Goal: Transaction & Acquisition: Purchase product/service

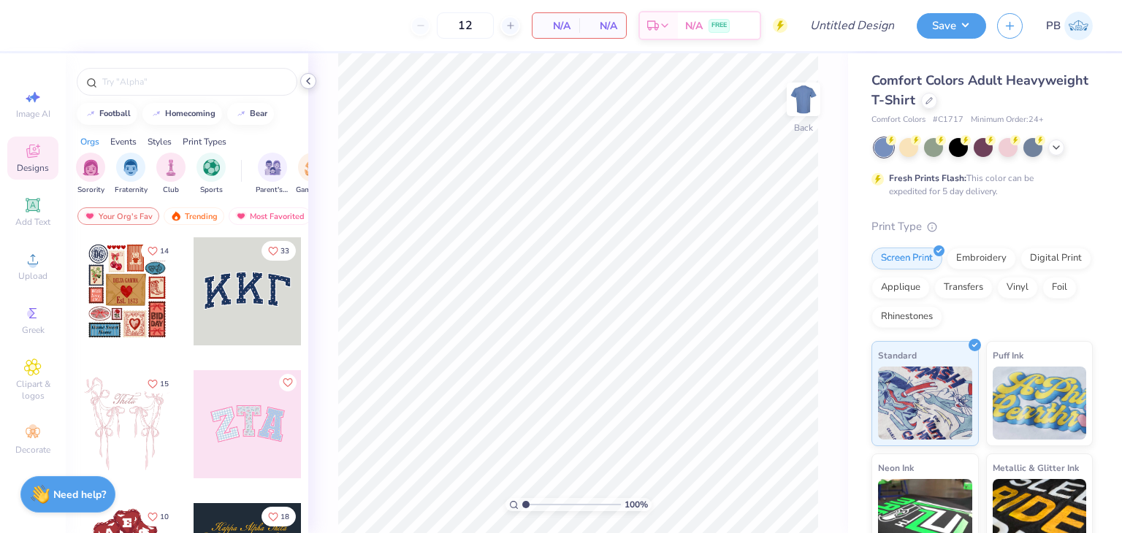
click at [310, 83] on icon at bounding box center [308, 81] width 12 height 12
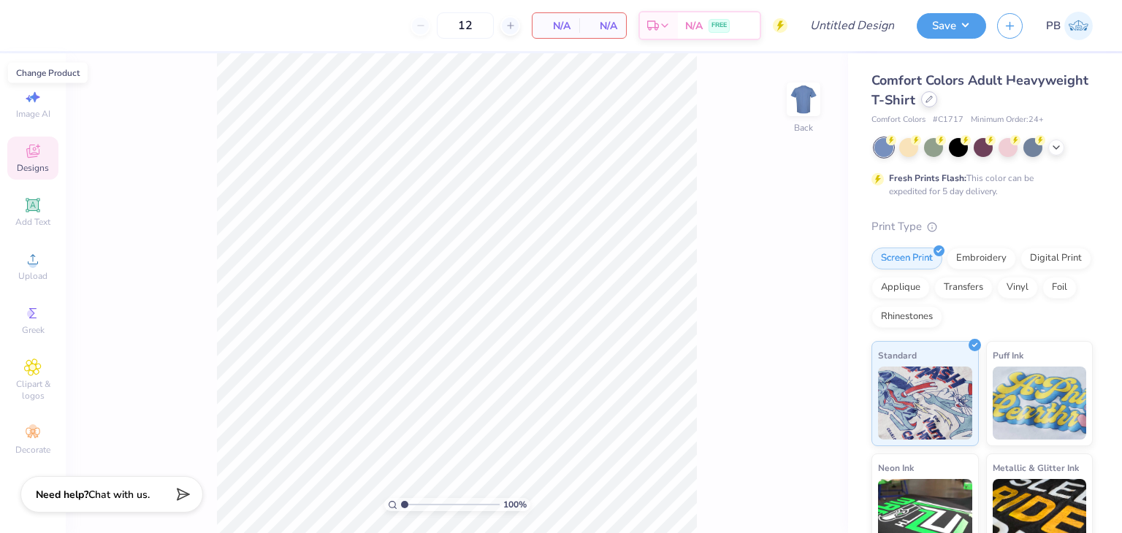
click at [937, 99] on div at bounding box center [929, 99] width 16 height 16
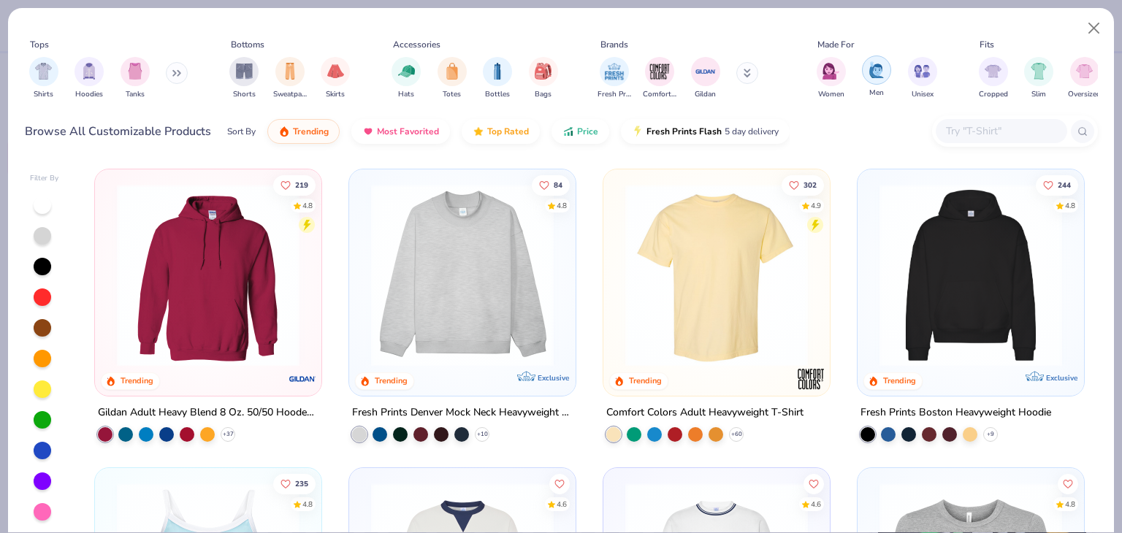
click at [873, 83] on div "filter for Men" at bounding box center [876, 70] width 29 height 29
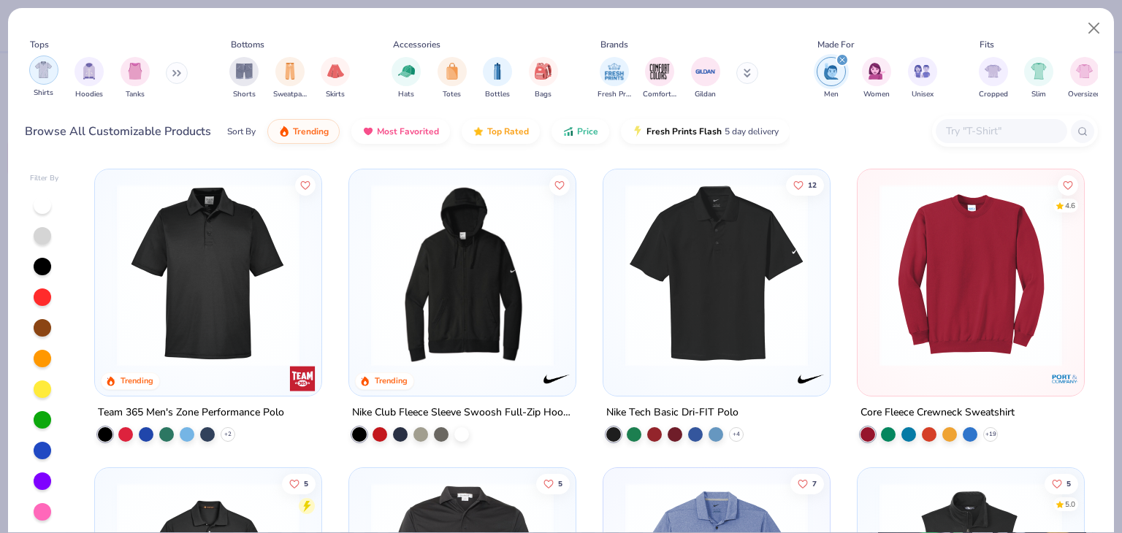
click at [36, 68] on img "filter for Shirts" at bounding box center [43, 69] width 17 height 17
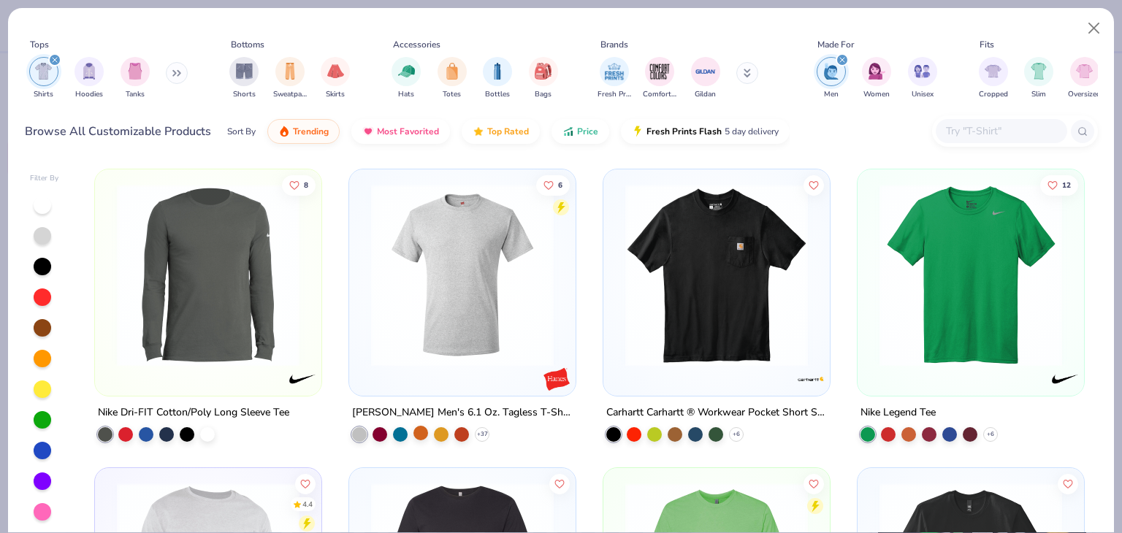
click at [420, 427] on div at bounding box center [420, 433] width 15 height 15
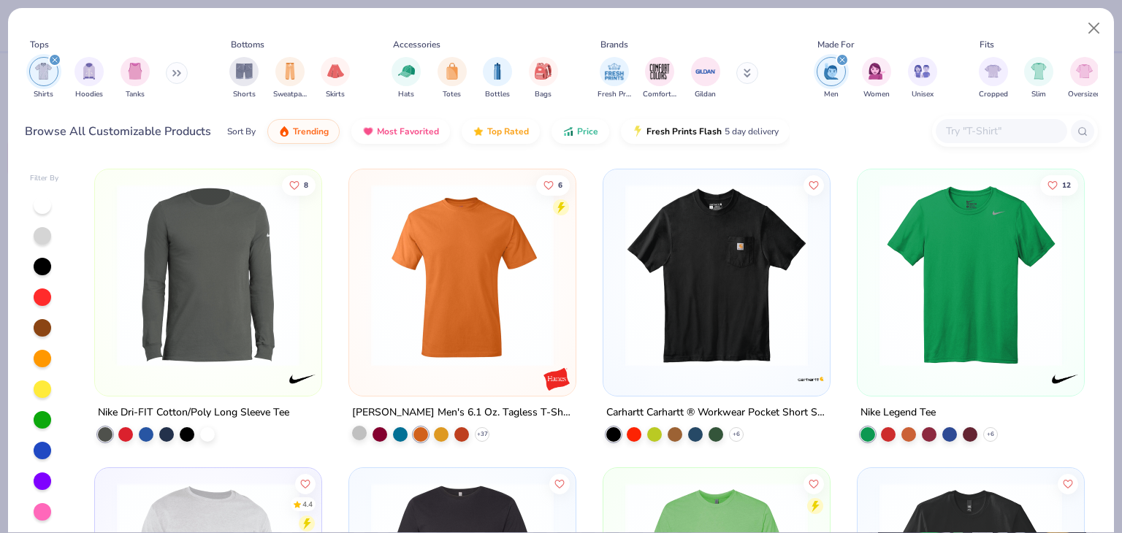
click at [356, 434] on div at bounding box center [359, 433] width 15 height 15
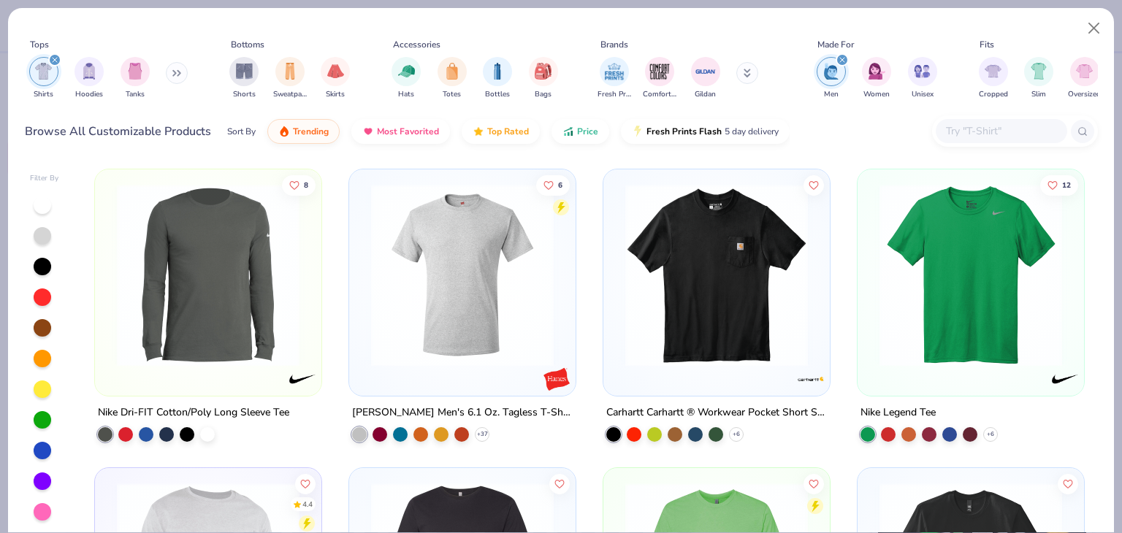
click at [443, 346] on img at bounding box center [462, 275] width 197 height 183
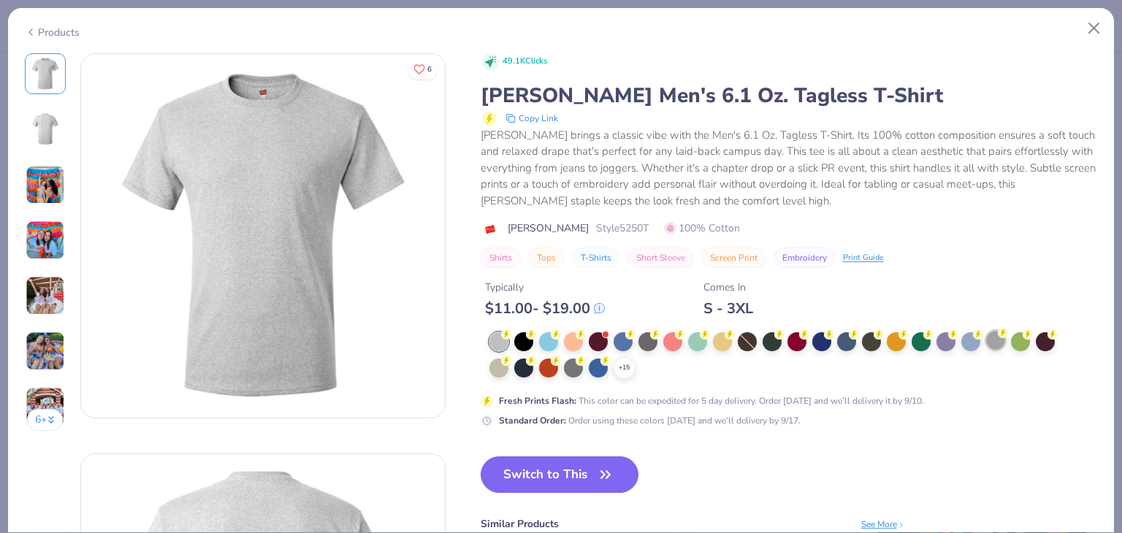
click at [998, 351] on div "+ 15" at bounding box center [777, 355] width 576 height 47
click at [996, 344] on div at bounding box center [995, 340] width 19 height 19
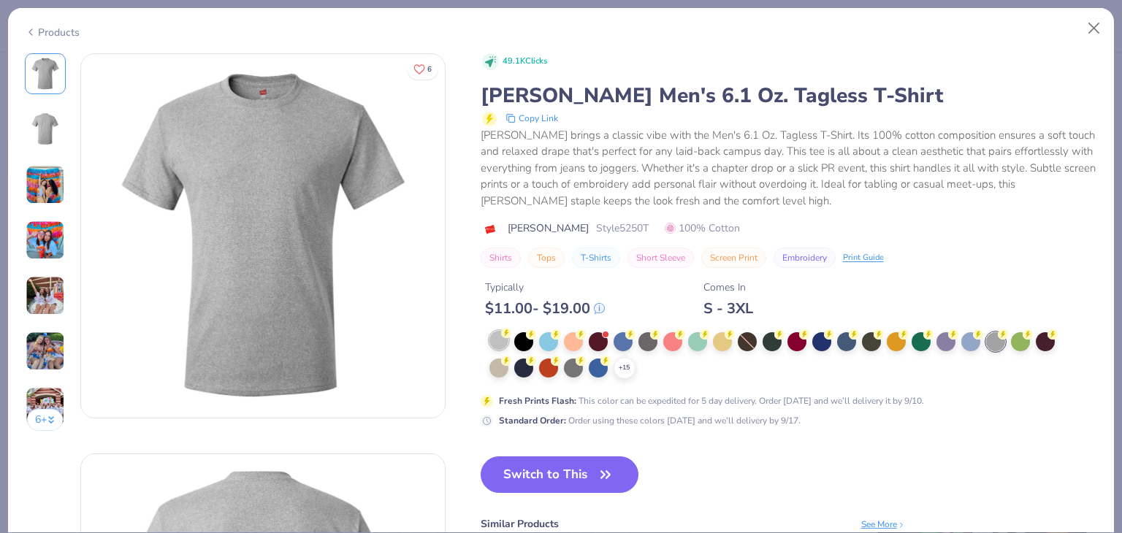
click at [502, 345] on div at bounding box center [498, 340] width 19 height 19
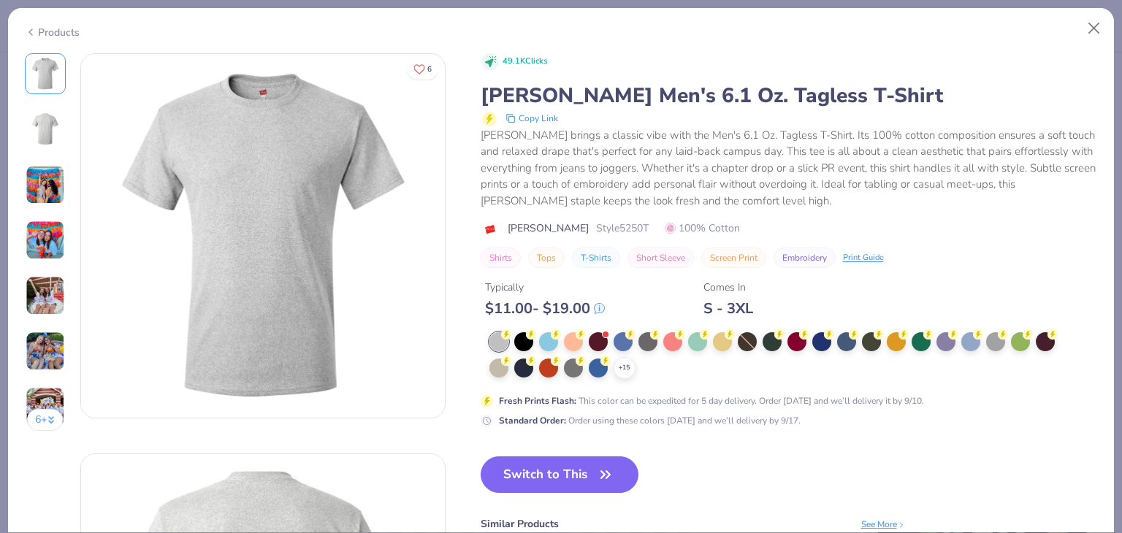
drag, startPoint x: 567, startPoint y: 470, endPoint x: 505, endPoint y: 305, distance: 176.8
click at [567, 470] on button "Switch to This" at bounding box center [560, 474] width 158 height 37
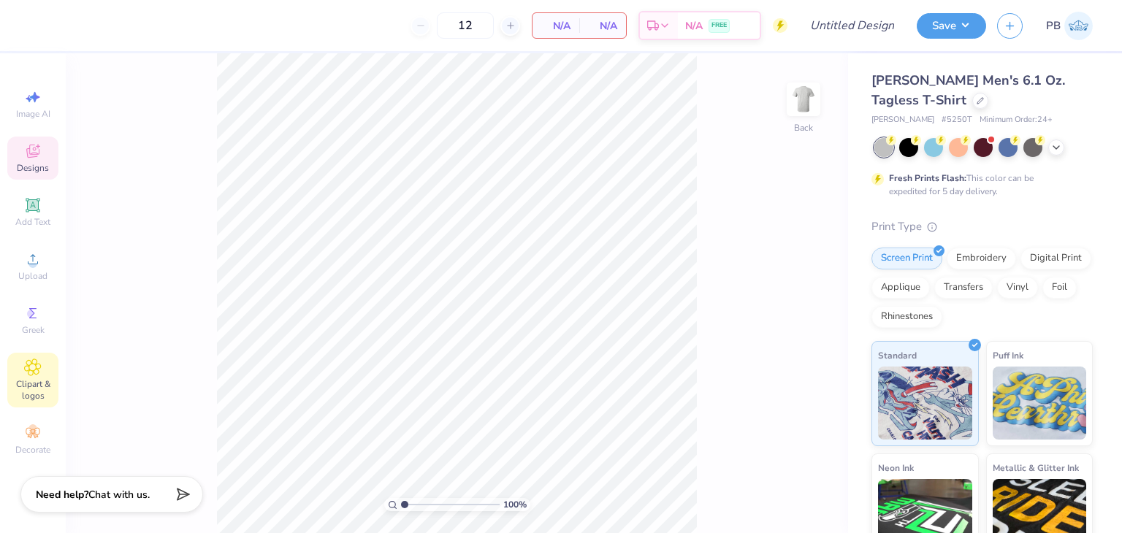
click at [44, 391] on span "Clipart & logos" at bounding box center [32, 389] width 51 height 23
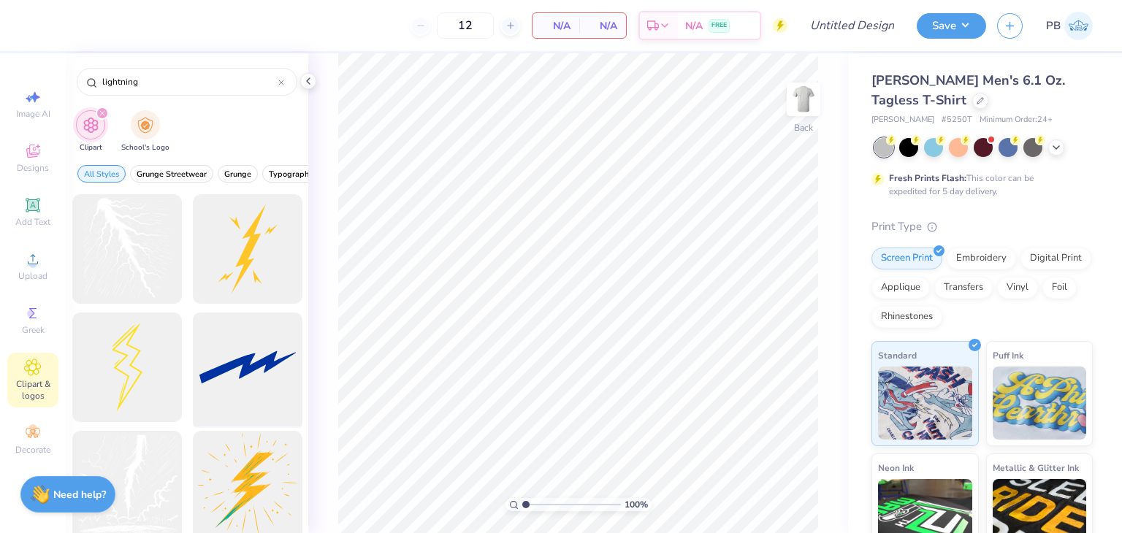
type input "lightning"
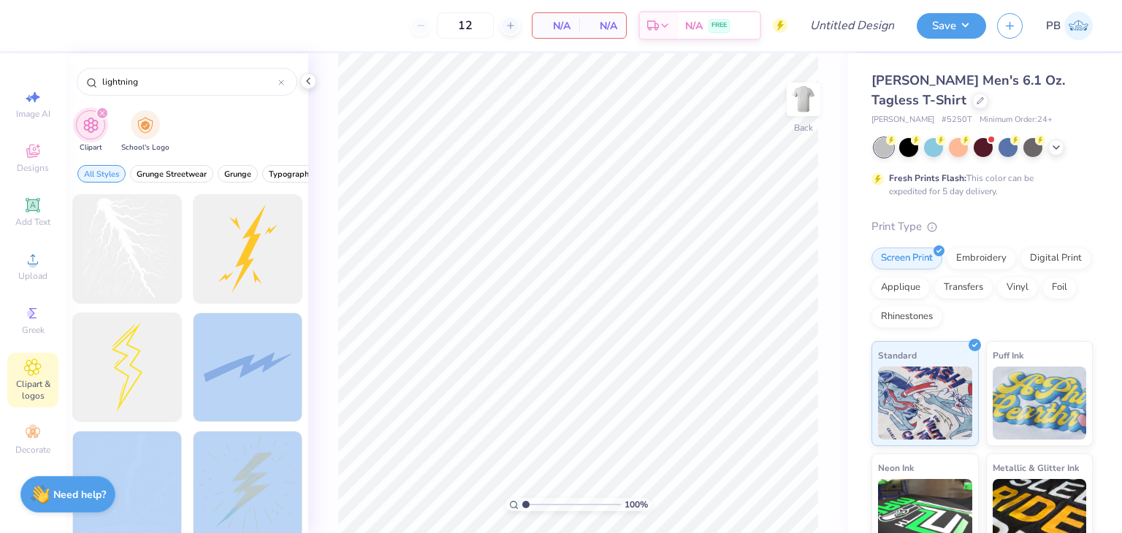
click at [522, 224] on div "12 N/A Per Item N/A Total Est. Delivery N/A FREE Design Title Save PB Image AI …" at bounding box center [561, 266] width 1122 height 533
click at [241, 371] on div at bounding box center [247, 367] width 121 height 121
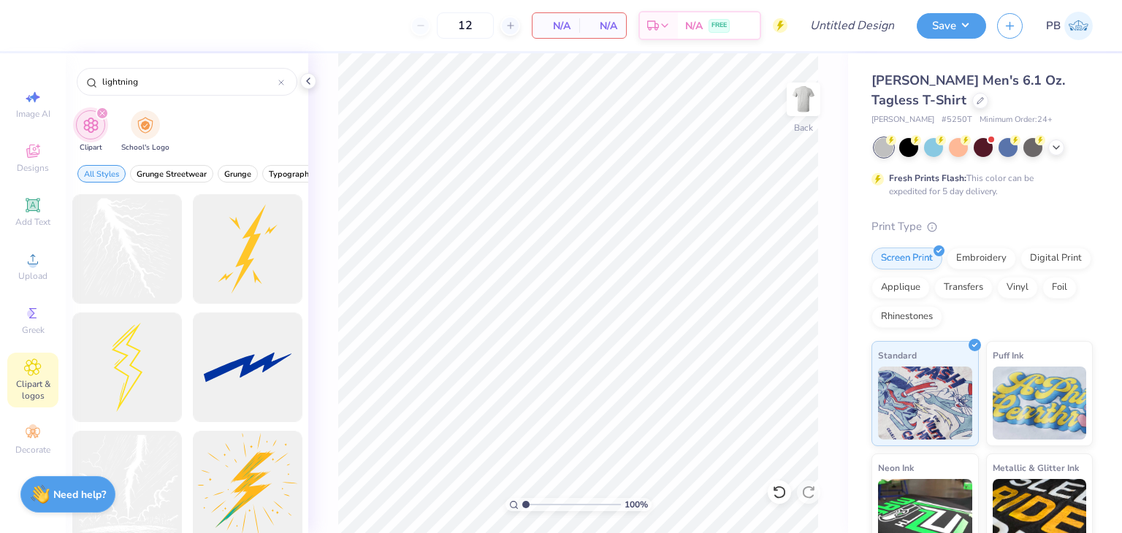
click at [31, 372] on icon at bounding box center [32, 368] width 17 height 18
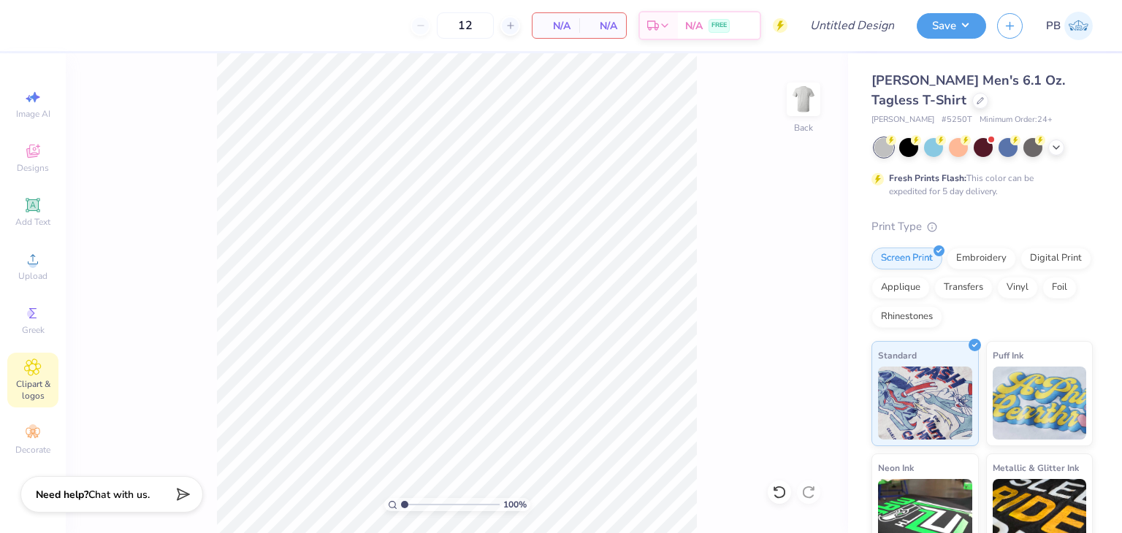
click at [37, 382] on span "Clipart & logos" at bounding box center [32, 389] width 51 height 23
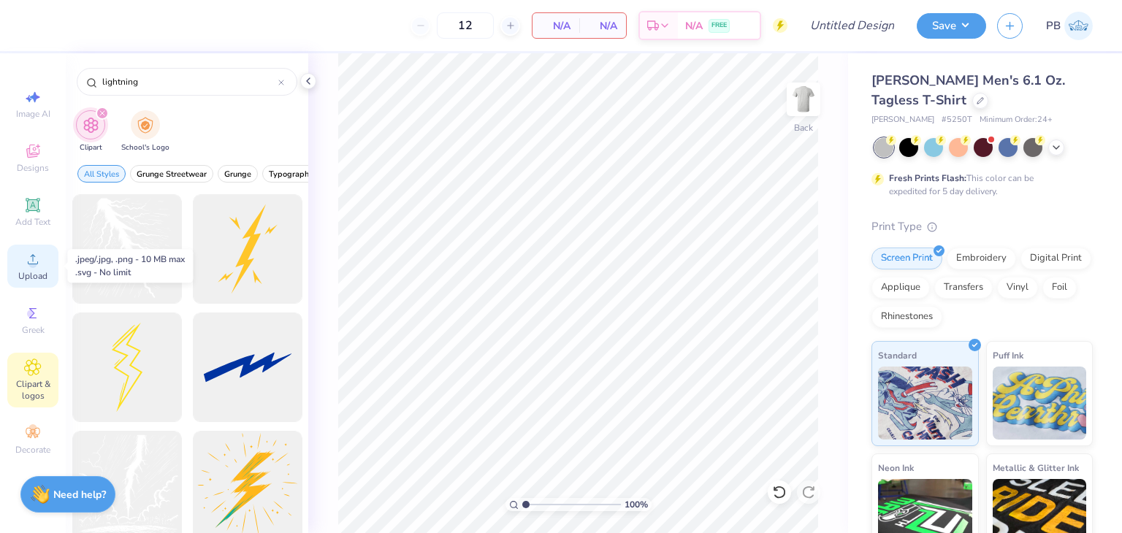
click at [43, 267] on div "Upload" at bounding box center [32, 266] width 51 height 43
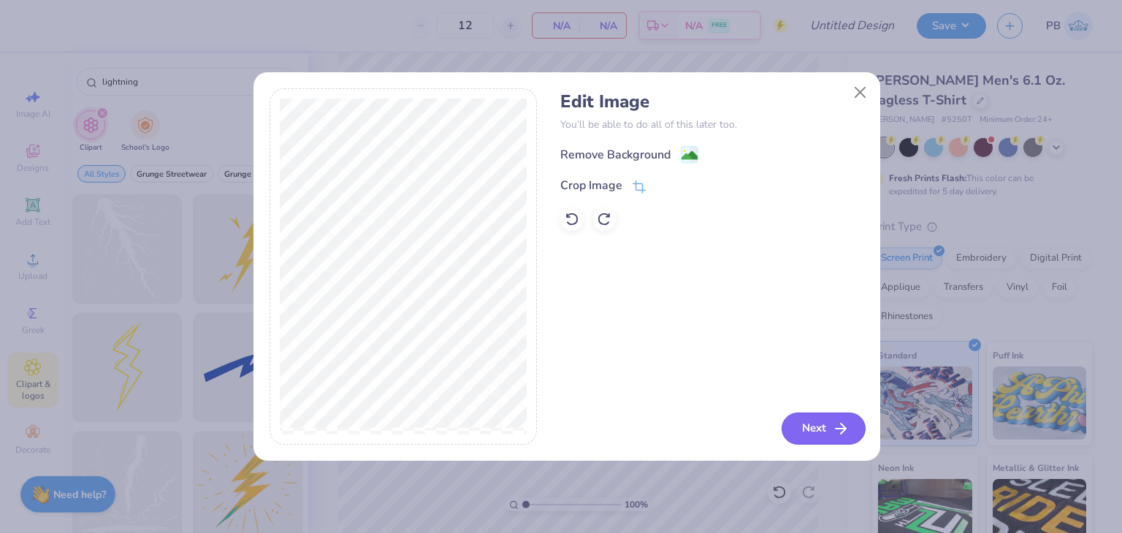
click at [808, 427] on button "Next" at bounding box center [823, 429] width 84 height 32
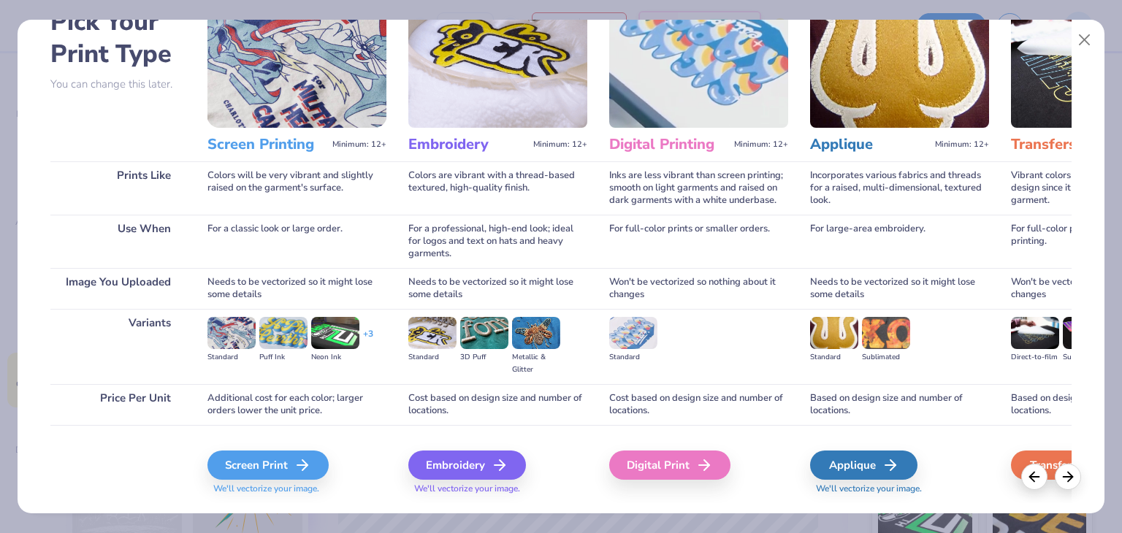
scroll to position [122, 0]
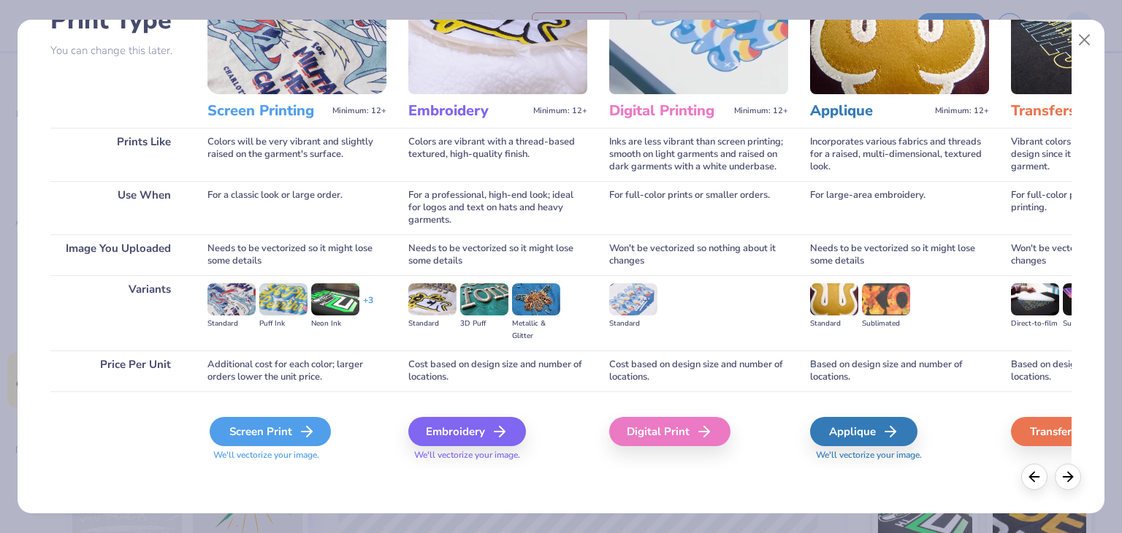
click at [277, 430] on div "Screen Print" at bounding box center [270, 431] width 121 height 29
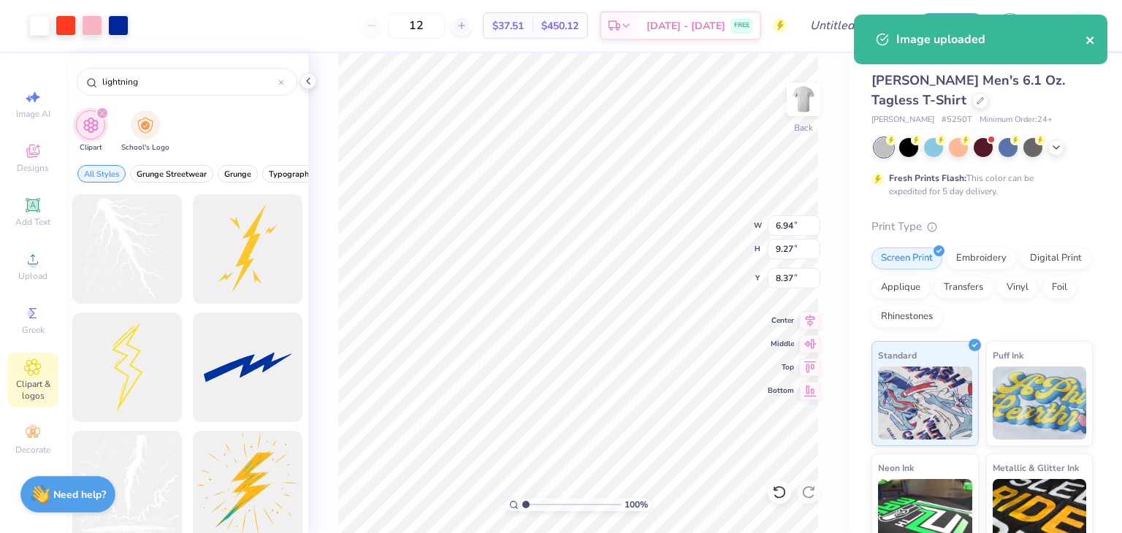
click at [1090, 34] on icon "close" at bounding box center [1090, 40] width 10 height 12
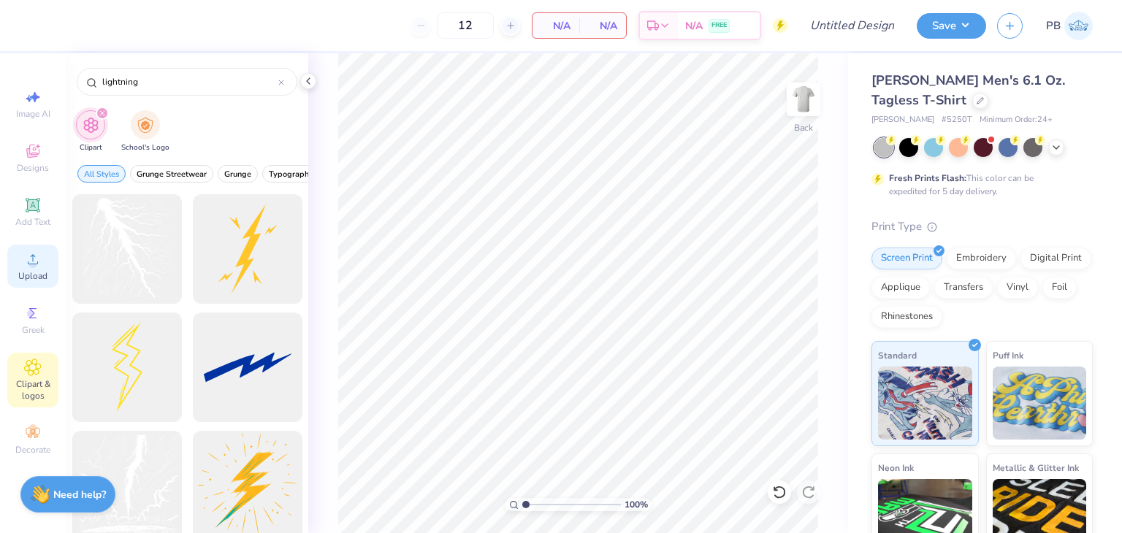
click at [36, 264] on icon at bounding box center [33, 259] width 10 height 10
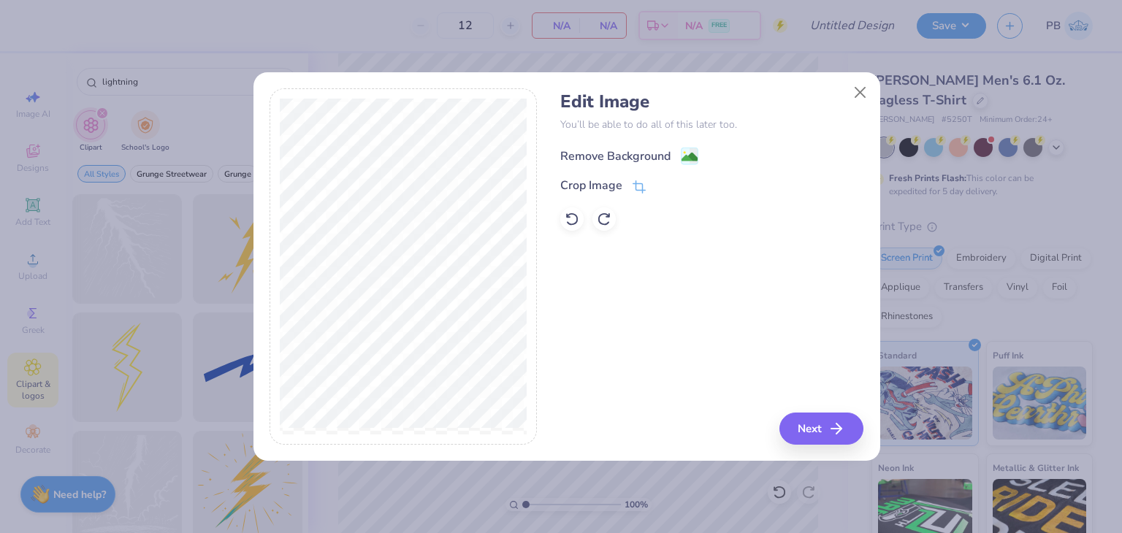
click at [683, 147] on span at bounding box center [690, 156] width 18 height 18
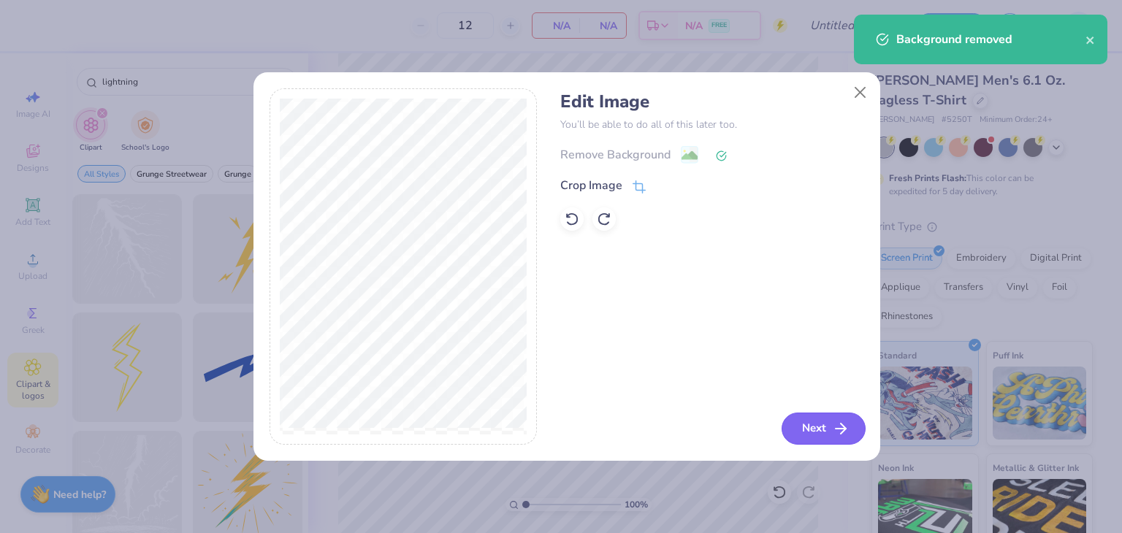
click at [825, 435] on button "Next" at bounding box center [823, 429] width 84 height 32
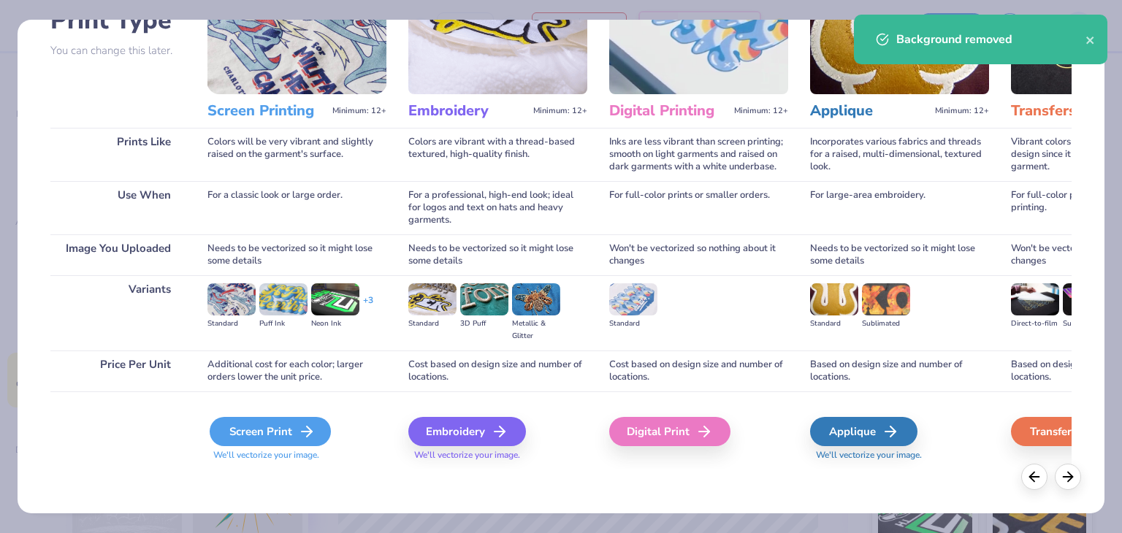
click at [303, 440] on icon at bounding box center [307, 432] width 18 height 18
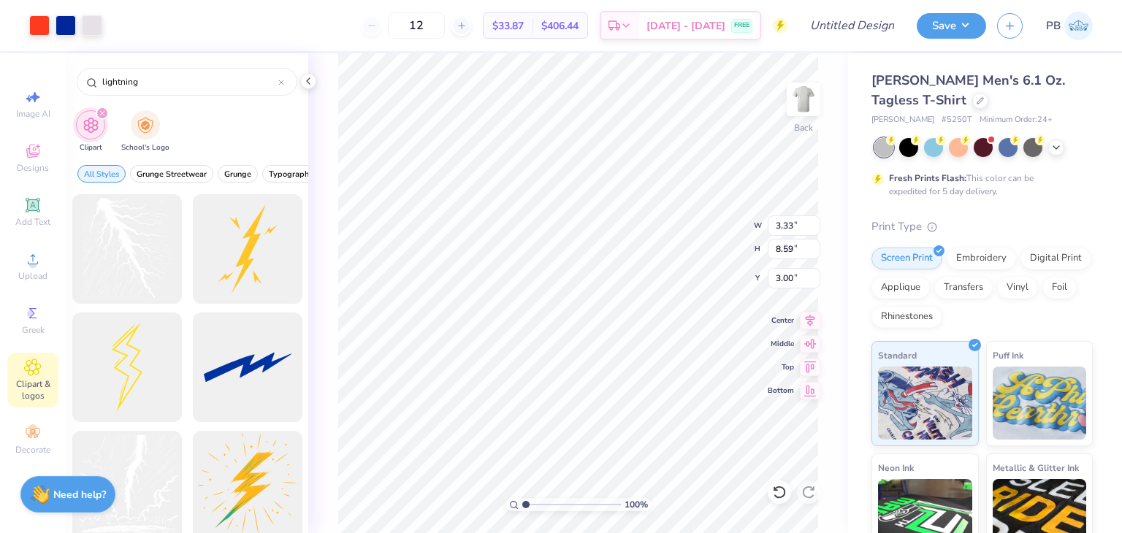
type input "3.45"
type input "3.86"
type input "9.94"
type input "1.81"
type input "6.46"
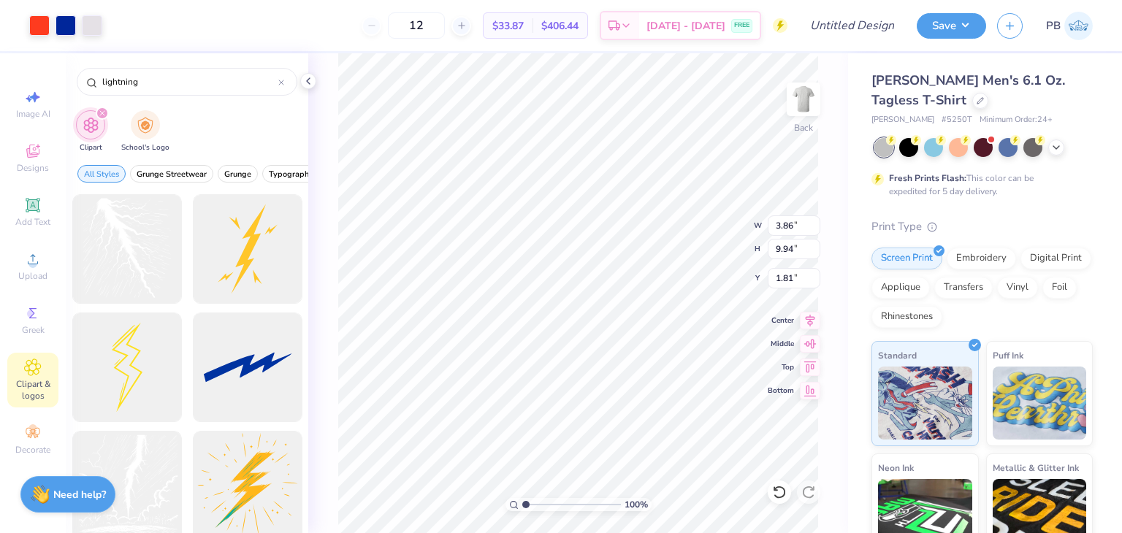
type input "16.67"
type input "2.02"
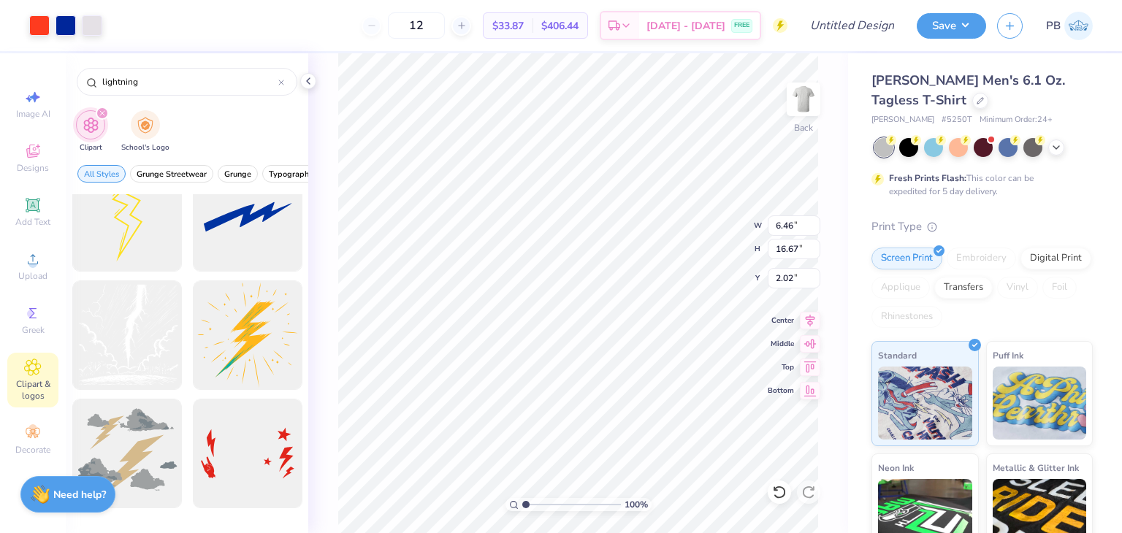
scroll to position [0, 0]
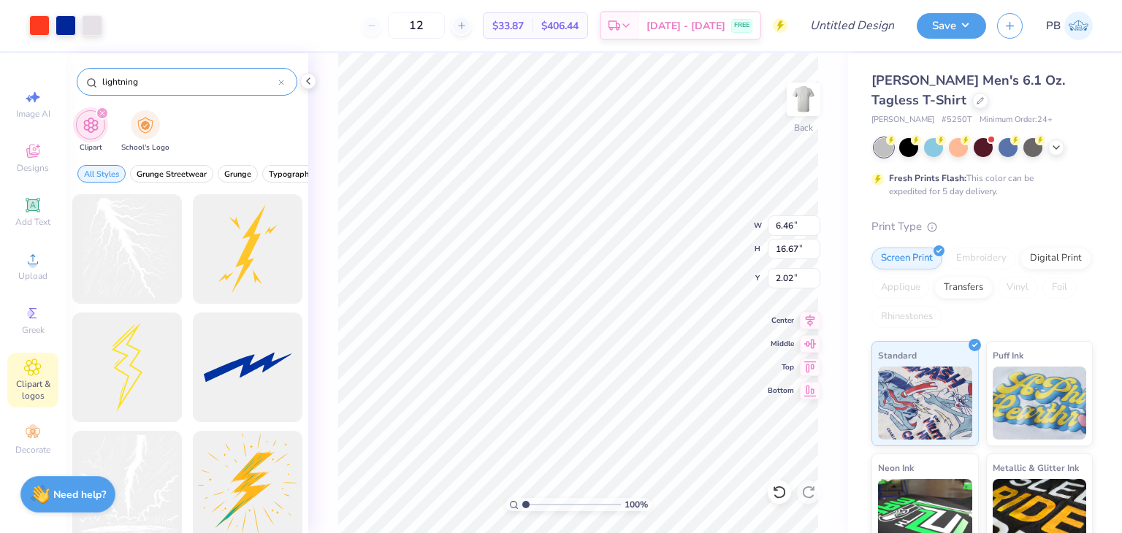
click at [286, 77] on div "lightning" at bounding box center [187, 82] width 221 height 28
click at [283, 80] on icon at bounding box center [281, 83] width 6 height 6
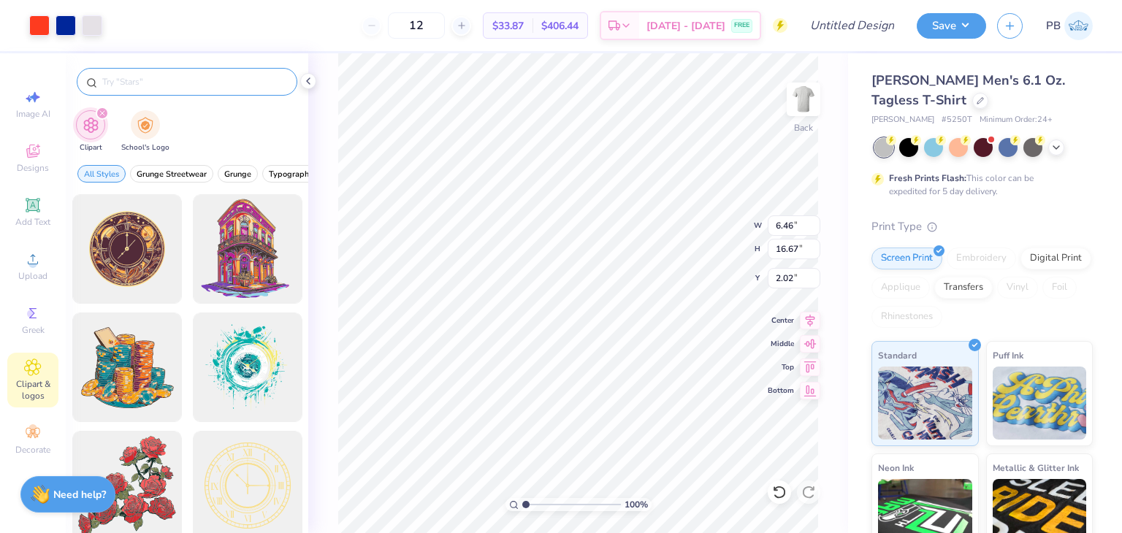
click at [185, 72] on div at bounding box center [187, 82] width 221 height 28
click at [197, 77] on input "text" at bounding box center [194, 81] width 187 height 15
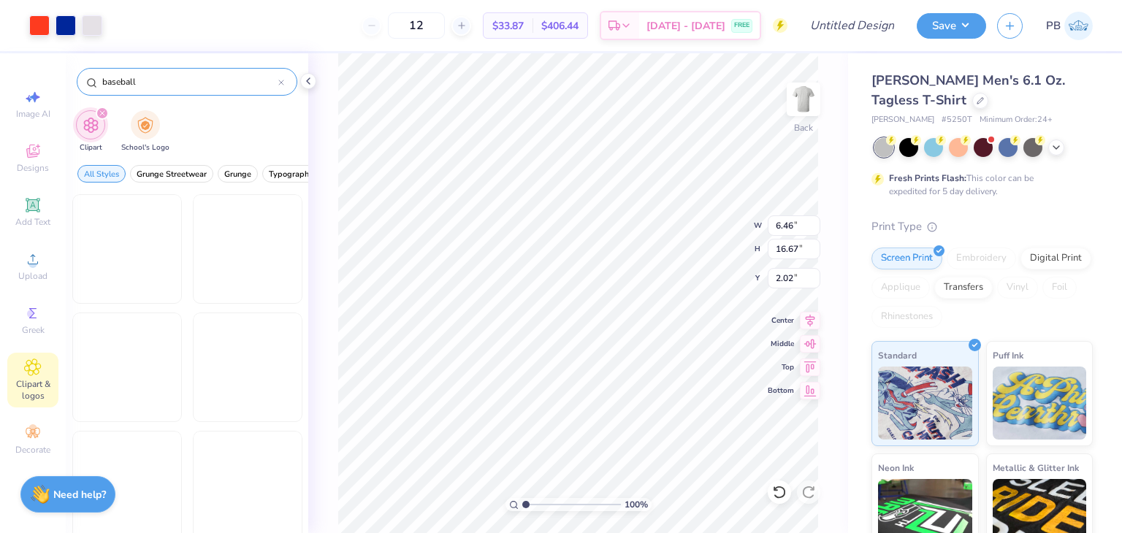
type input "baseball"
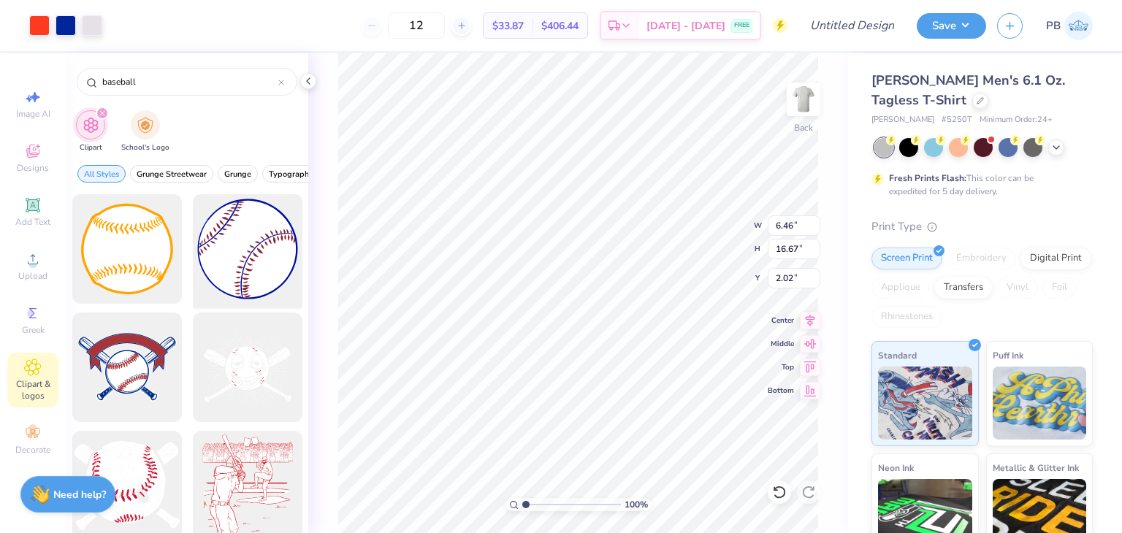
click at [232, 256] on div at bounding box center [247, 249] width 121 height 121
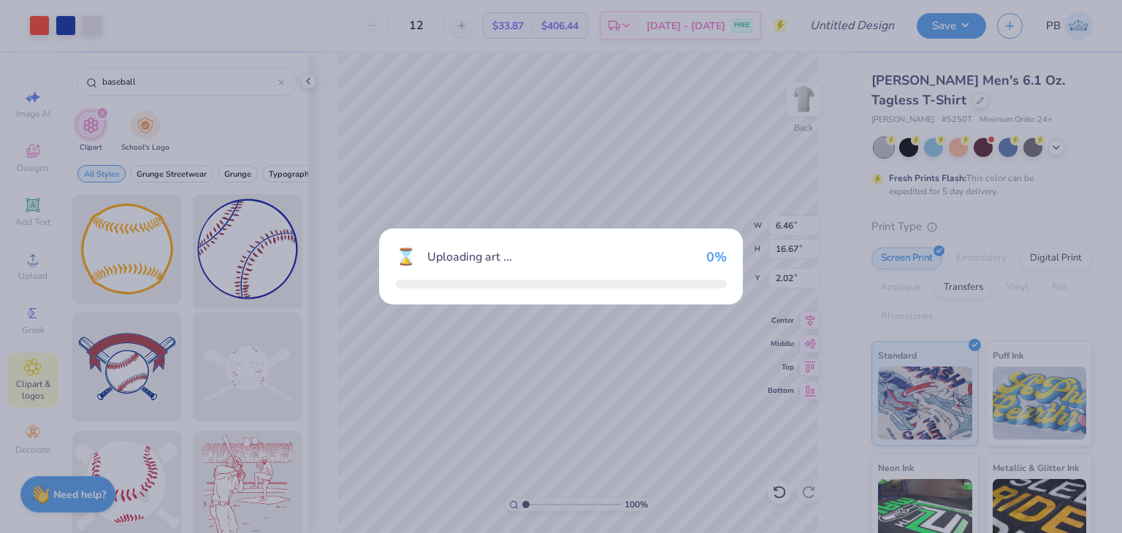
type input "14.45"
type input "14.47"
type input "3.00"
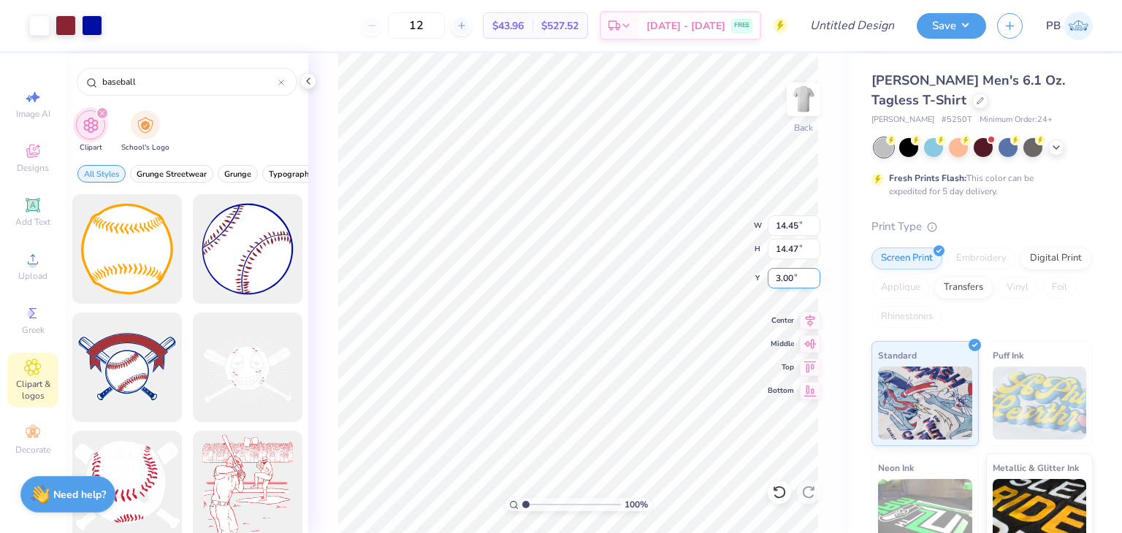
type input "6.46"
type input "16.67"
type input "5.05"
type input "14.45"
type input "14.47"
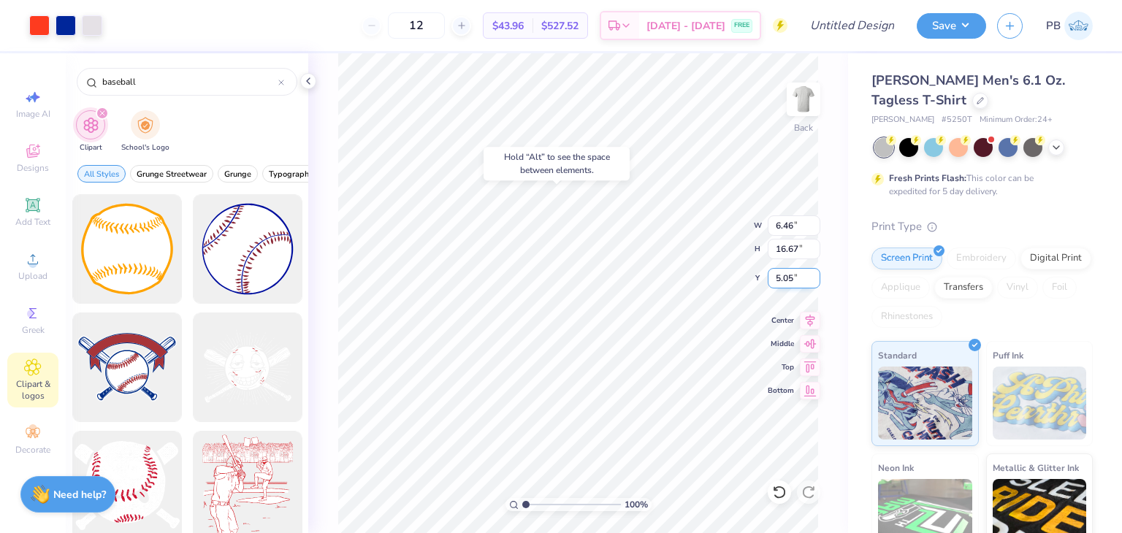
type input "3.00"
type input "6.46"
type input "16.67"
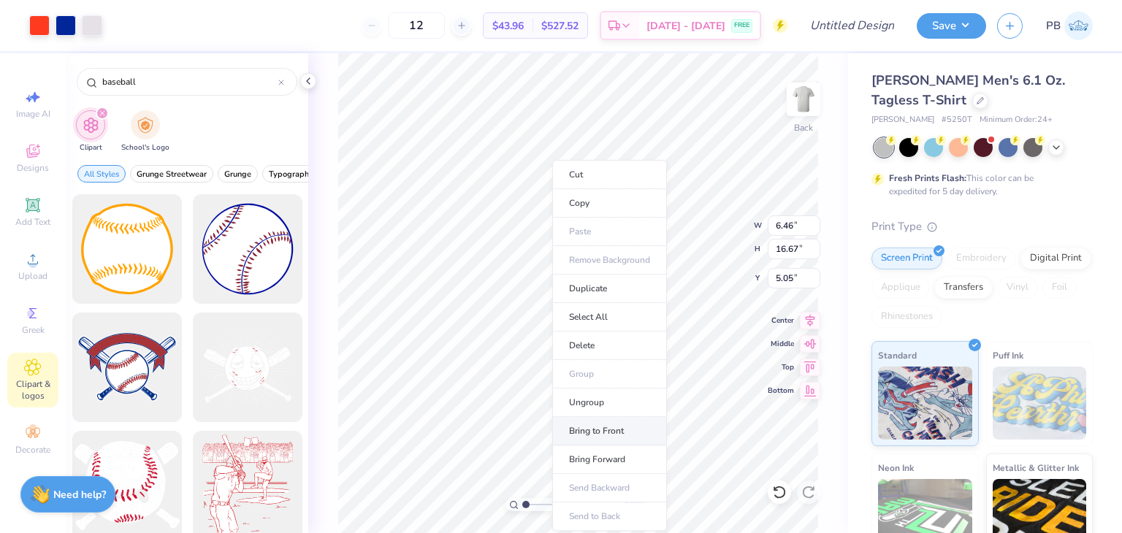
click at [609, 417] on li "Bring to Front" at bounding box center [609, 431] width 115 height 28
type input "0.81"
type input "14.45"
type input "14.47"
type input "3.00"
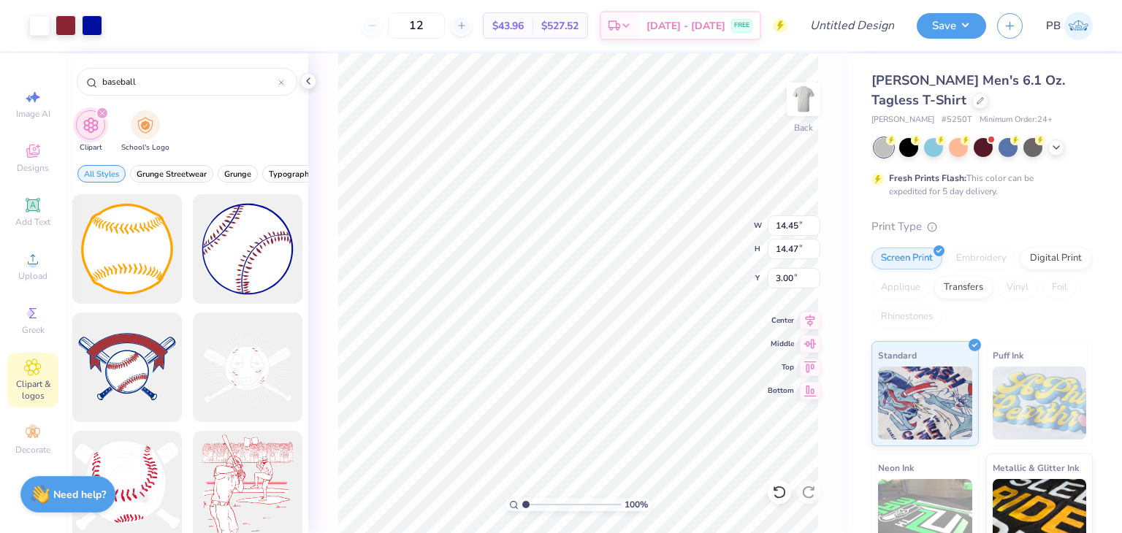
type input "6.46"
type input "16.67"
type input "0.81"
type input "14.45"
type input "14.47"
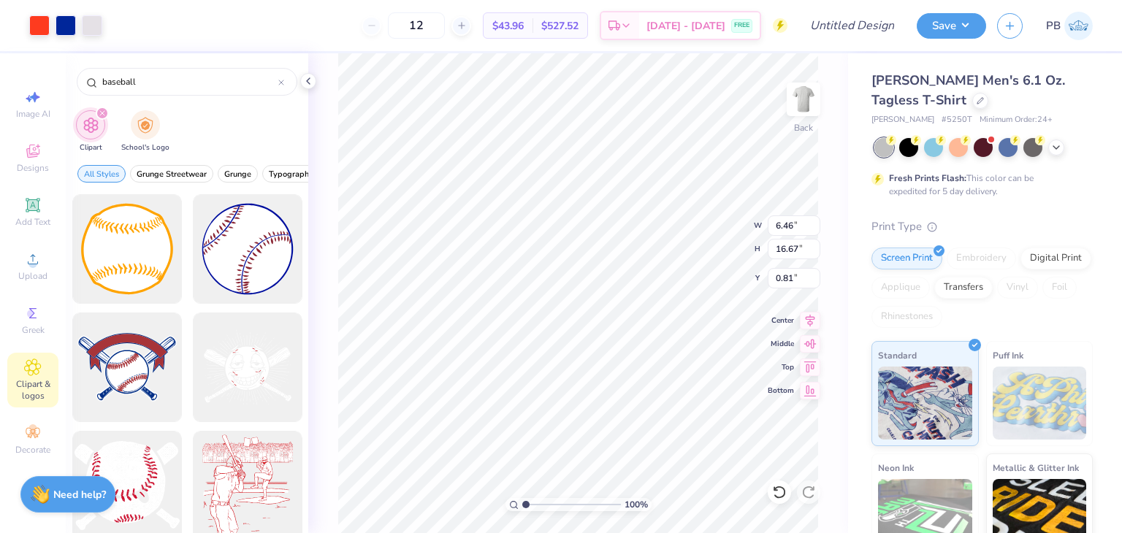
type input "3.00"
click at [67, 26] on div at bounding box center [66, 24] width 20 height 20
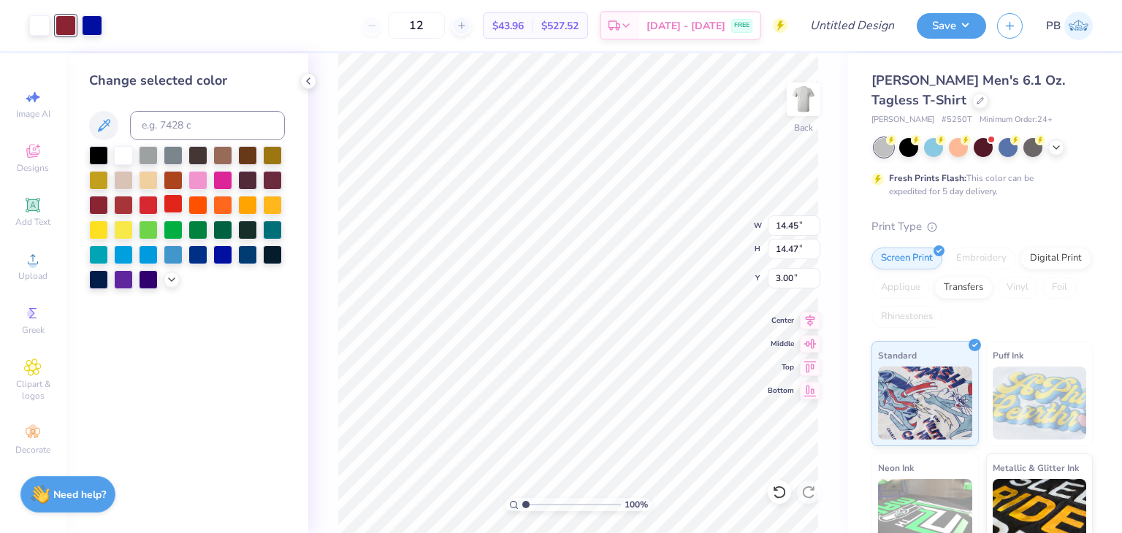
click at [167, 205] on div at bounding box center [173, 203] width 19 height 19
click at [219, 258] on div at bounding box center [222, 253] width 19 height 19
type input "11.49"
type input "11.50"
type input "5.97"
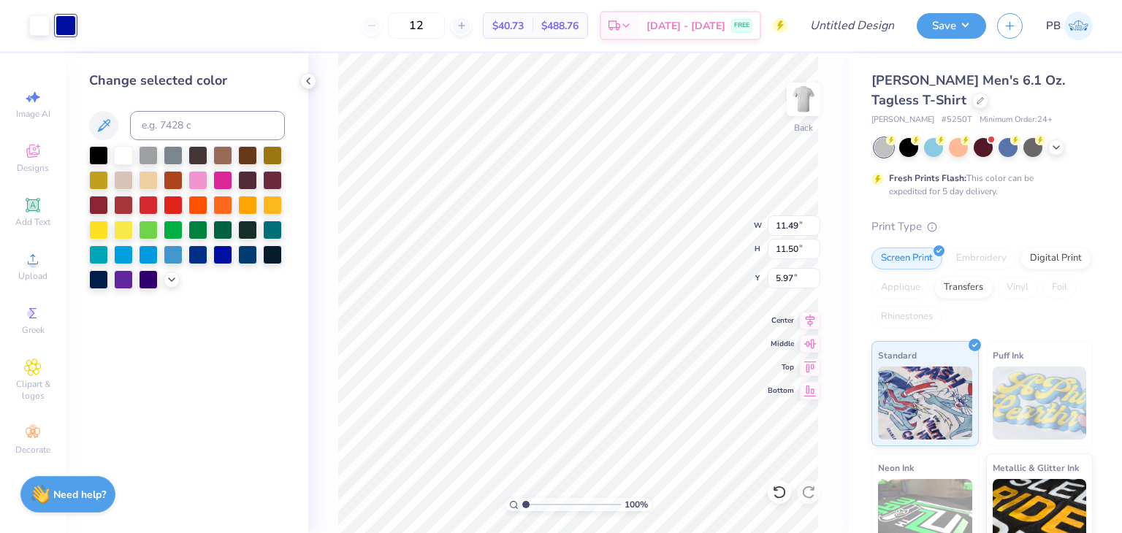
type input "6.46"
type input "16.67"
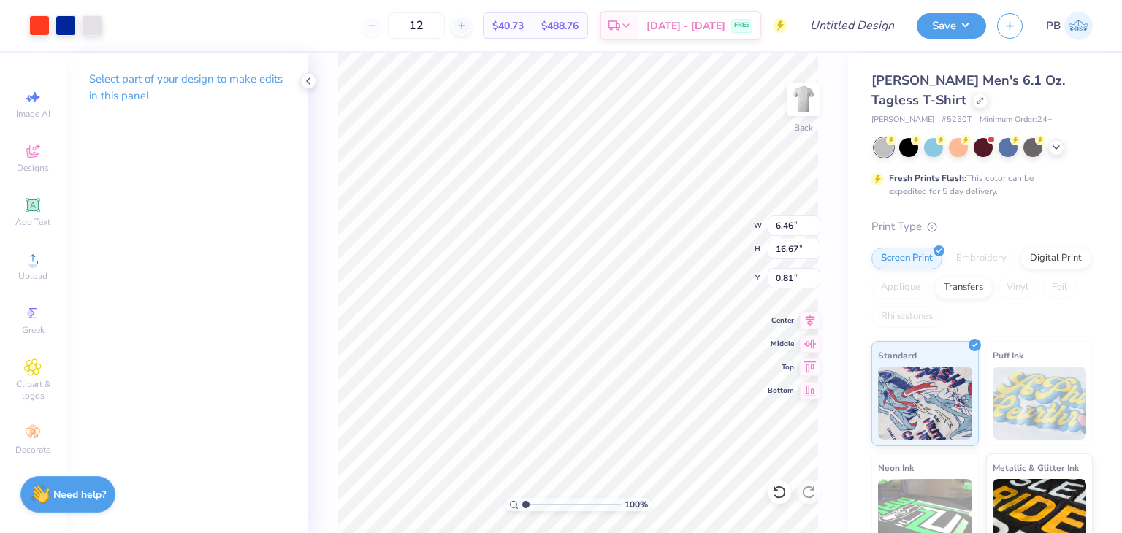
type input "4.05"
type input "11.49"
type input "11.50"
type input "1.50"
type input "6.46"
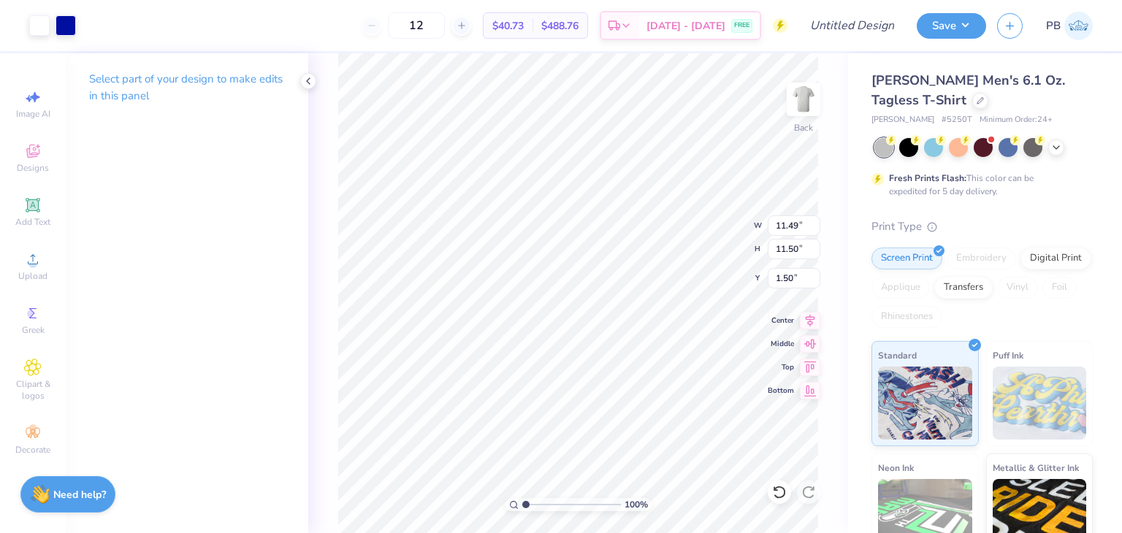
type input "16.67"
type input "4.05"
click at [91, 30] on div at bounding box center [92, 24] width 20 height 20
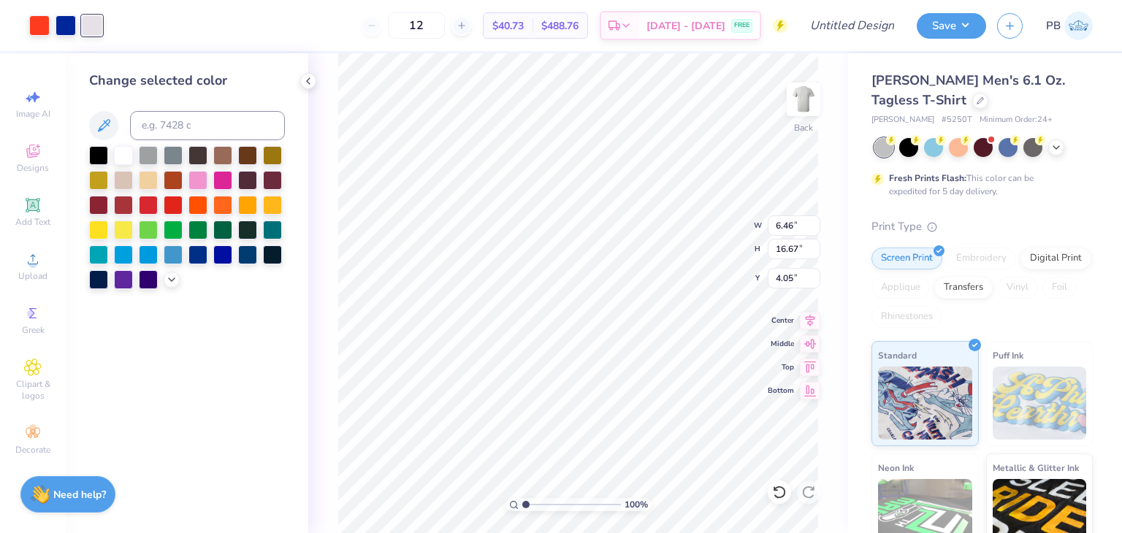
type input "11.49"
type input "11.50"
type input "1.50"
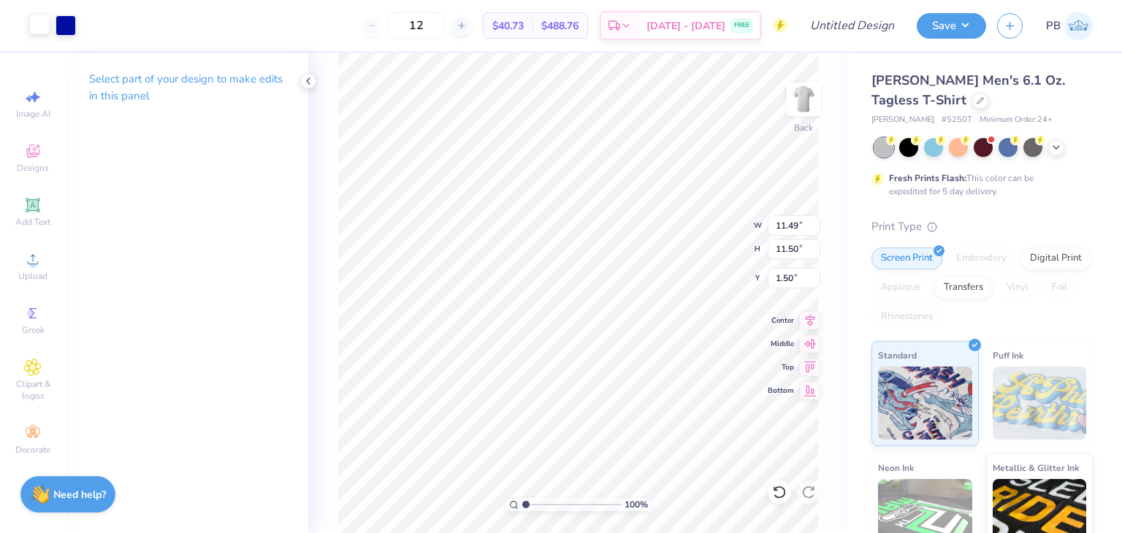
click at [32, 24] on div at bounding box center [39, 24] width 20 height 20
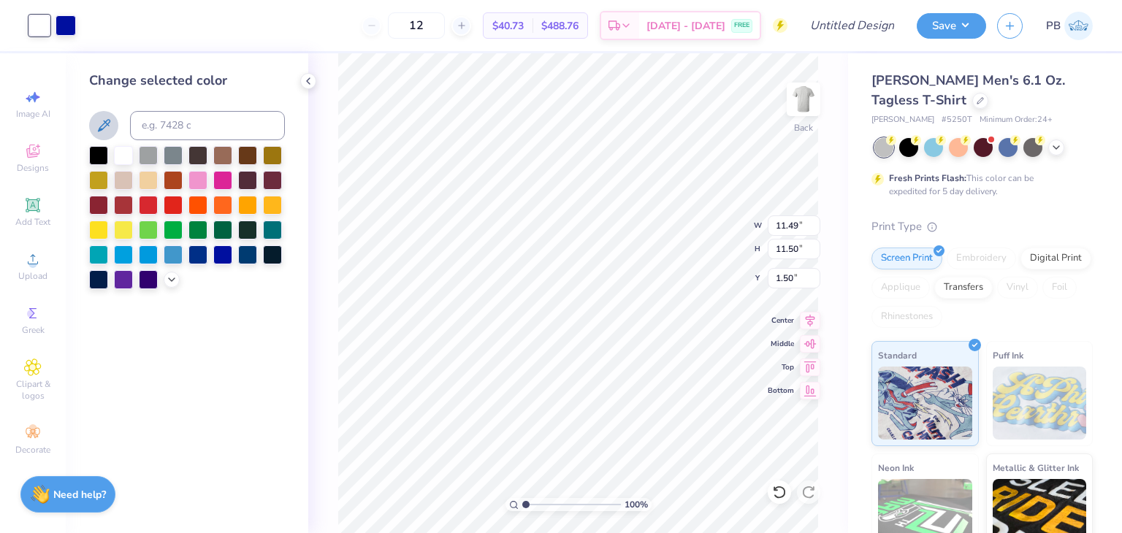
click at [112, 121] on icon at bounding box center [104, 126] width 18 height 18
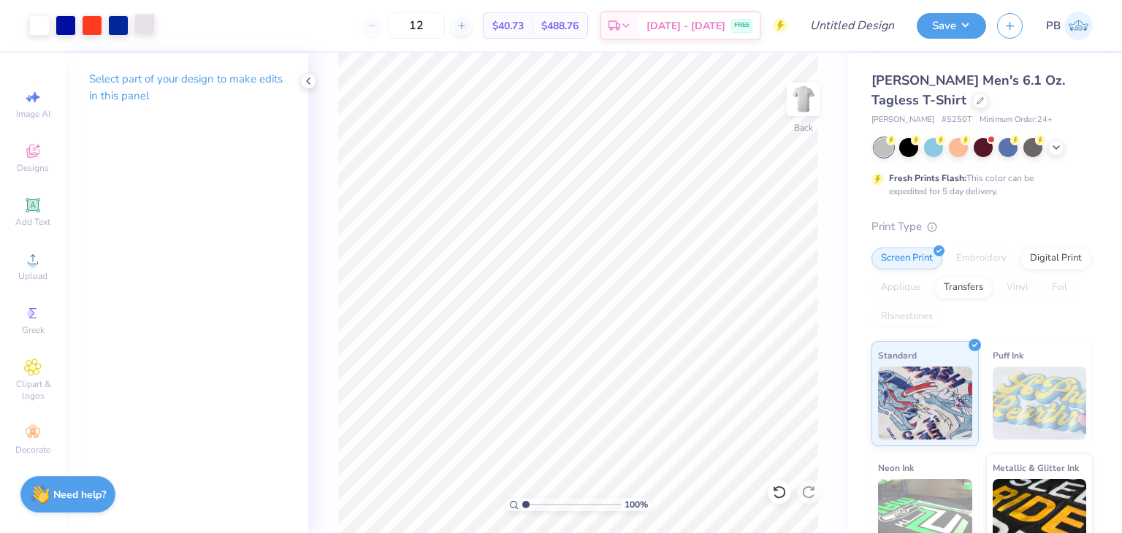
click at [146, 30] on div at bounding box center [144, 24] width 20 height 20
type input "6.46"
type input "16.67"
type input "4.05"
type input "11.49"
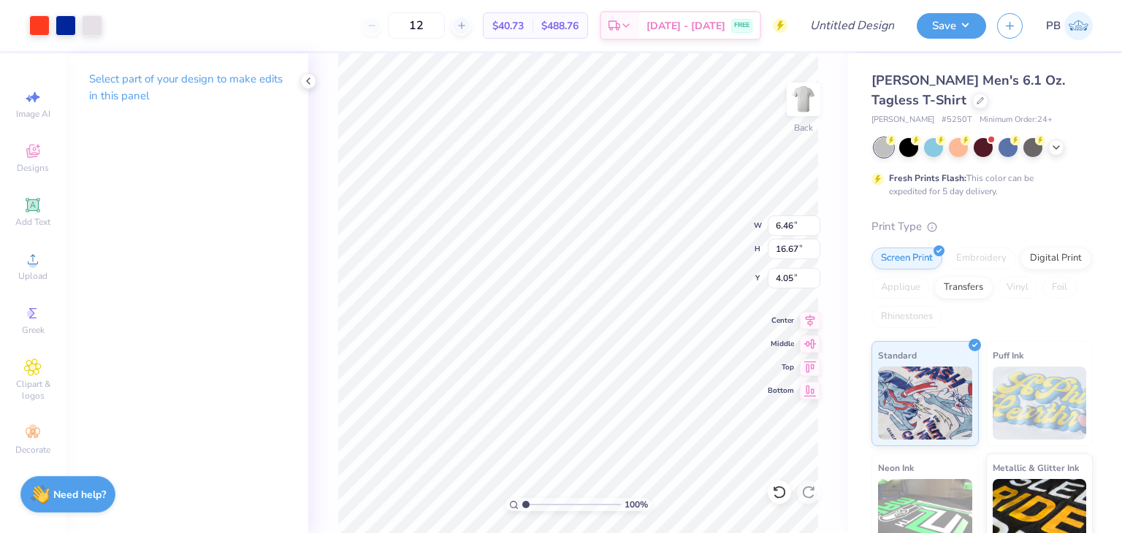
type input "11.50"
type input "1.50"
click at [308, 83] on polyline at bounding box center [308, 81] width 3 height 6
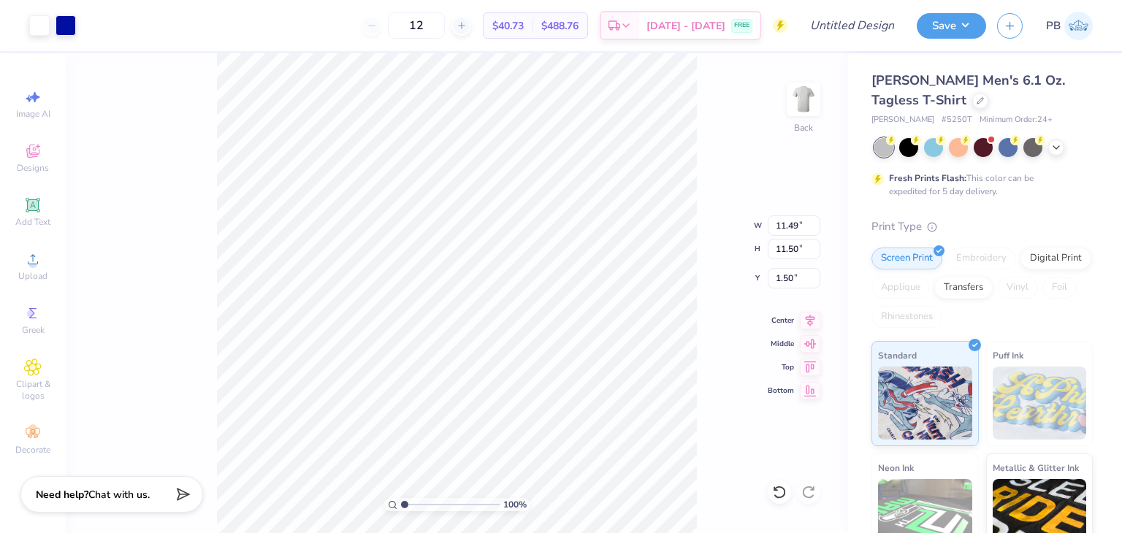
type input "6.46"
type input "16.67"
type input "6.39"
type input "11.49"
type input "11.50"
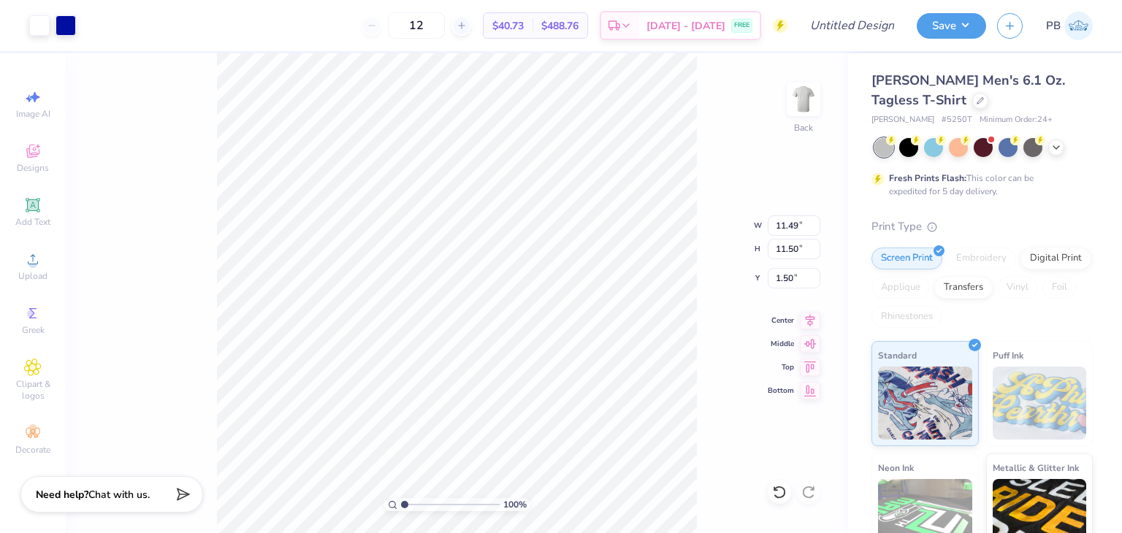
type input "4.61"
type input "6.46"
type input "16.67"
type input "2.03"
type input "11.49"
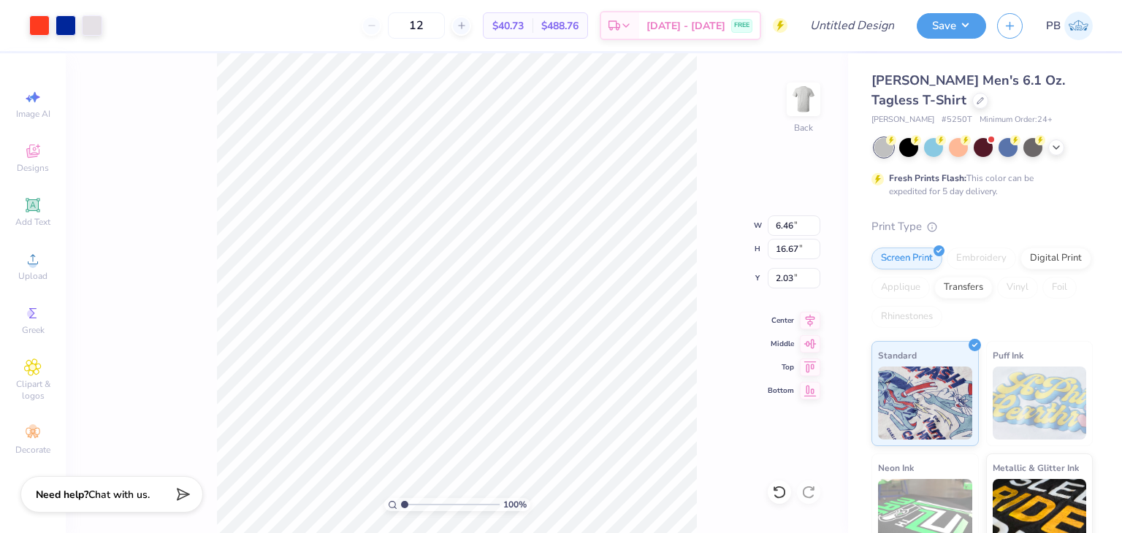
type input "11.50"
type input "4.08"
type input "11.05"
type input "11.02"
type input "4.38"
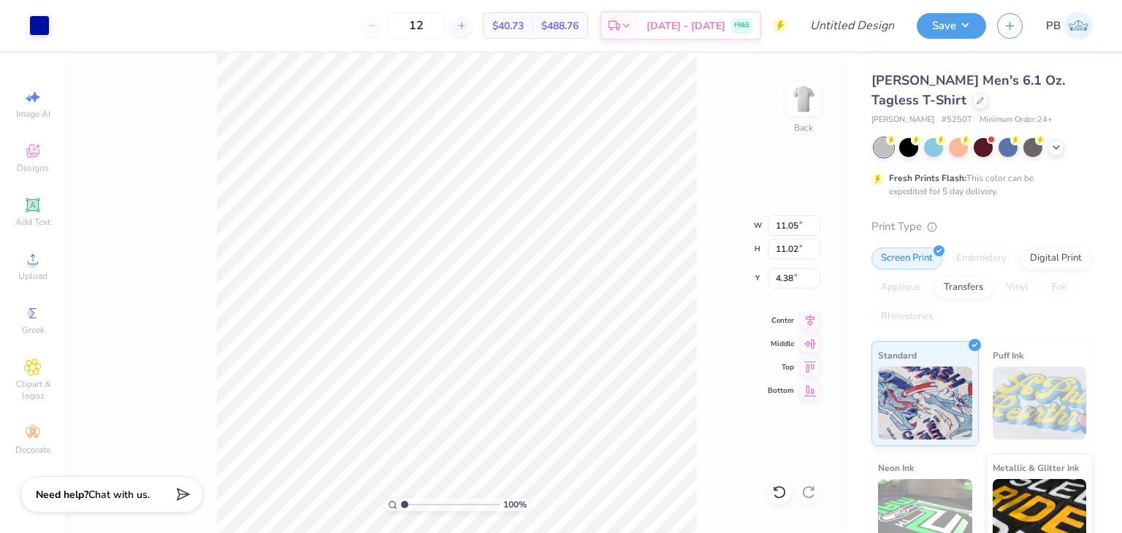
type input "6.24"
type input "6.22"
type input "9.18"
type input "11.14"
type input "11.13"
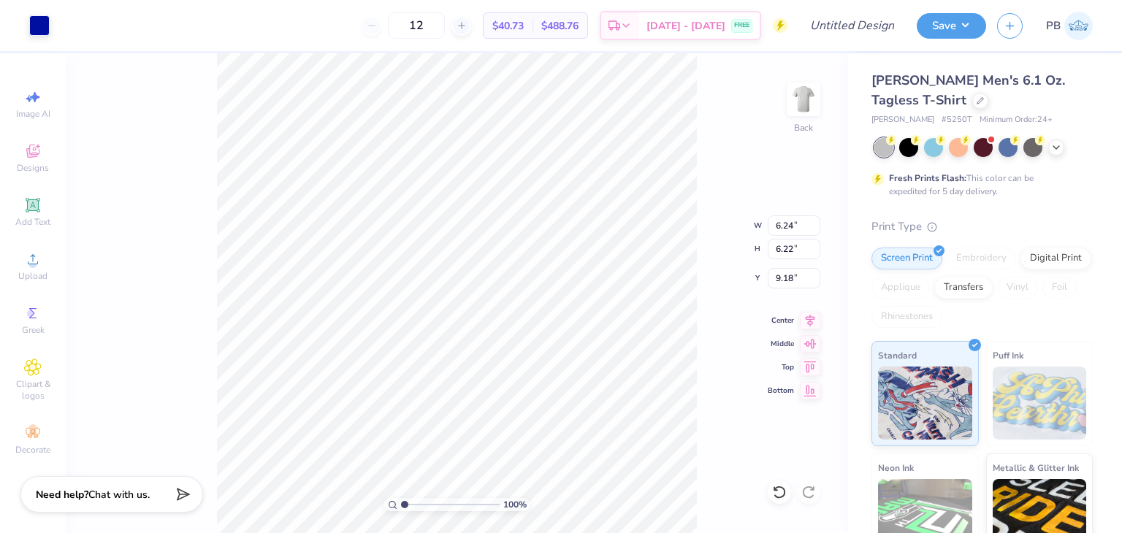
type input "4.27"
type input "6.24"
type input "6.22"
type input "9.18"
type input "11.03"
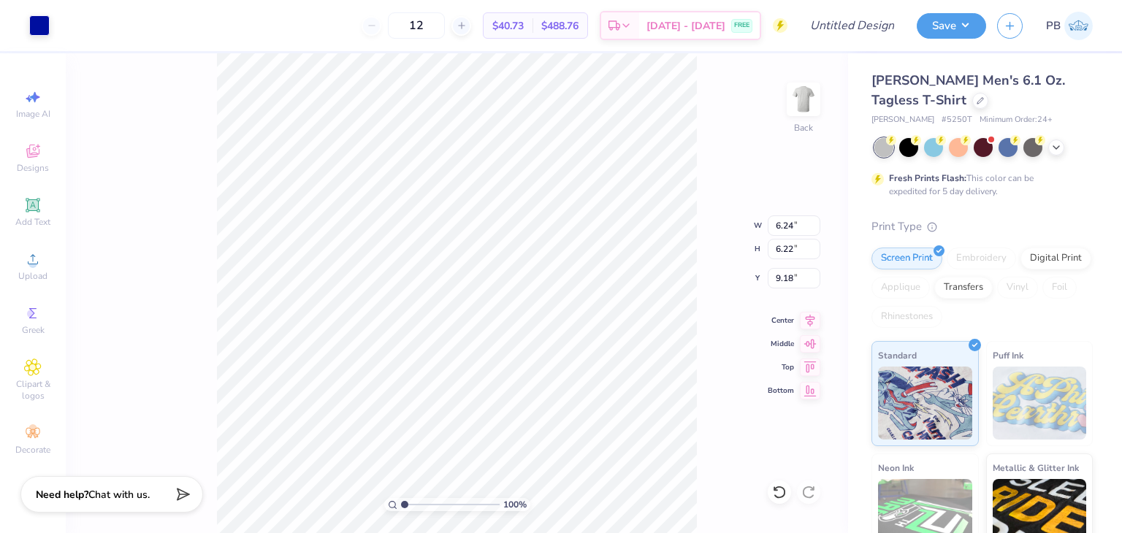
type input "11.00"
type input "4.41"
click at [525, 176] on li "Cut" at bounding box center [506, 174] width 115 height 29
type input "0.76"
type input "11.49"
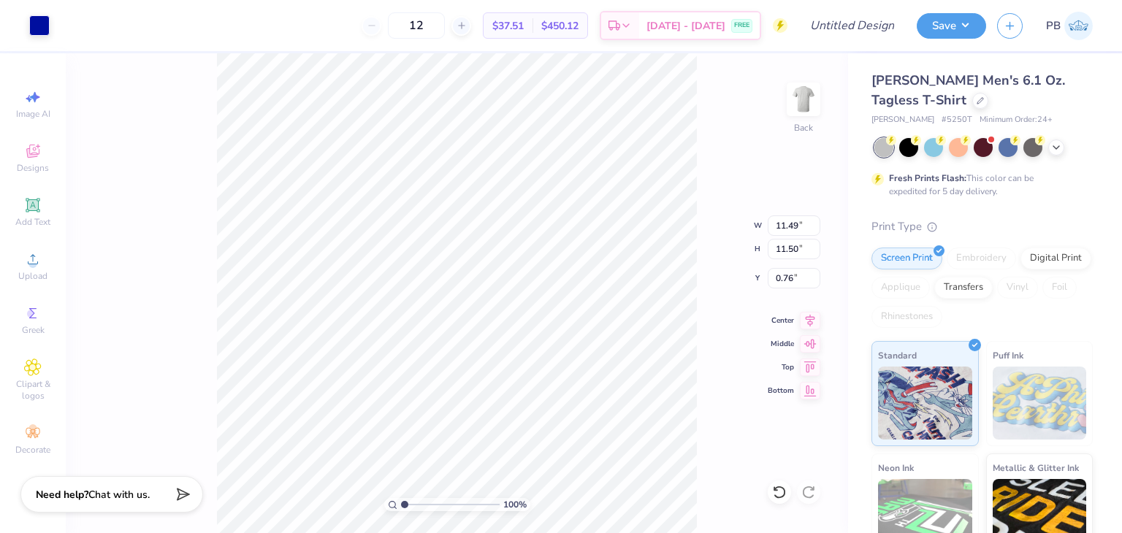
type input "11.50"
type input "4.08"
type input "11.42"
type input "11.43"
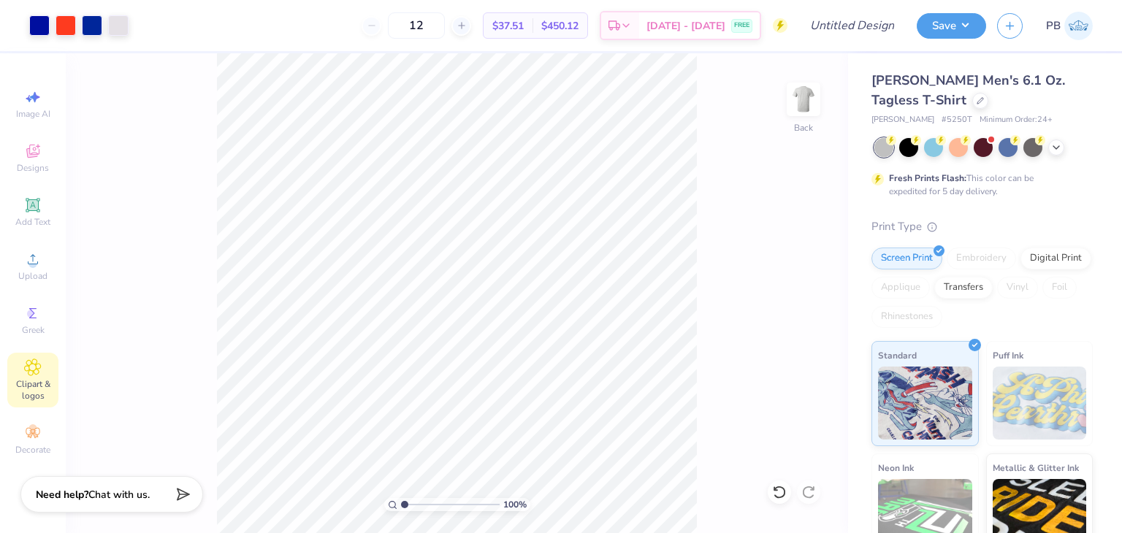
click at [36, 381] on span "Clipart & logos" at bounding box center [32, 389] width 51 height 23
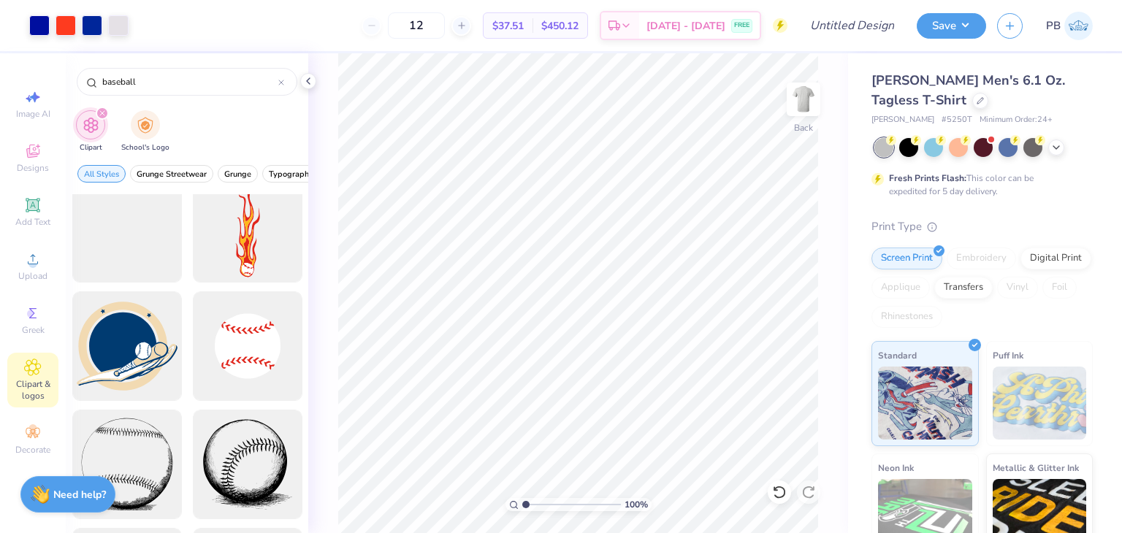
scroll to position [730, 0]
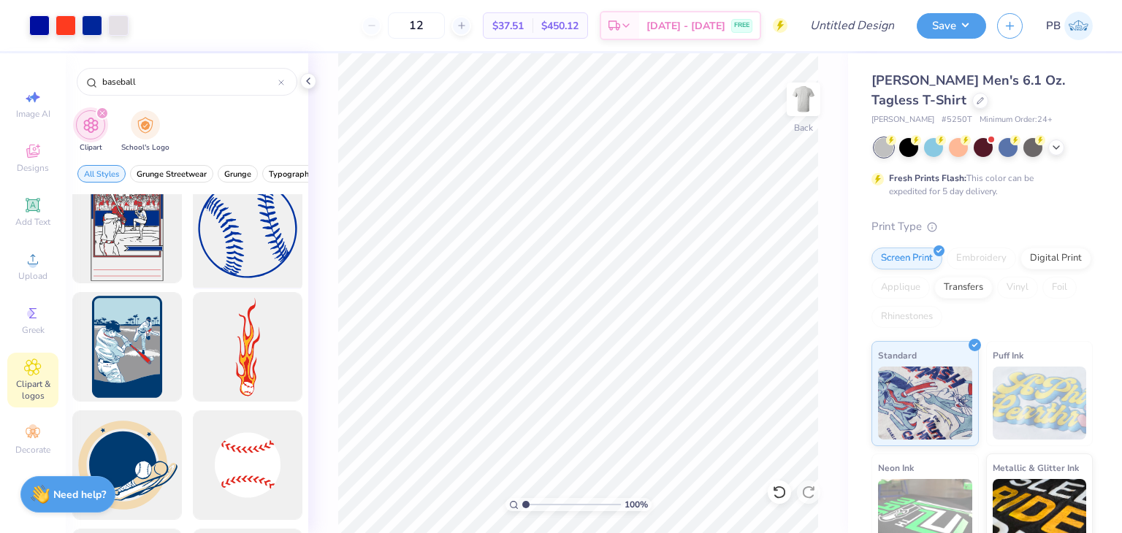
click at [262, 253] on div at bounding box center [247, 229] width 121 height 121
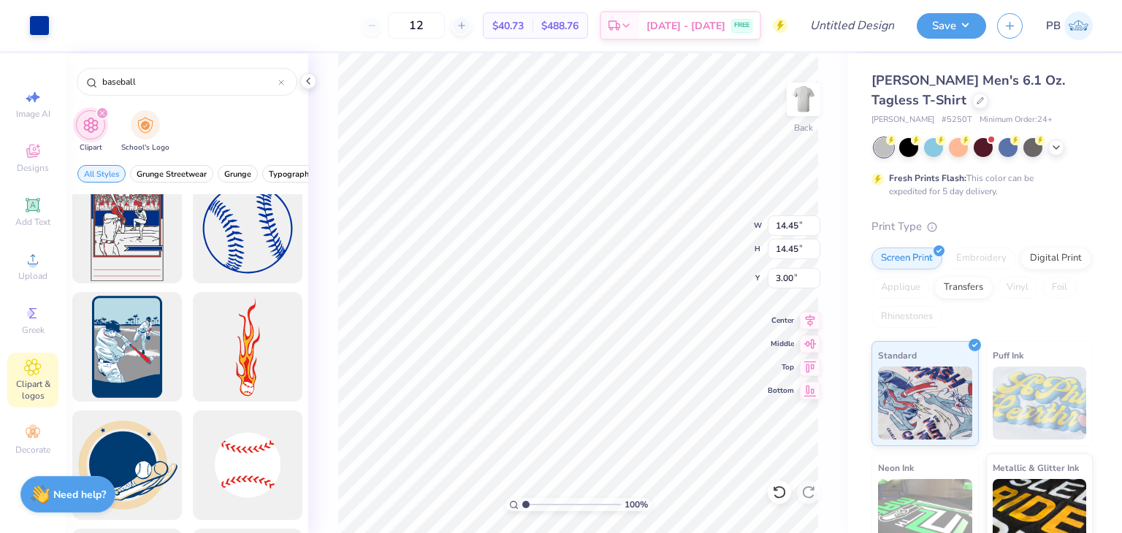
type input "6.95"
type input "10.50"
type input "10.96"
type input "10.93"
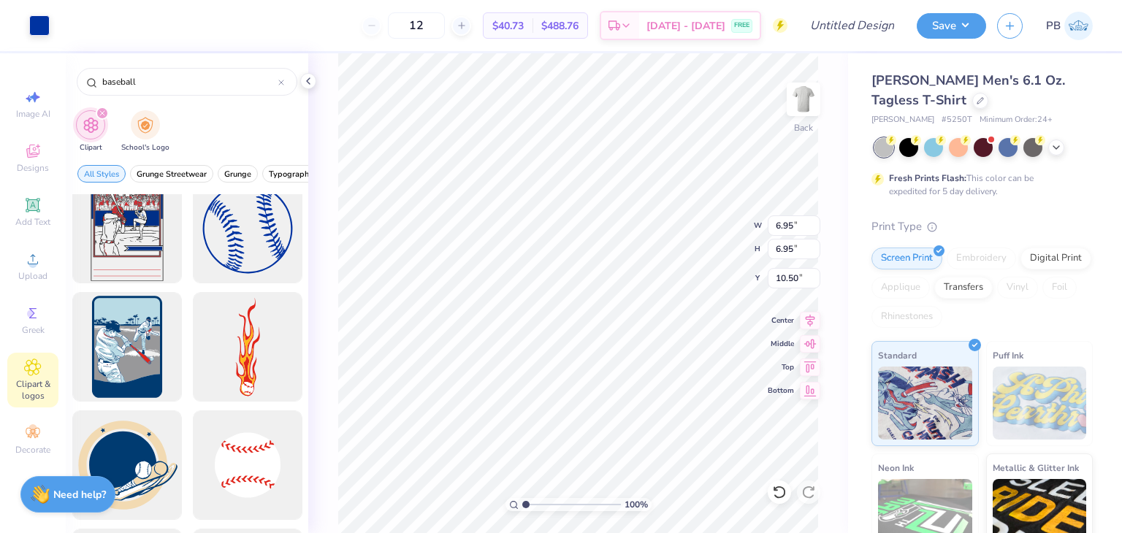
type input "4.41"
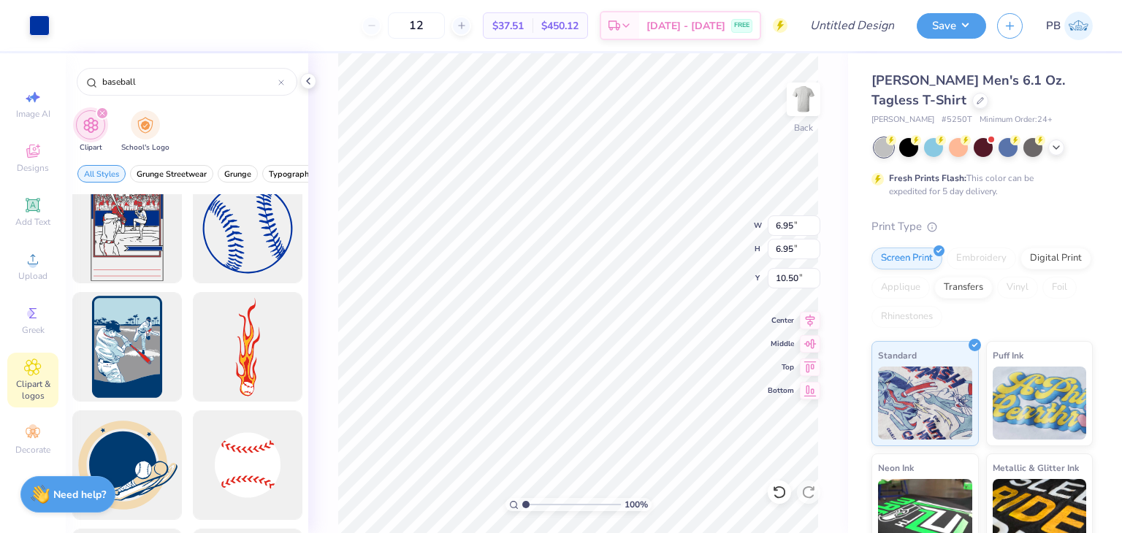
type input "4.30"
type input "9.24"
type input "6.52"
type input "10.32"
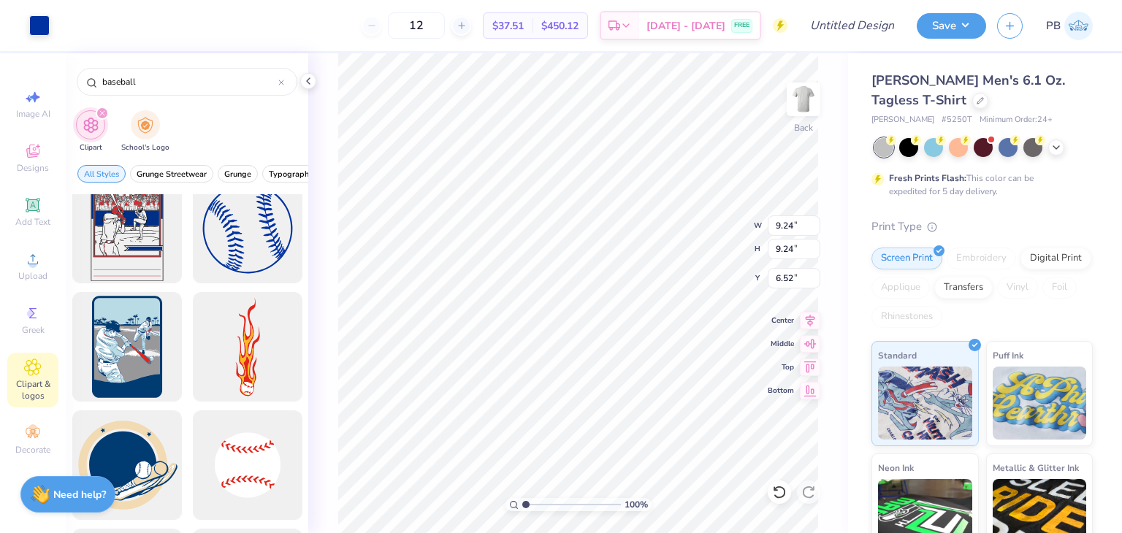
type input "10.32"
type input "5.45"
type input "11.79"
type input "3.60"
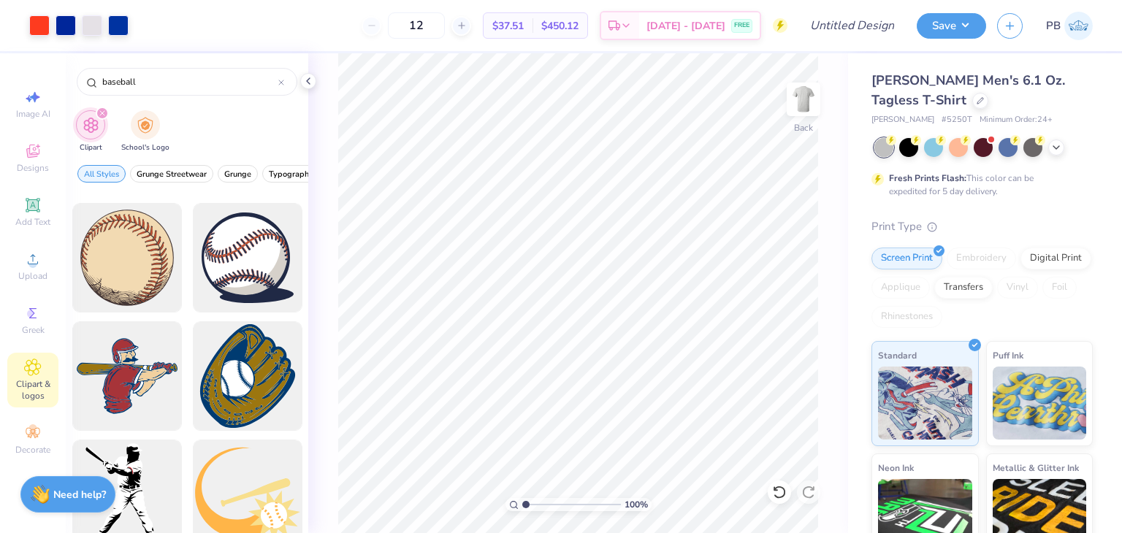
scroll to position [1315, 0]
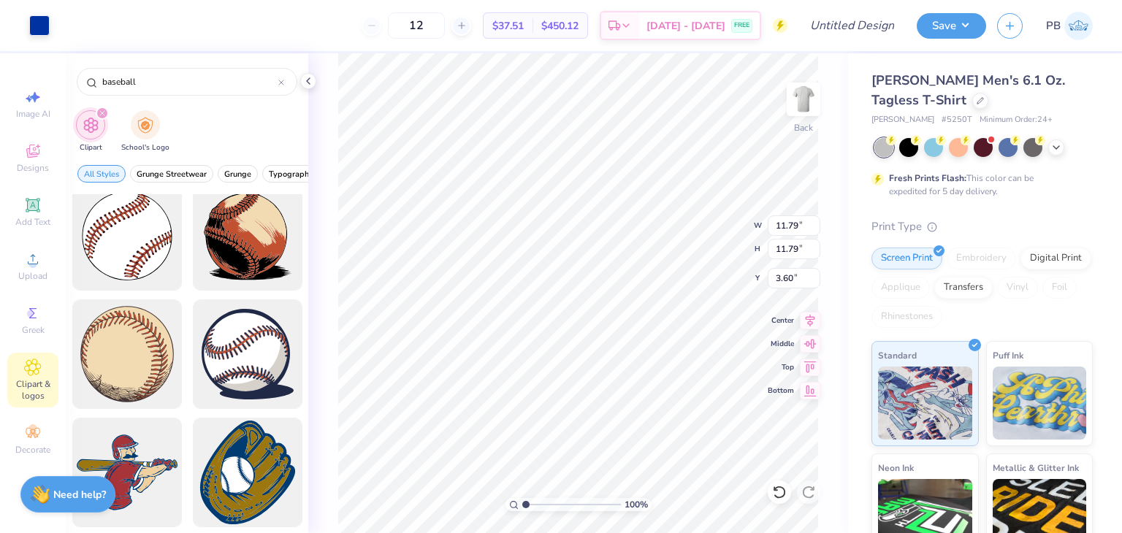
type input "6.46"
type input "16.67"
type input "0.76"
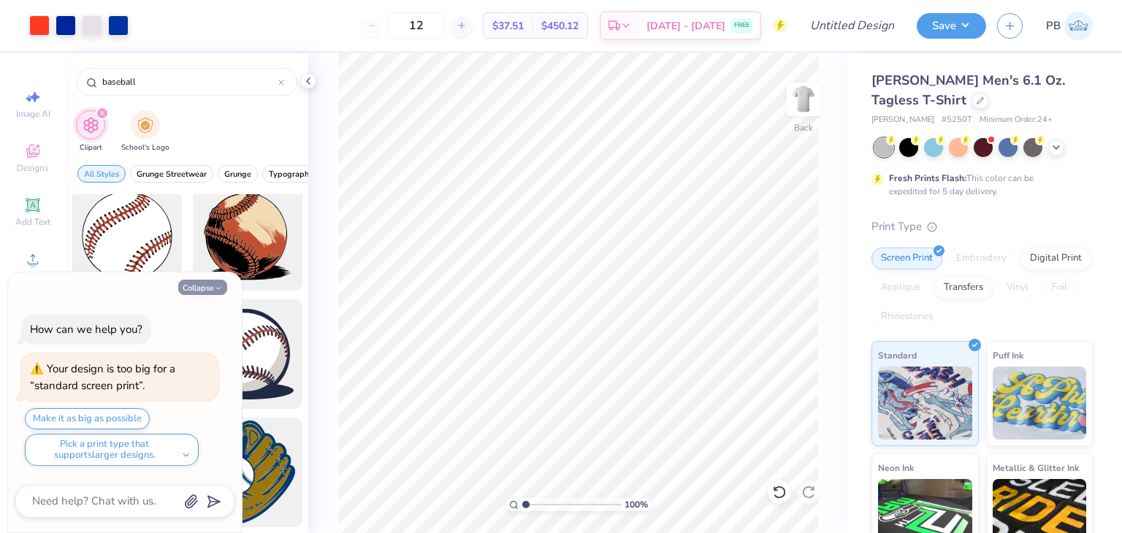
click at [210, 281] on button "Collapse" at bounding box center [202, 287] width 49 height 15
type textarea "x"
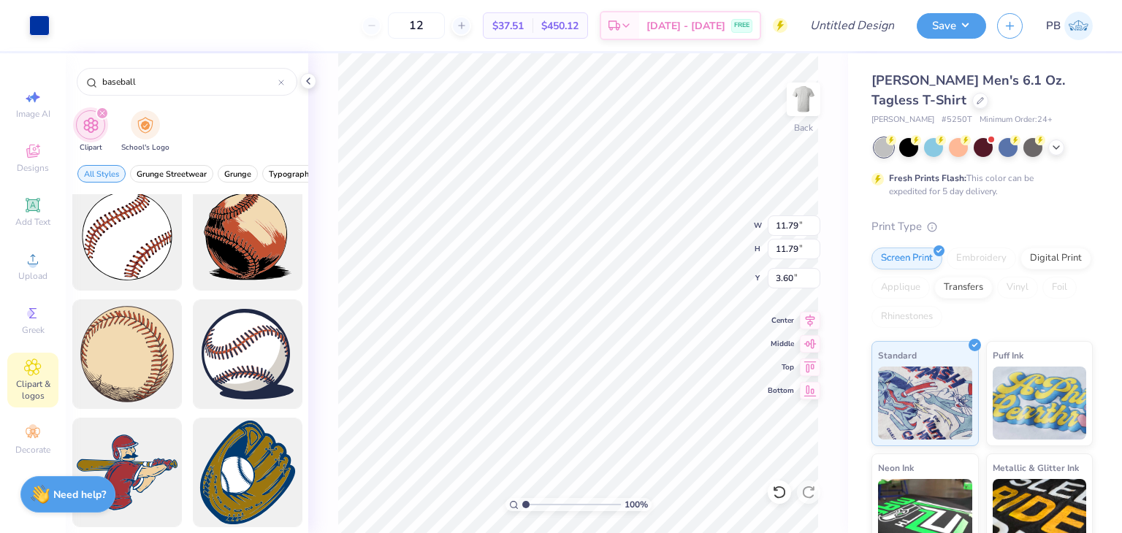
type input "7.81"
type input "12.42"
type input "6.46"
type input "16.67"
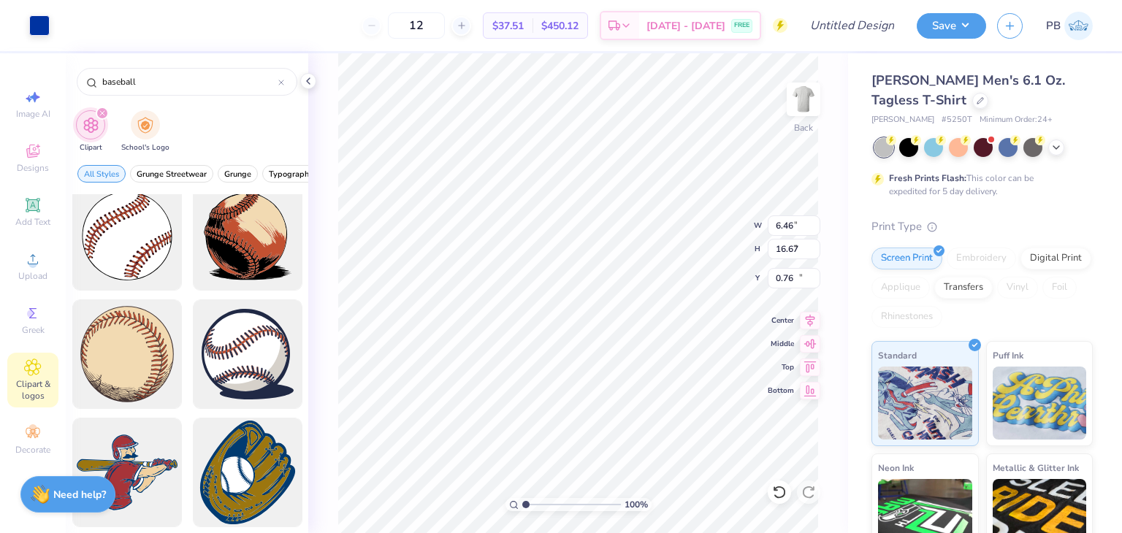
type input "0.80"
type input "1.58"
type input "4.07"
click at [779, 489] on icon at bounding box center [779, 492] width 15 height 15
type input "1.65"
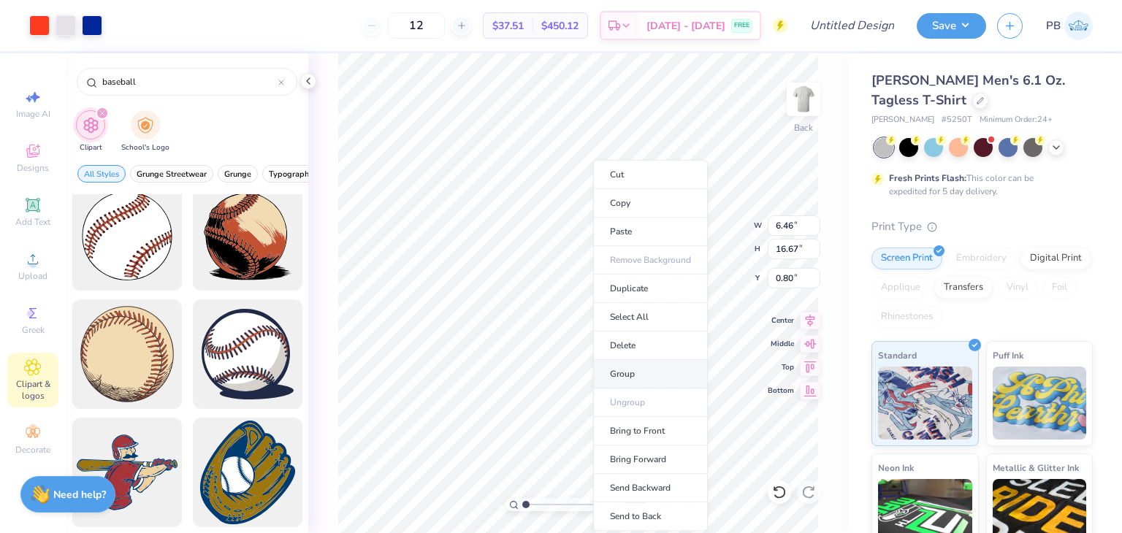
click at [643, 364] on li "Group" at bounding box center [650, 374] width 115 height 28
type input "0.50"
type input "2.48"
type input "6.41"
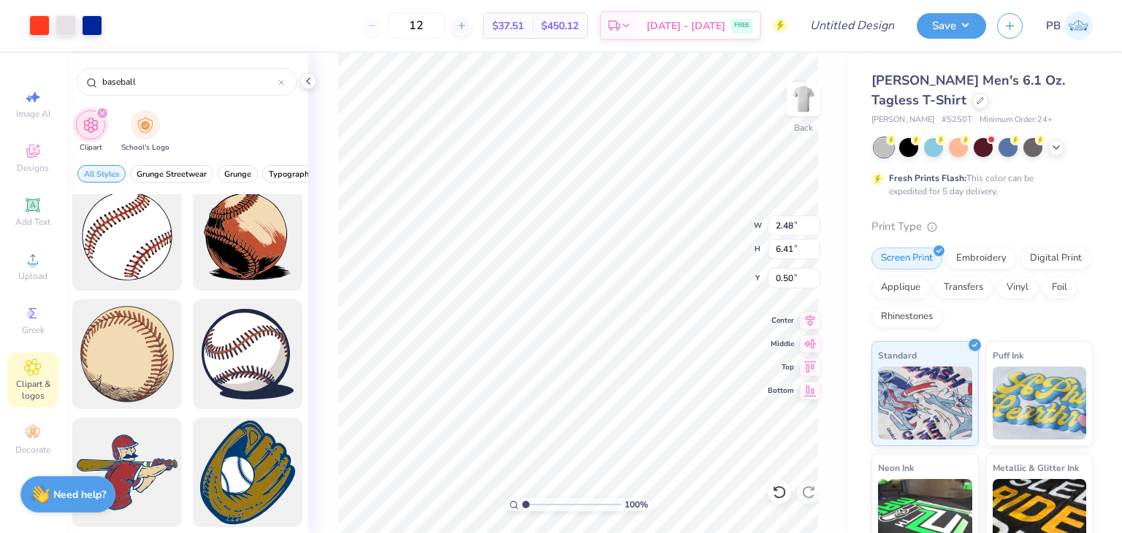
type input "1.81"
type input "7.81"
type input "12.67"
type input "2.48"
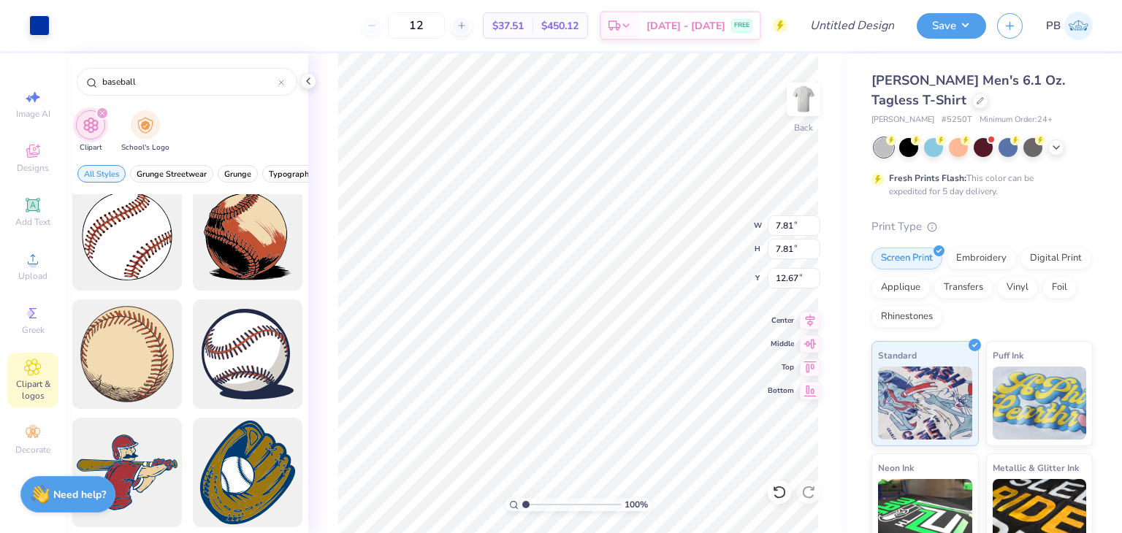
type input "6.41"
type input "1.81"
click at [85, 20] on div at bounding box center [92, 24] width 20 height 20
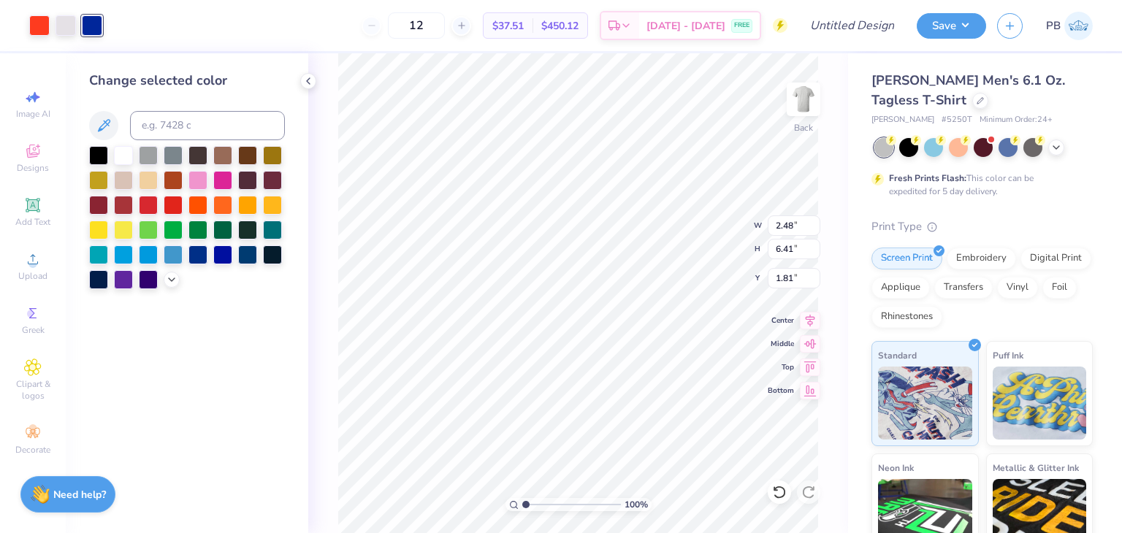
type input "7.81"
type input "12.67"
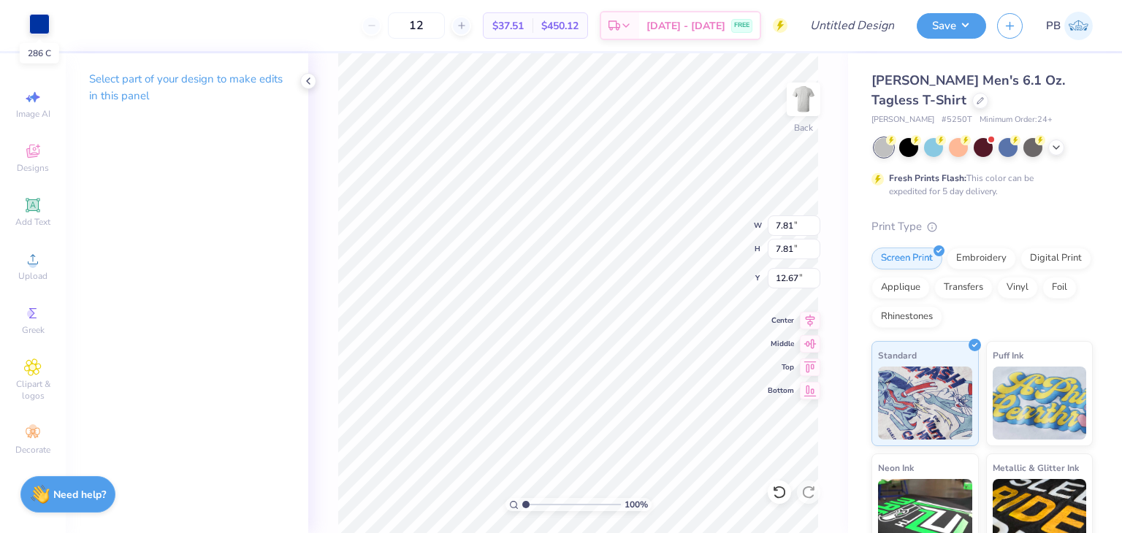
click at [34, 23] on div at bounding box center [39, 24] width 20 height 20
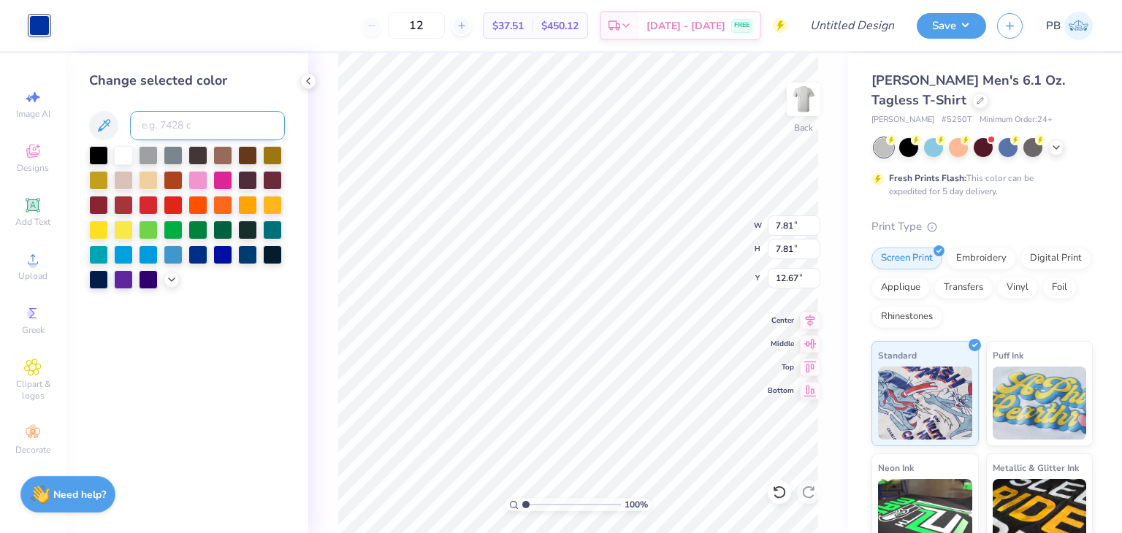
click at [234, 126] on input at bounding box center [207, 125] width 155 height 29
type input "Dark Blue"
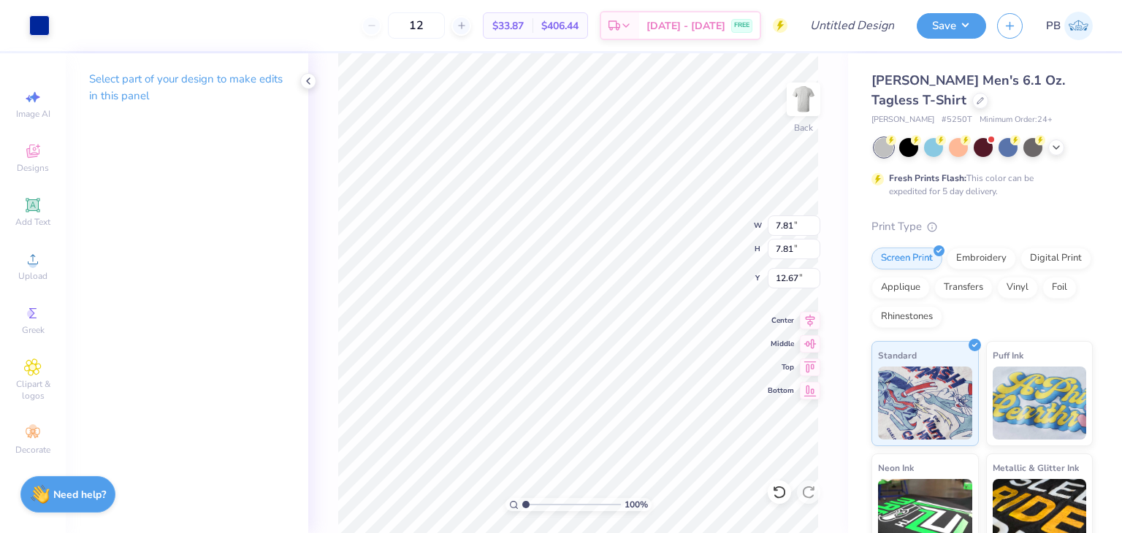
type input "1.11"
type input "2.48"
type input "6.41"
type input "1.81"
type input "4.65"
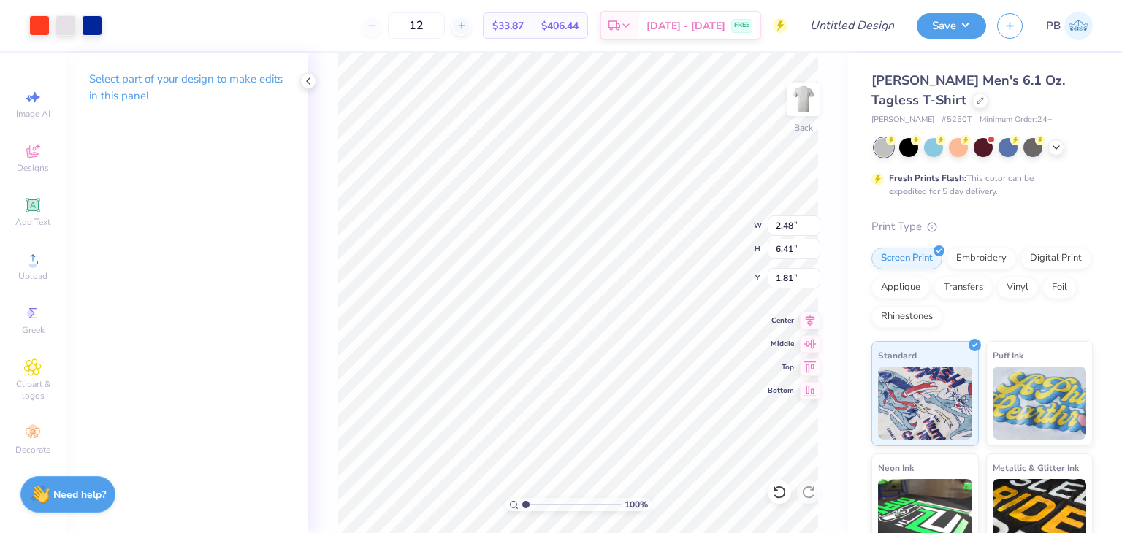
type input "11.99"
click at [694, 481] on li "Send Backward" at bounding box center [686, 488] width 115 height 28
type input "0.50"
type input "7.81"
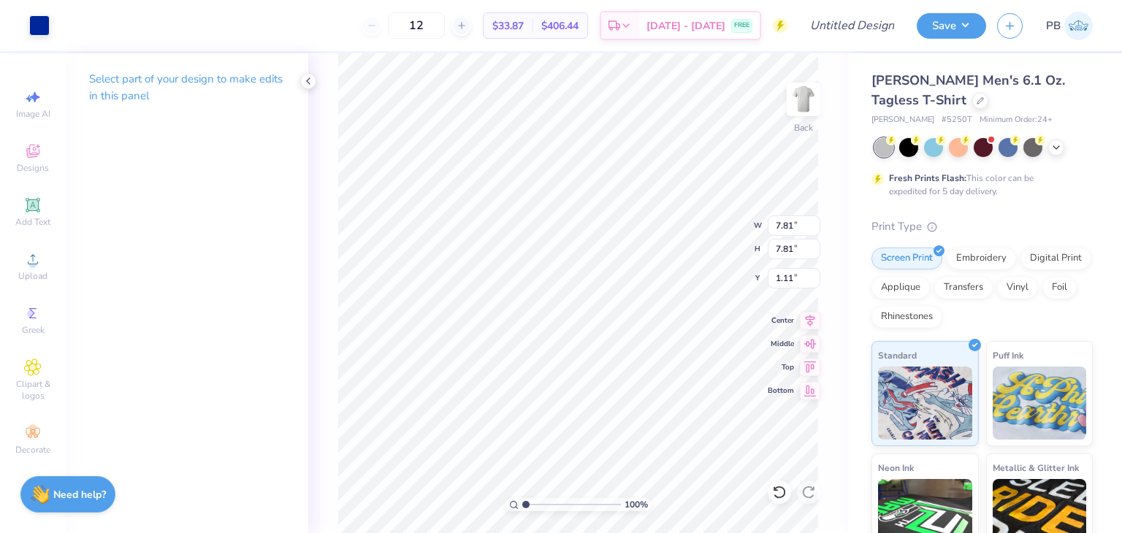
type input "3.27"
click at [41, 30] on div at bounding box center [39, 24] width 20 height 20
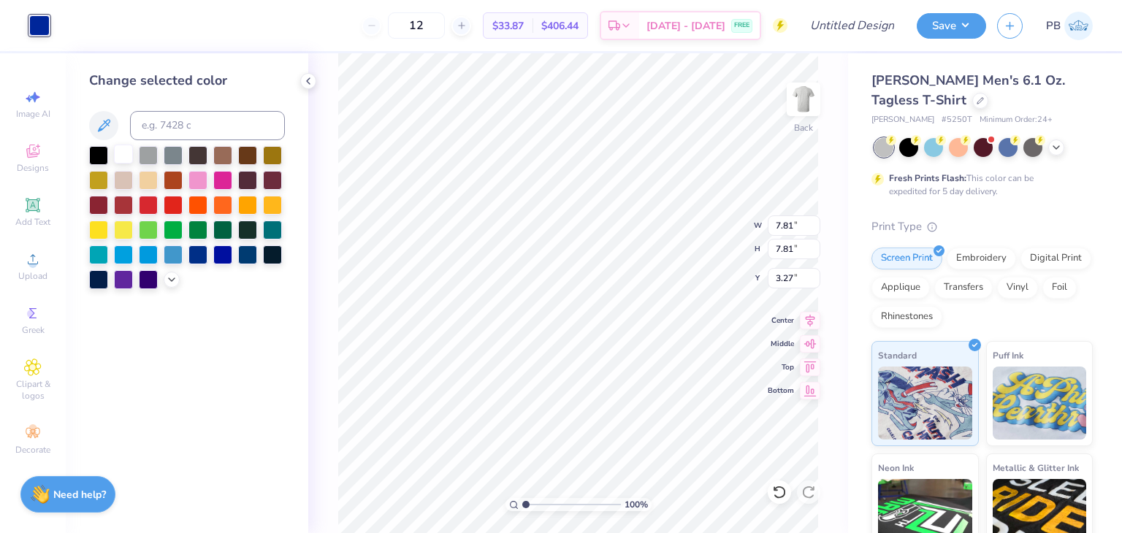
click at [118, 161] on div at bounding box center [123, 154] width 19 height 19
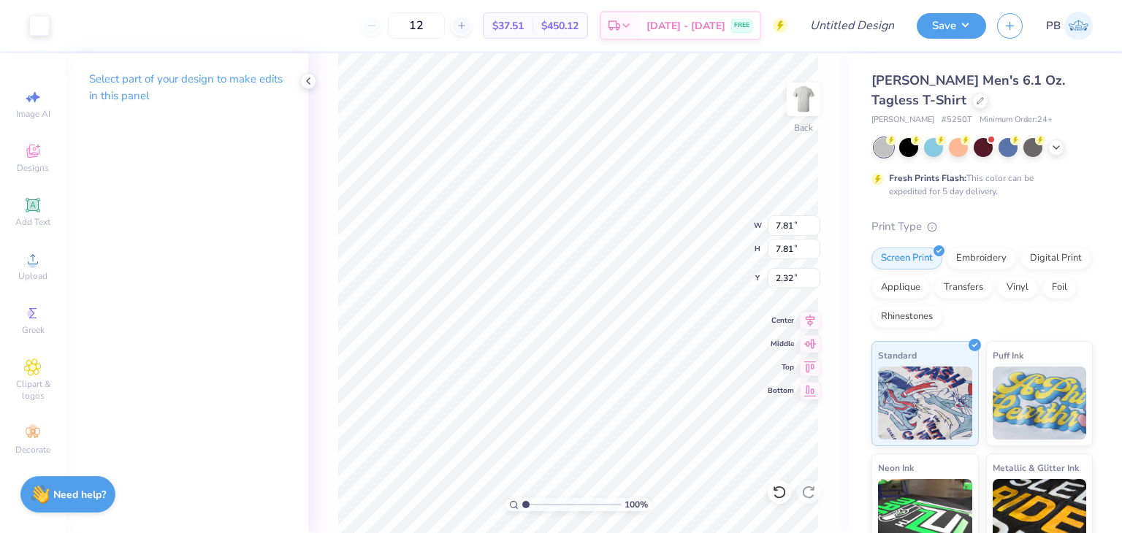
type input "13.77"
type input "4.65"
type input "11.99"
type input "0.50"
type input "7.81"
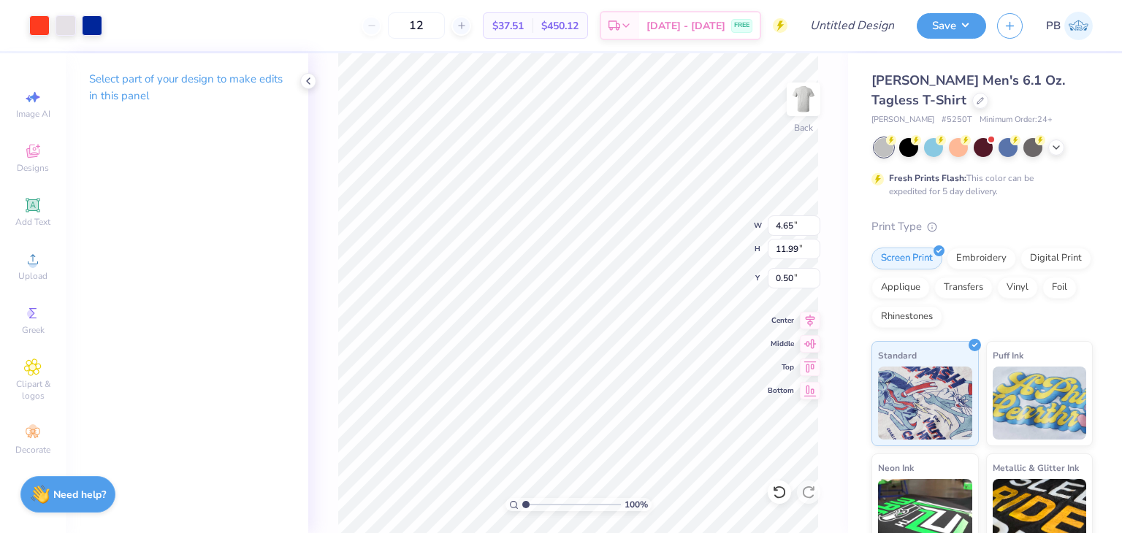
type input "7.81"
type input "13.77"
type input "4.31"
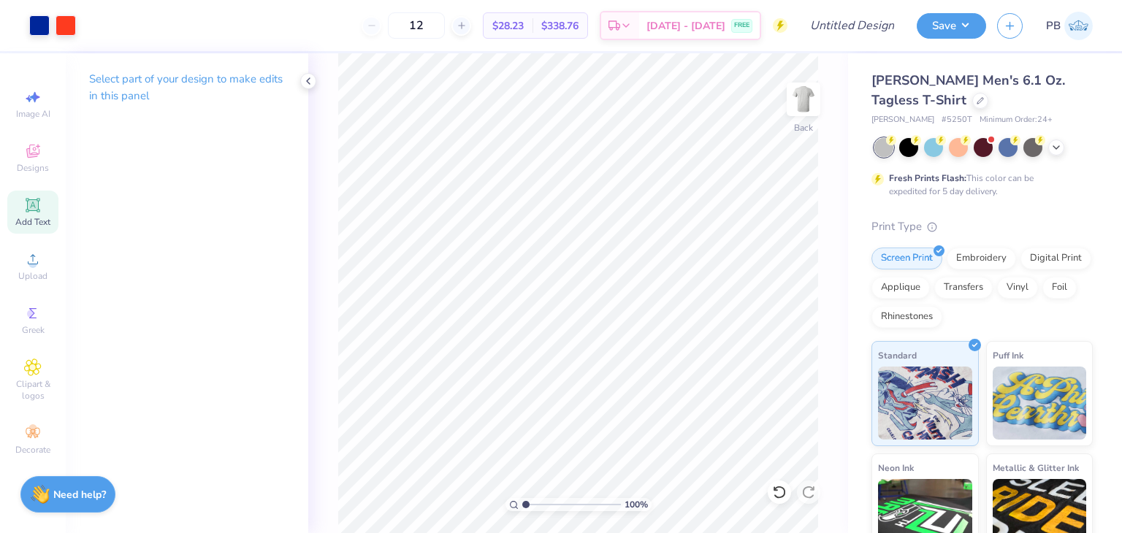
drag, startPoint x: 37, startPoint y: 221, endPoint x: 44, endPoint y: 226, distance: 8.9
click at [37, 224] on span "Add Text" at bounding box center [32, 222] width 35 height 12
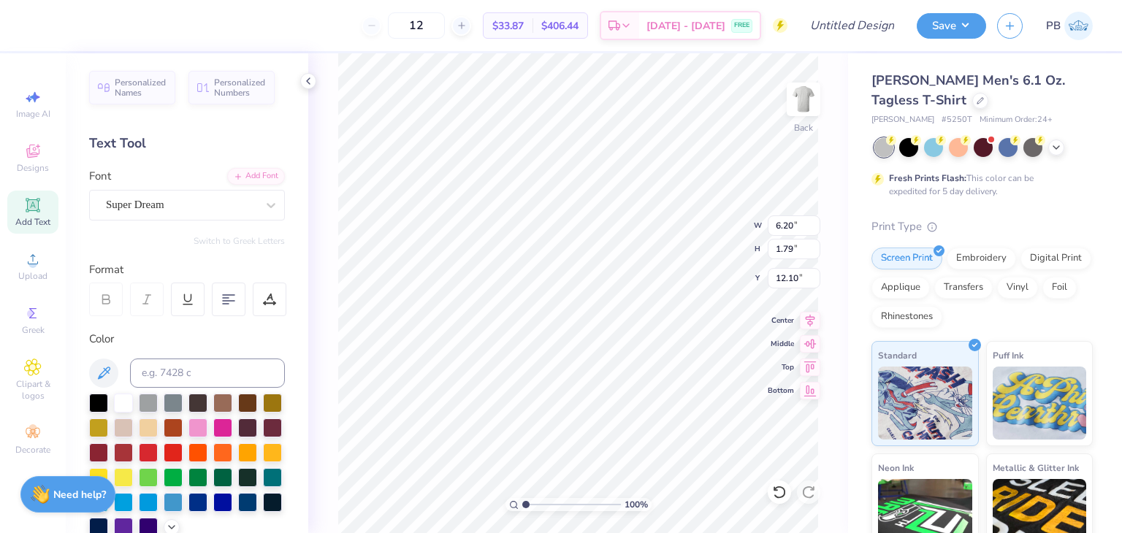
scroll to position [12, 1]
type textarea "T"
type textarea "Steaks Baseball"
type input "2.29"
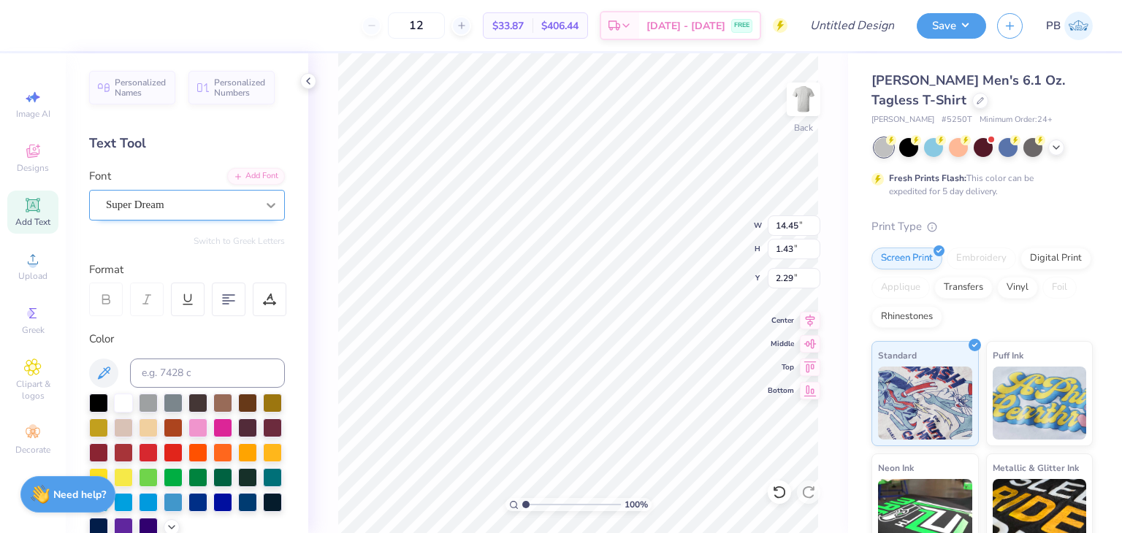
click at [264, 210] on icon at bounding box center [271, 205] width 15 height 15
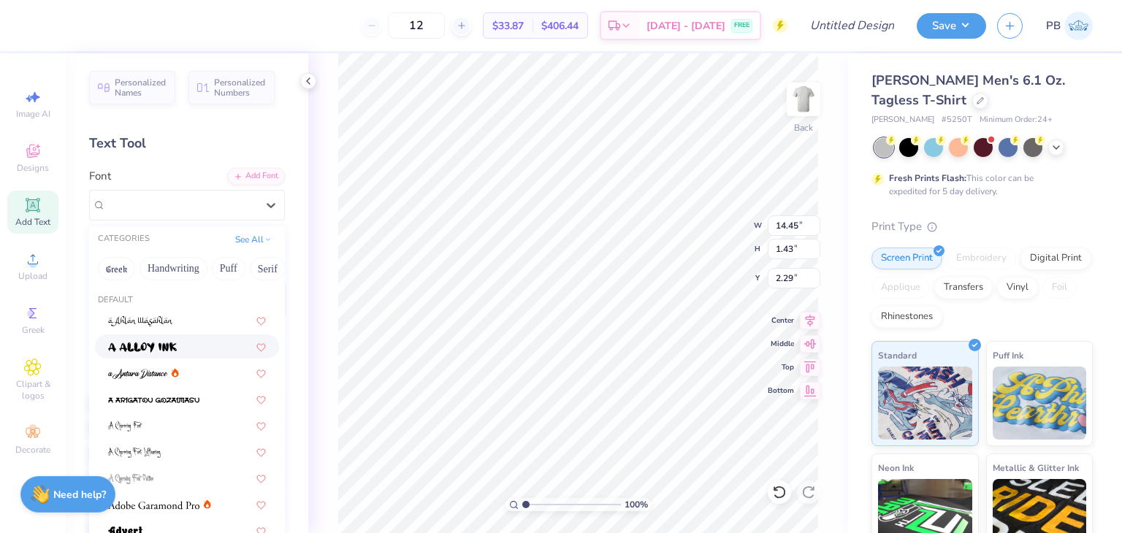
click at [166, 337] on div at bounding box center [187, 346] width 184 height 24
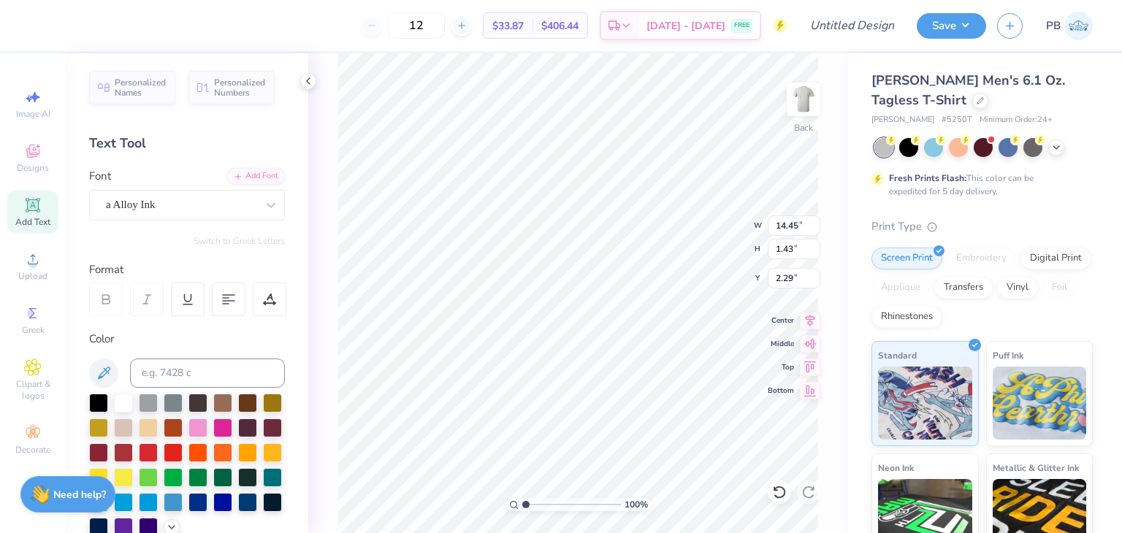
type input "1.42"
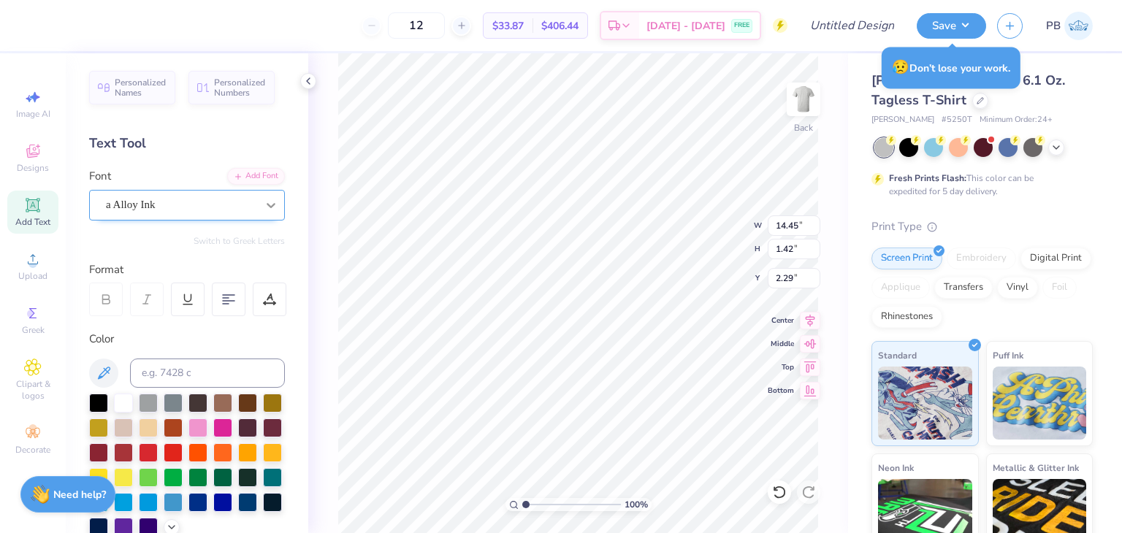
type textarea "StReaks Baseball"
click at [264, 207] on icon at bounding box center [271, 205] width 15 height 15
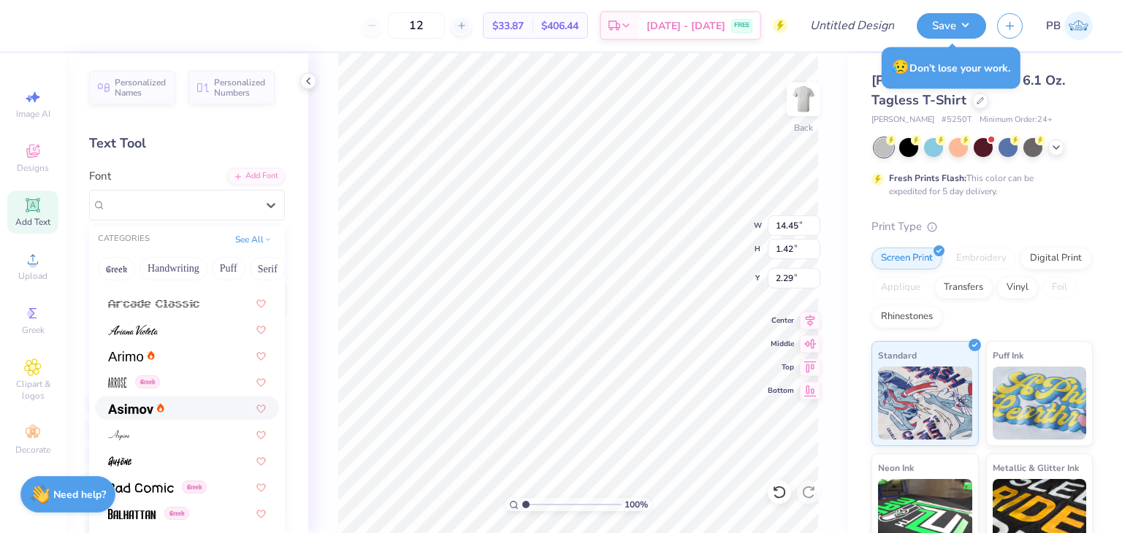
scroll to position [511, 0]
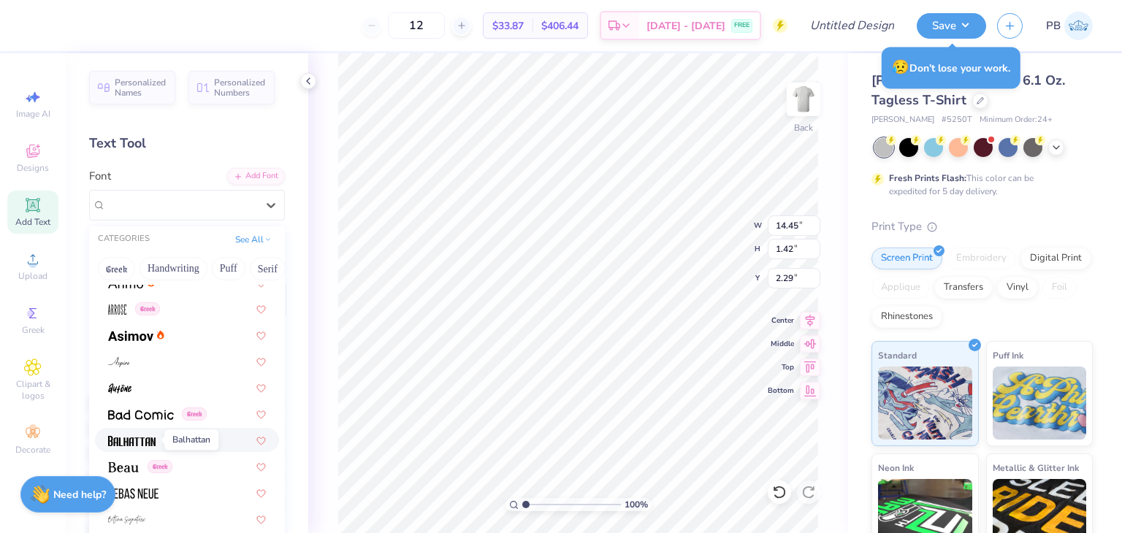
click at [138, 439] on img at bounding box center [131, 441] width 47 height 10
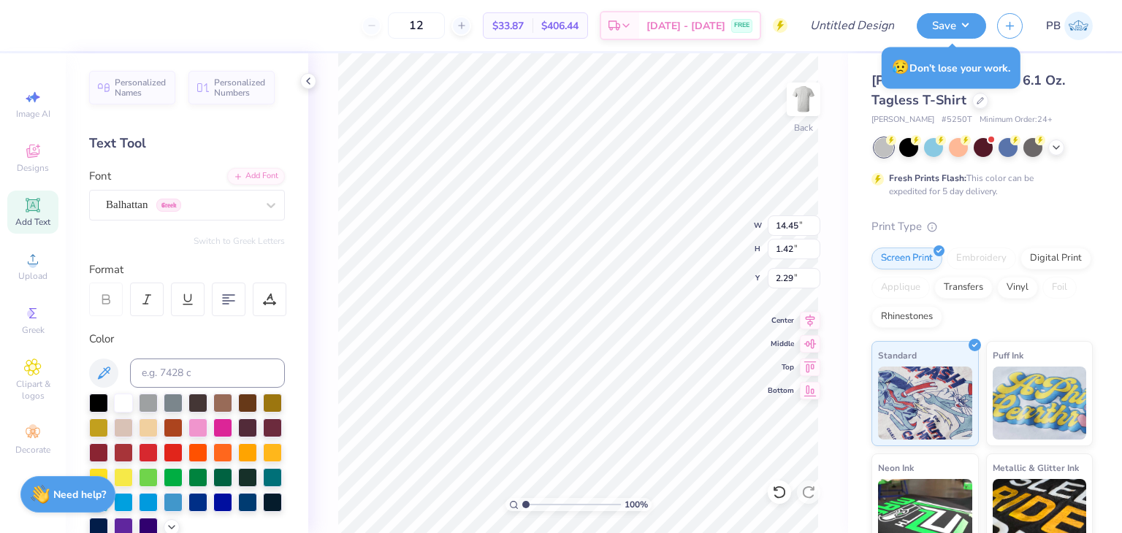
scroll to position [12, 2]
click at [264, 209] on icon at bounding box center [271, 205] width 15 height 15
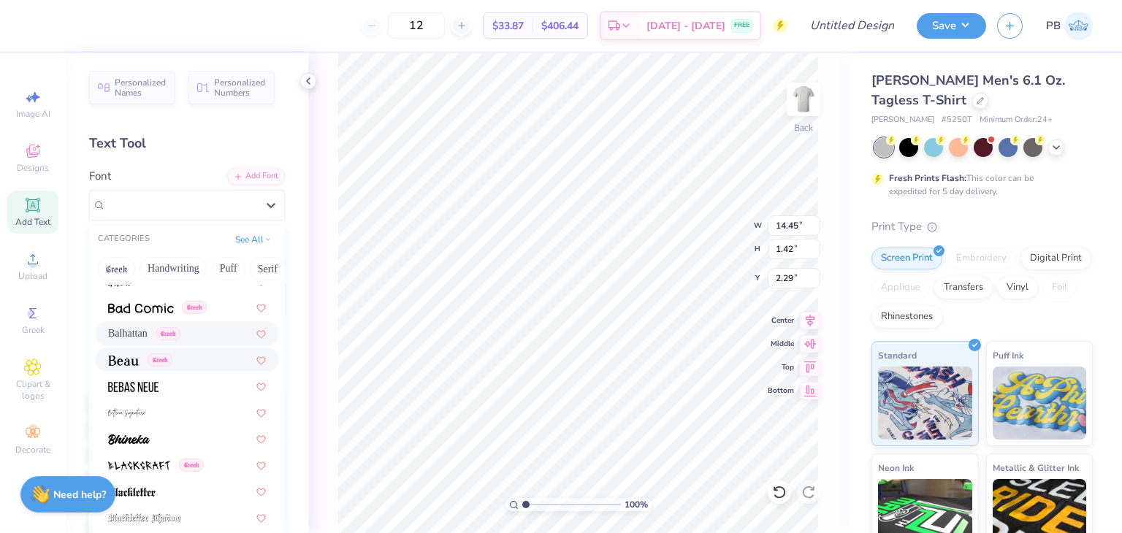
scroll to position [730, 0]
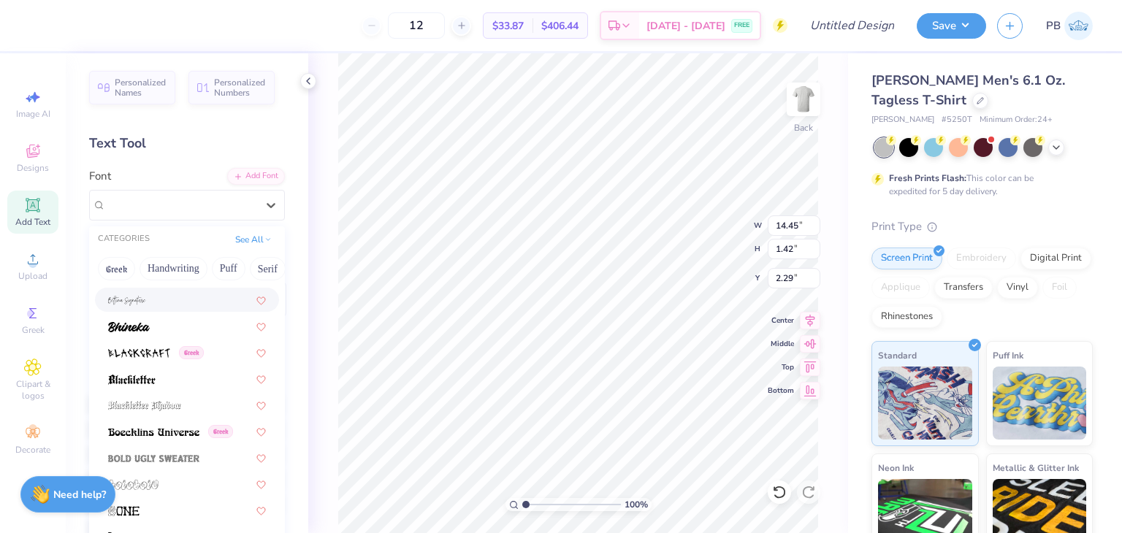
drag, startPoint x: 218, startPoint y: 279, endPoint x: 204, endPoint y: 280, distance: 13.2
click at [204, 280] on div "Greek Handwriting Puff Serif Bold Calligraphy Retro Sans Serif Minimal Fantasy …" at bounding box center [187, 269] width 196 height 32
click at [244, 242] on button "See All" at bounding box center [253, 238] width 45 height 15
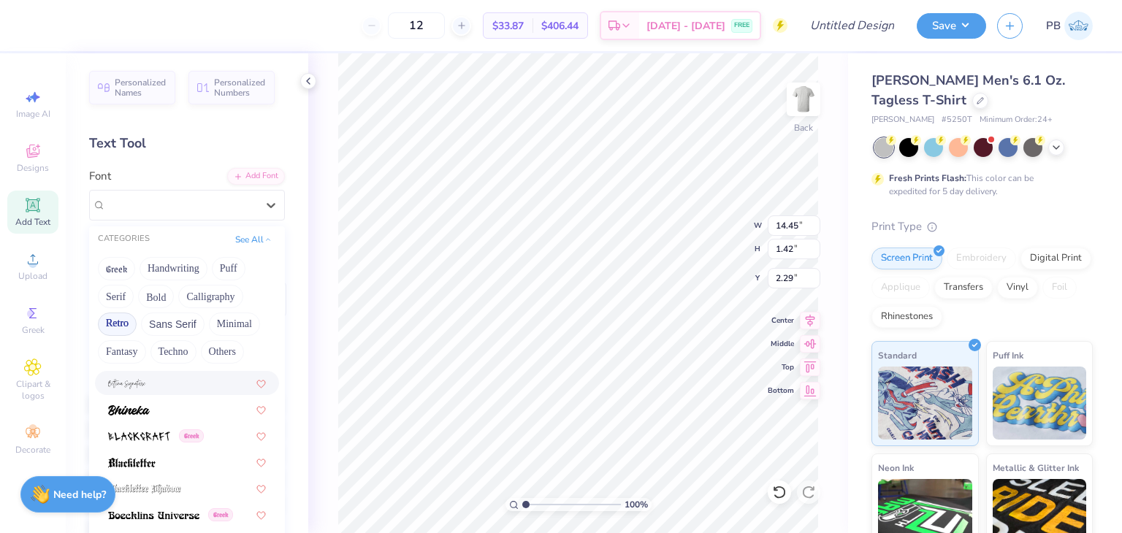
click at [123, 317] on button "Retro" at bounding box center [117, 324] width 39 height 23
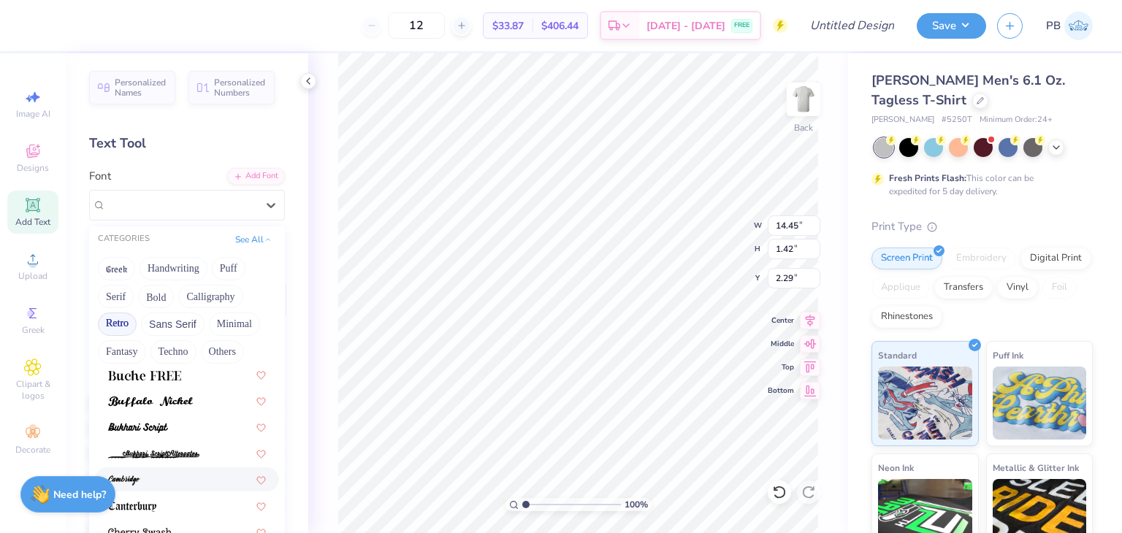
scroll to position [365, 0]
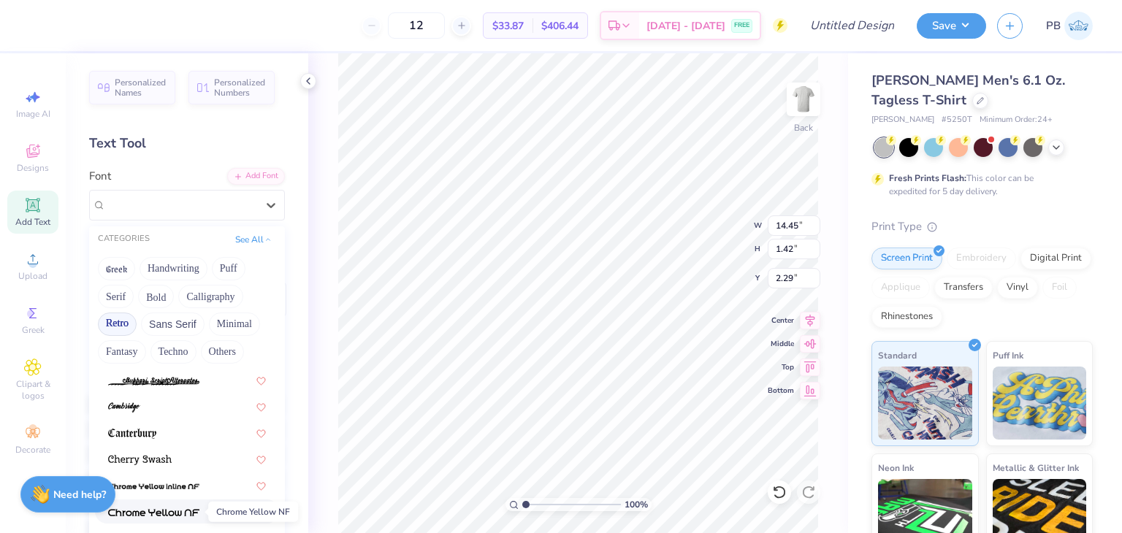
click at [193, 509] on img at bounding box center [153, 513] width 91 height 10
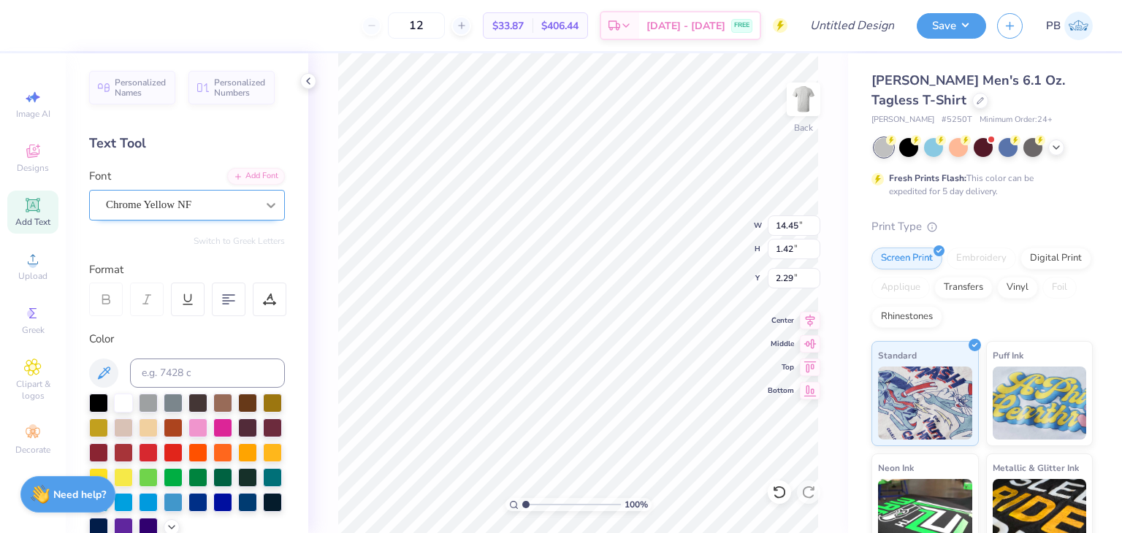
click at [260, 213] on div at bounding box center [271, 205] width 26 height 26
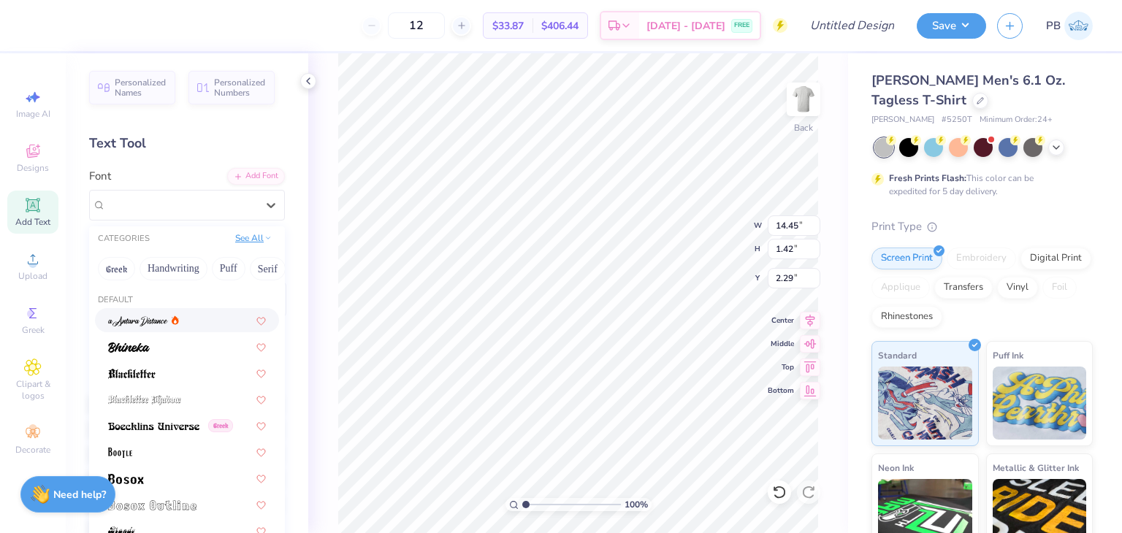
click at [260, 238] on button "See All" at bounding box center [253, 238] width 45 height 15
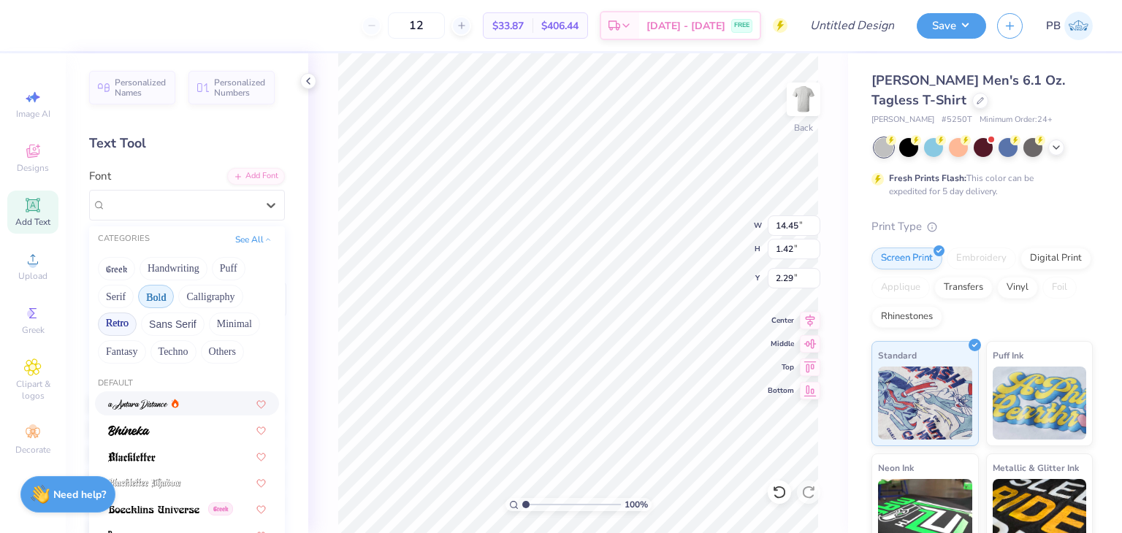
click at [163, 293] on button "Bold" at bounding box center [156, 296] width 36 height 23
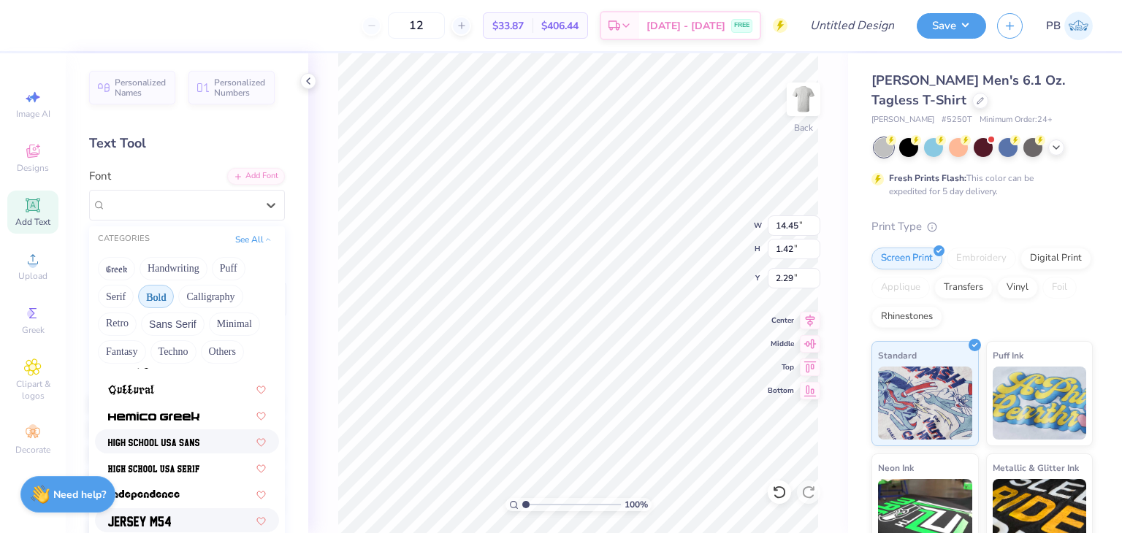
scroll to position [730, 0]
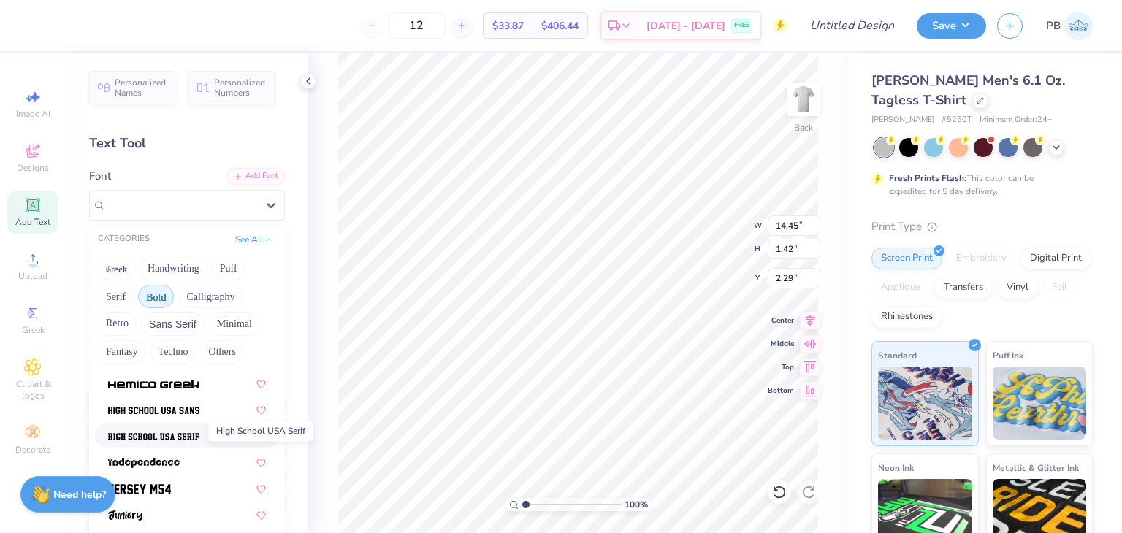
click at [189, 432] on img at bounding box center [153, 437] width 91 height 10
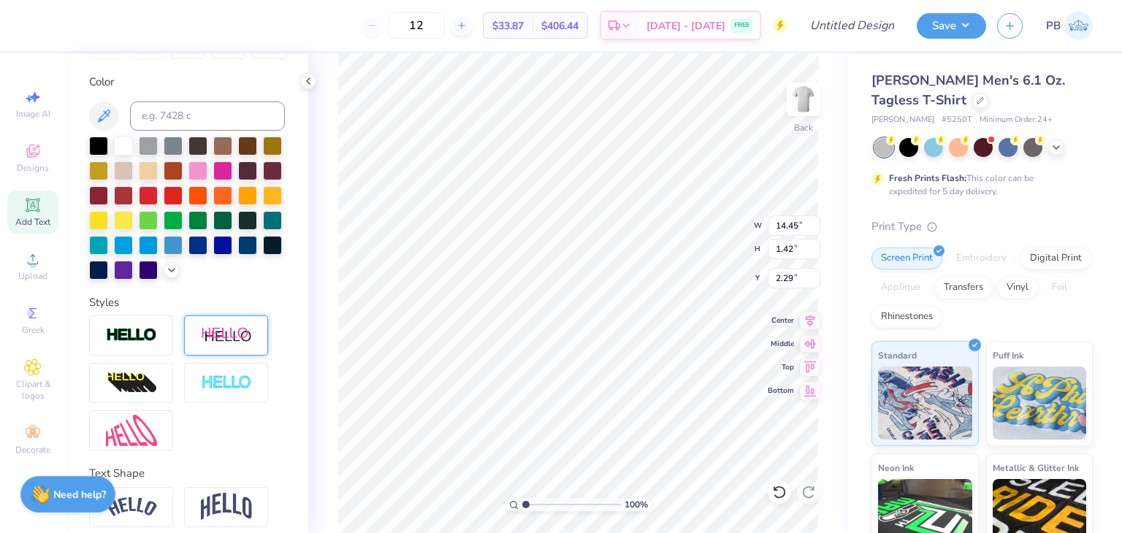
scroll to position [340, 0]
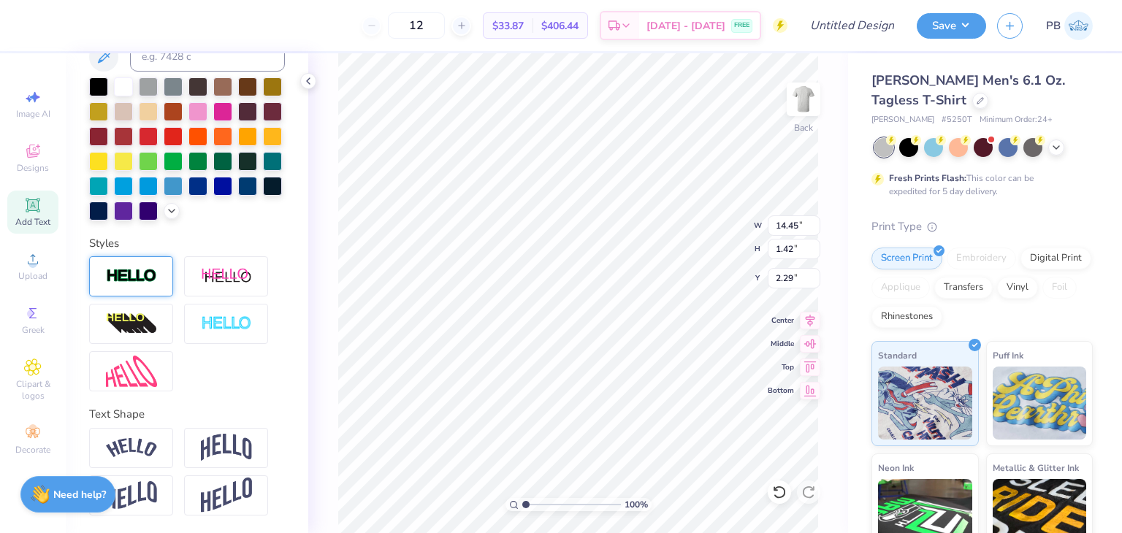
click at [123, 277] on img at bounding box center [131, 276] width 51 height 17
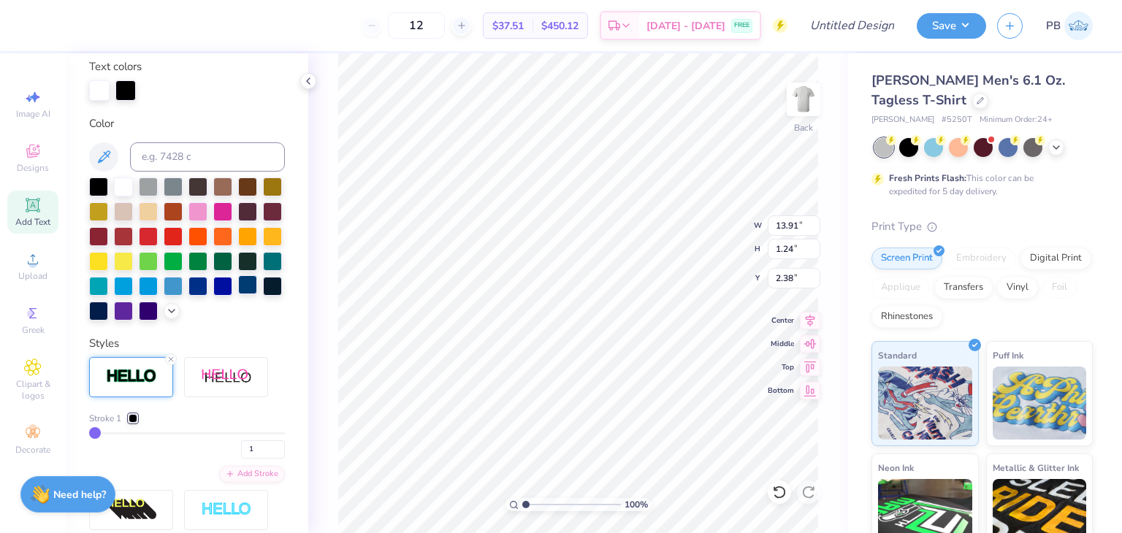
scroll to position [251, 0]
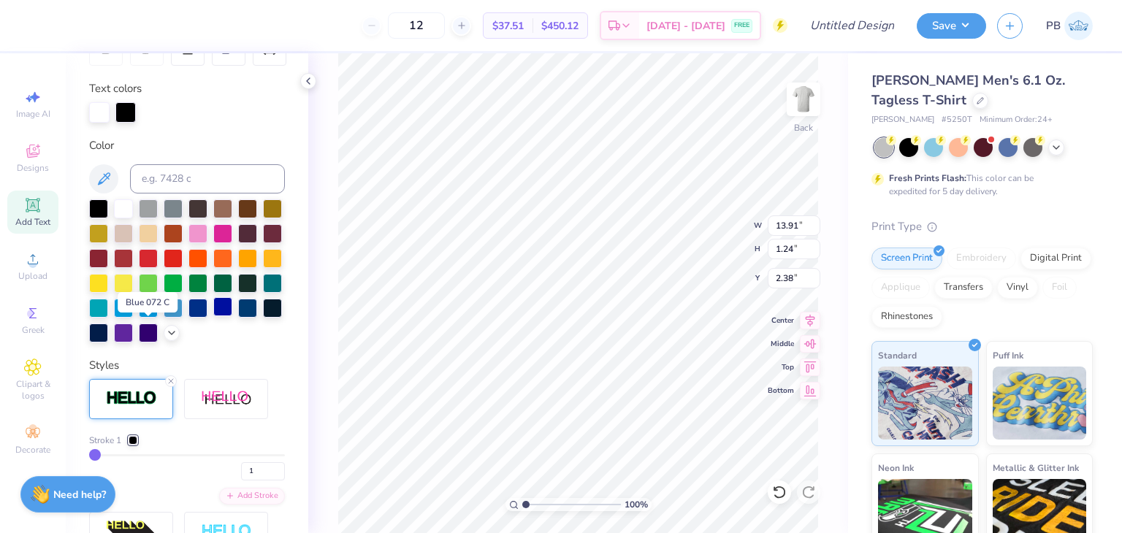
click at [213, 316] on div at bounding box center [222, 306] width 19 height 19
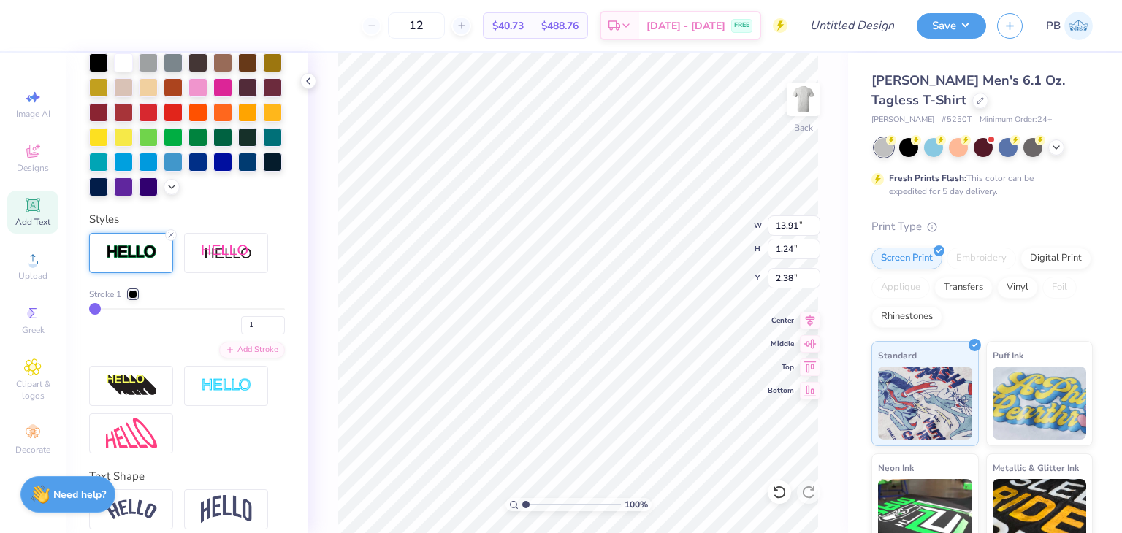
type input "4"
type input "5"
type input "8"
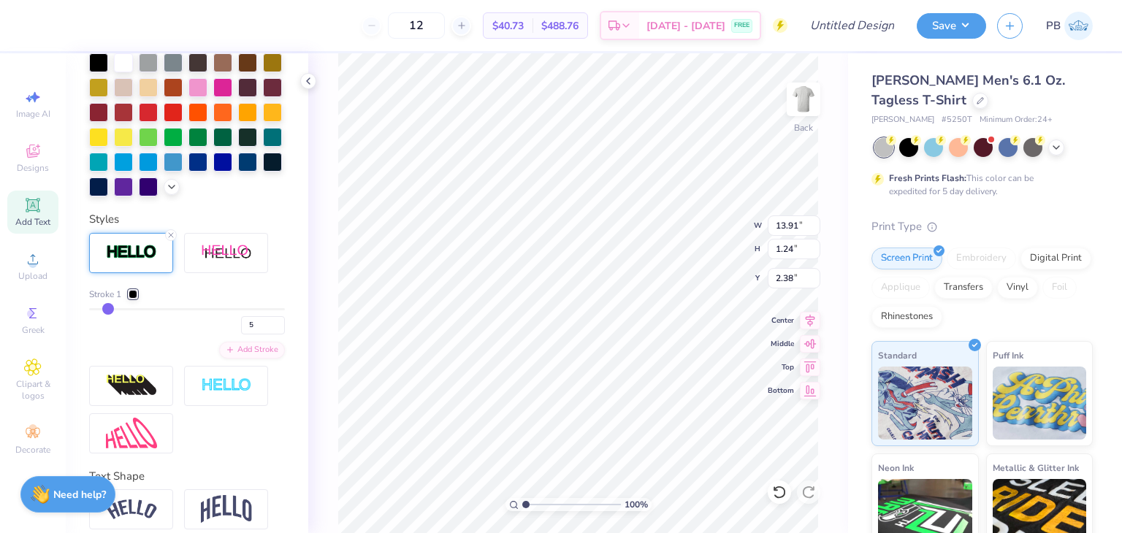
type input "8"
type input "10"
type input "12"
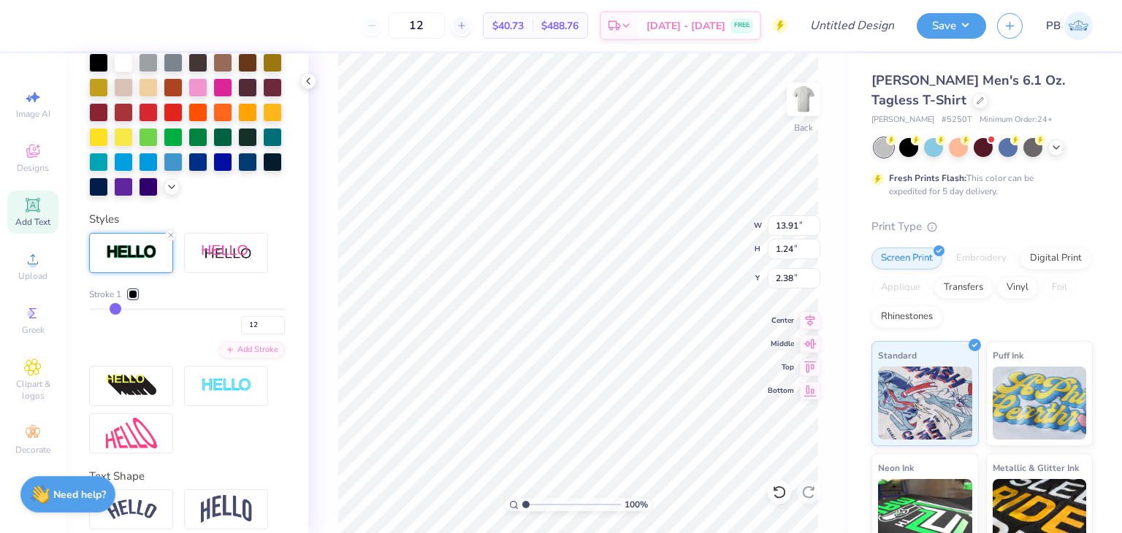
type input "13"
type input "15"
type input "17"
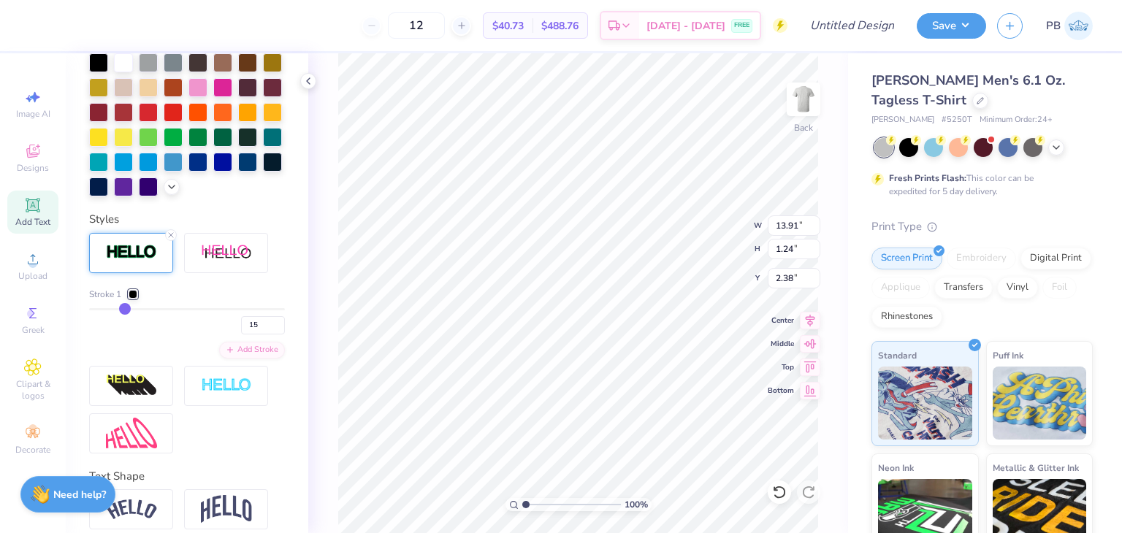
type input "17"
type input "20"
type input "22"
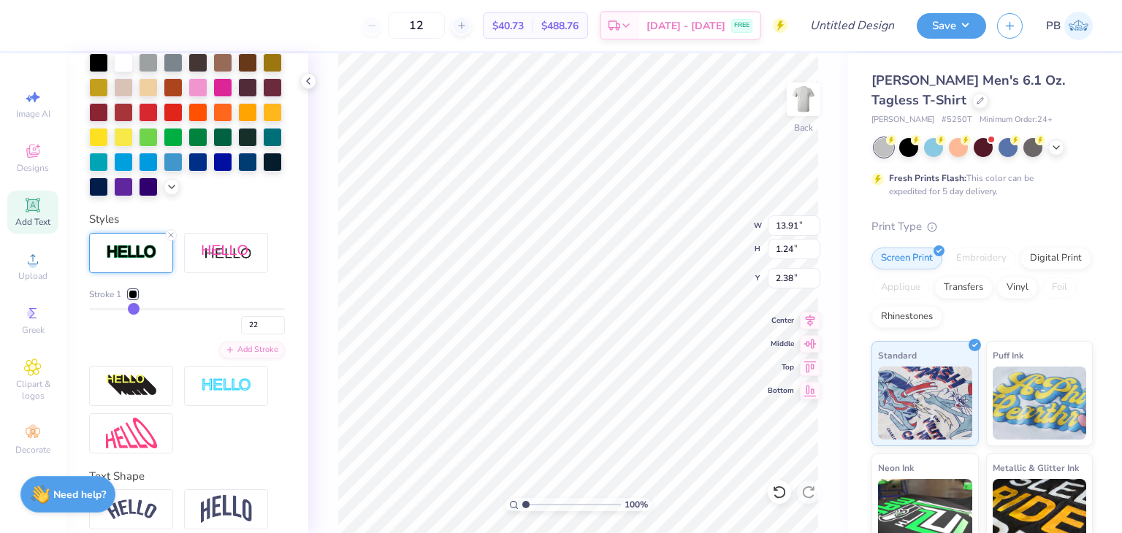
type input "24"
type input "27"
type input "29"
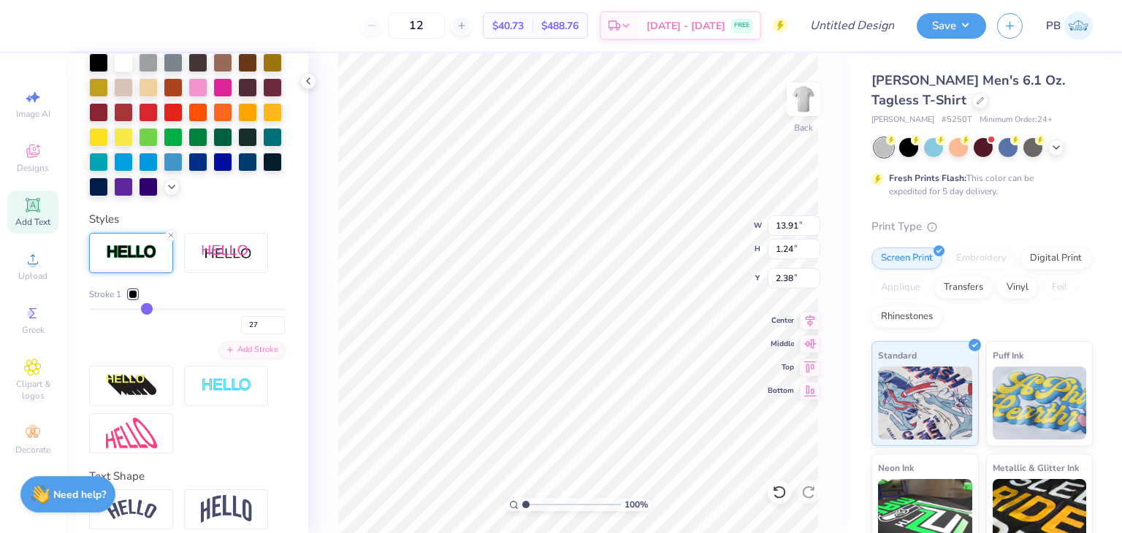
type input "29"
type input "33"
type input "37"
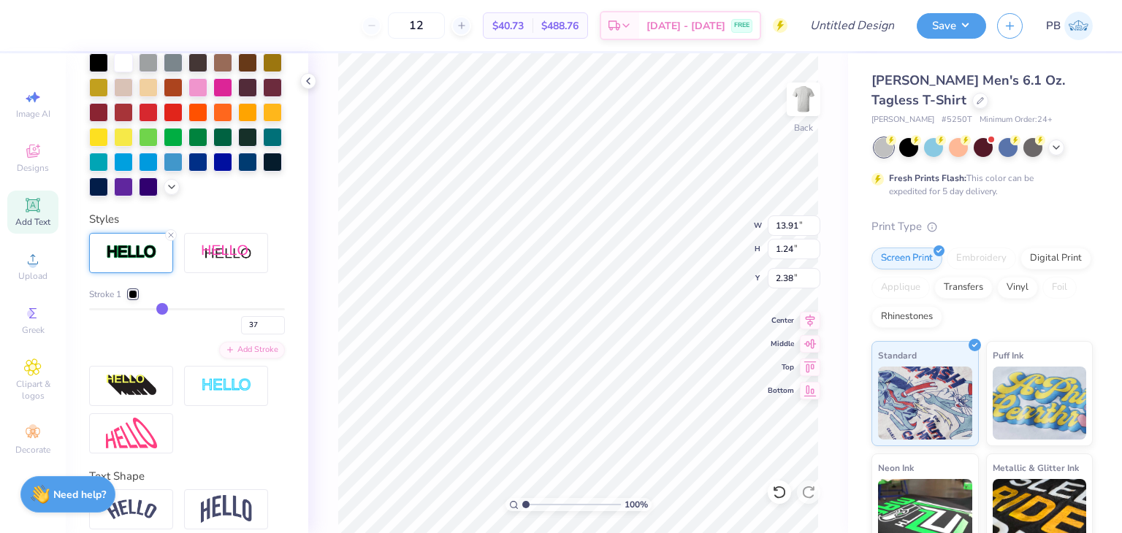
type input "39"
type input "41"
type input "42"
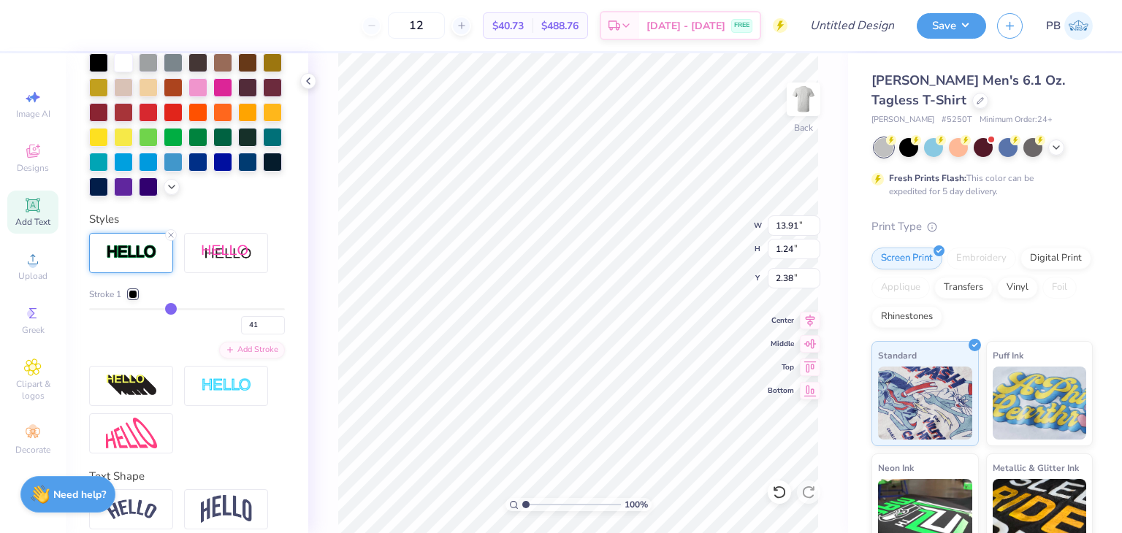
type input "42"
type input "43"
type input "45"
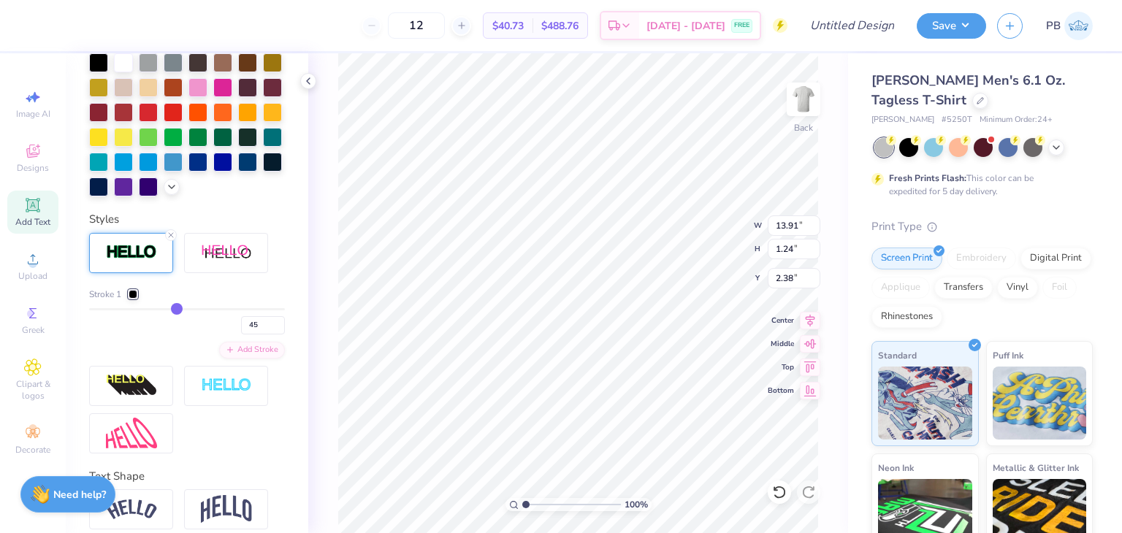
type input "47"
type input "48"
type input "49"
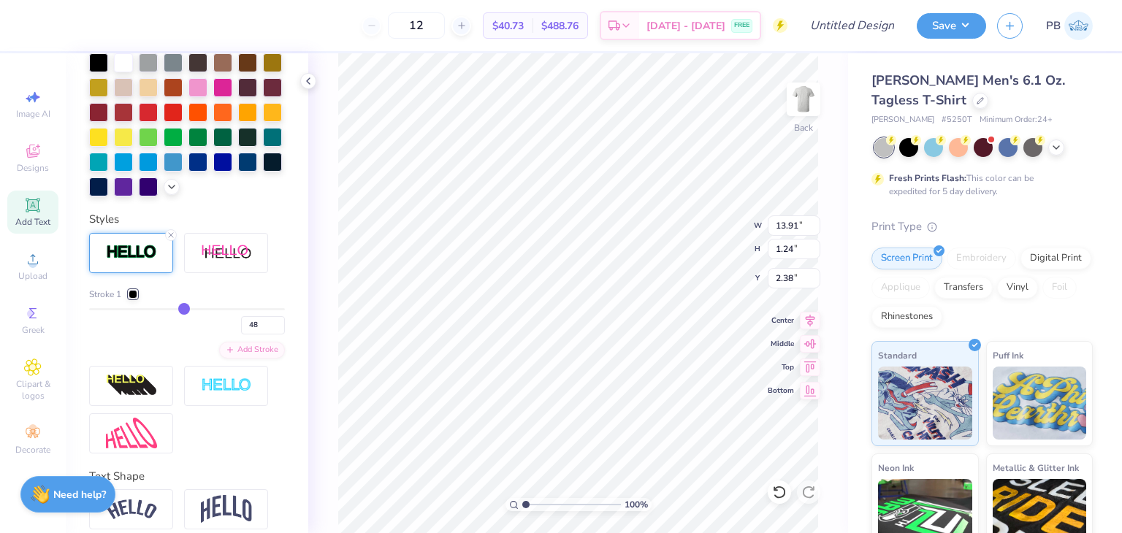
type input "49"
type input "50"
type input "52"
drag, startPoint x: 99, startPoint y: 337, endPoint x: 221, endPoint y: 339, distance: 122.0
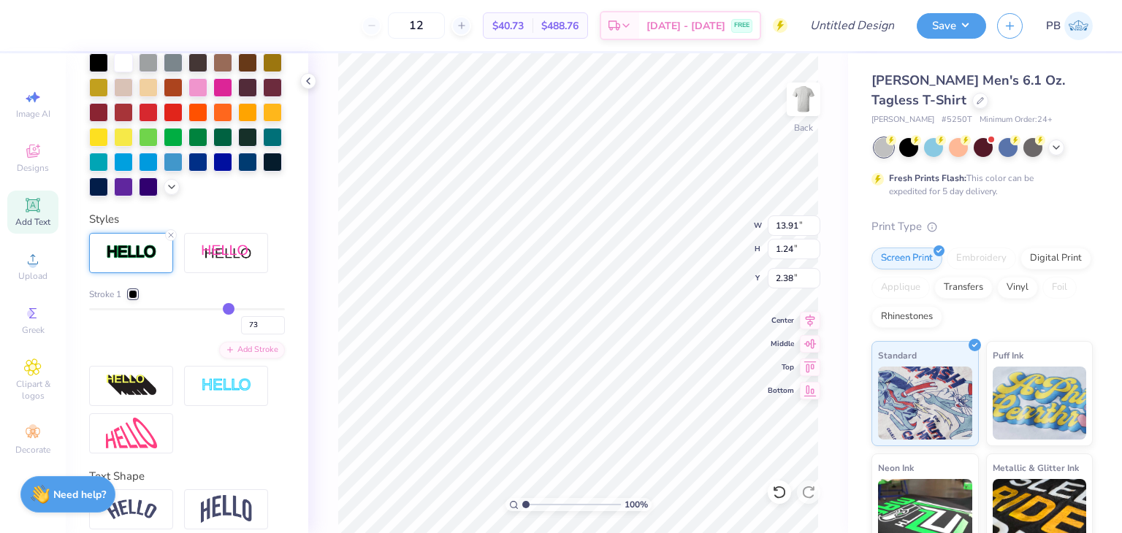
click at [221, 310] on input "range" at bounding box center [187, 309] width 196 height 2
drag, startPoint x: 214, startPoint y: 333, endPoint x: 143, endPoint y: 336, distance: 70.9
click at [143, 310] on input "range" at bounding box center [187, 309] width 196 height 2
drag, startPoint x: 146, startPoint y: 334, endPoint x: 111, endPoint y: 335, distance: 35.1
click at [111, 310] on input "range" at bounding box center [187, 309] width 196 height 2
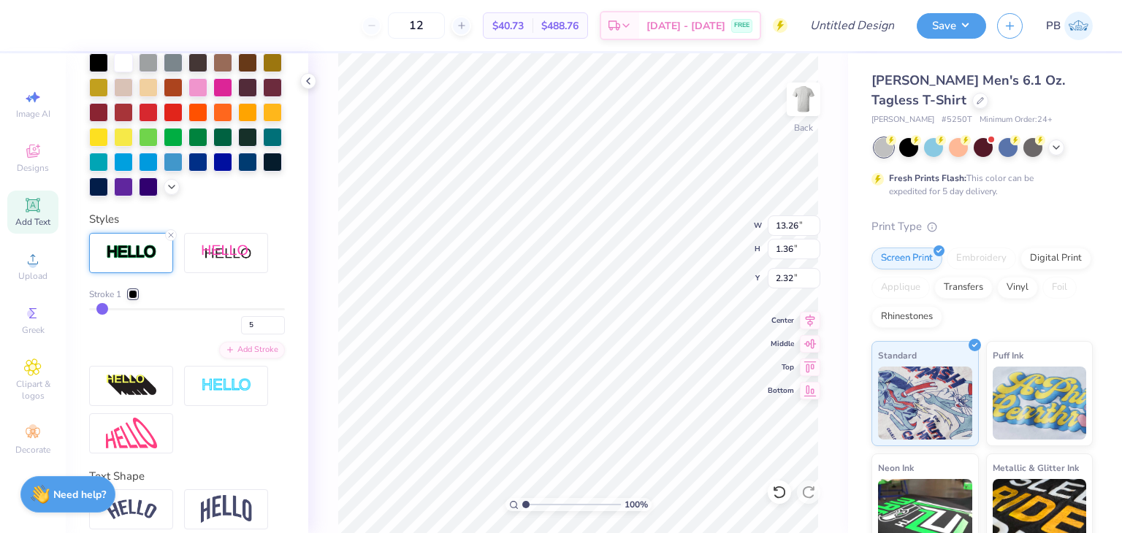
drag, startPoint x: 111, startPoint y: 334, endPoint x: 102, endPoint y: 335, distance: 9.5
click at [102, 310] on input "range" at bounding box center [187, 309] width 196 height 2
click at [99, 310] on input "range" at bounding box center [187, 309] width 196 height 2
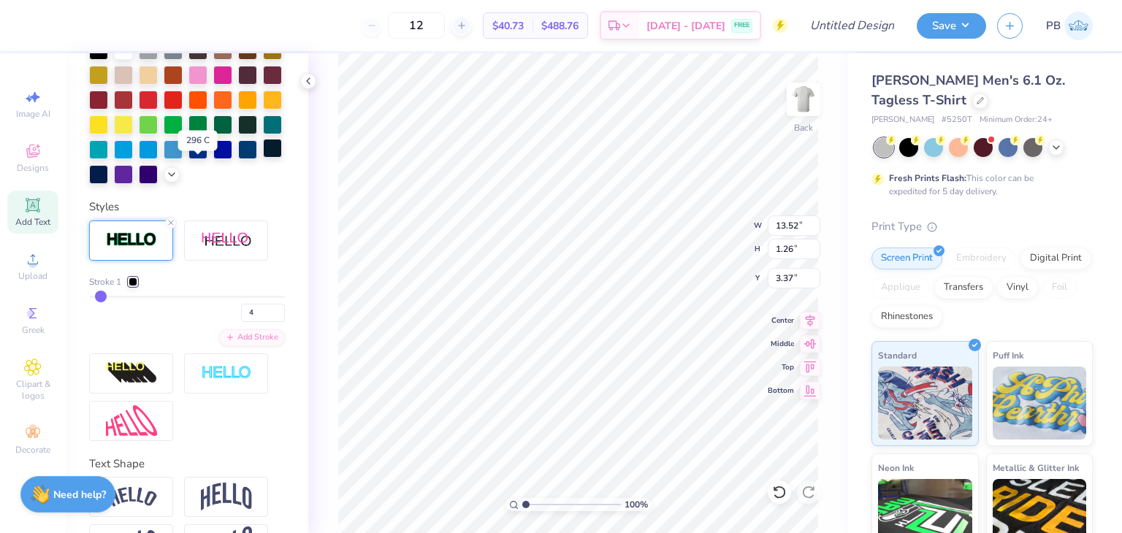
scroll to position [482, 0]
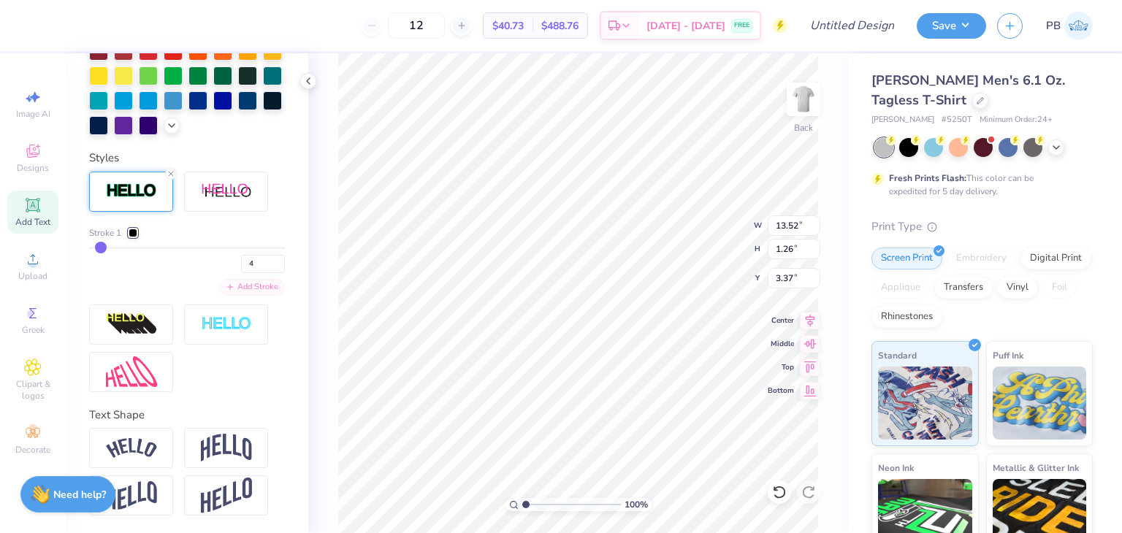
click at [242, 291] on div "Add Stroke" at bounding box center [252, 287] width 66 height 17
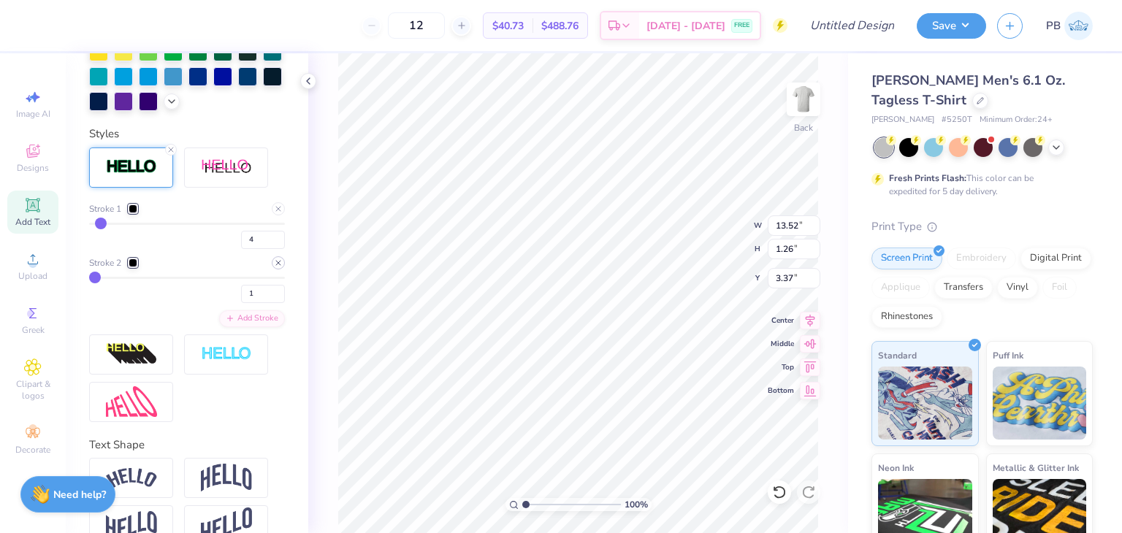
click at [276, 265] on line at bounding box center [278, 263] width 4 height 4
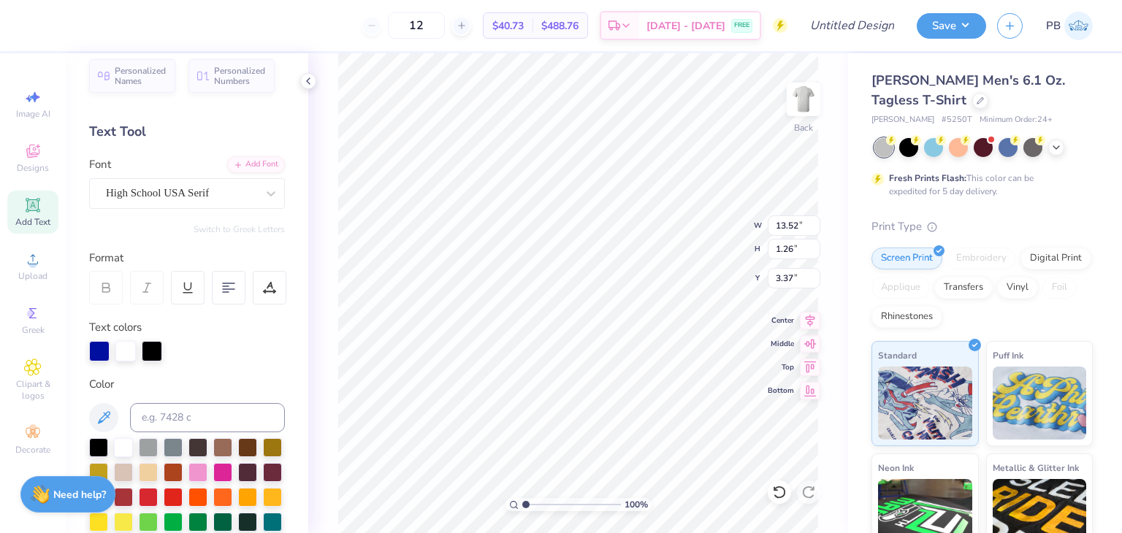
scroll to position [0, 0]
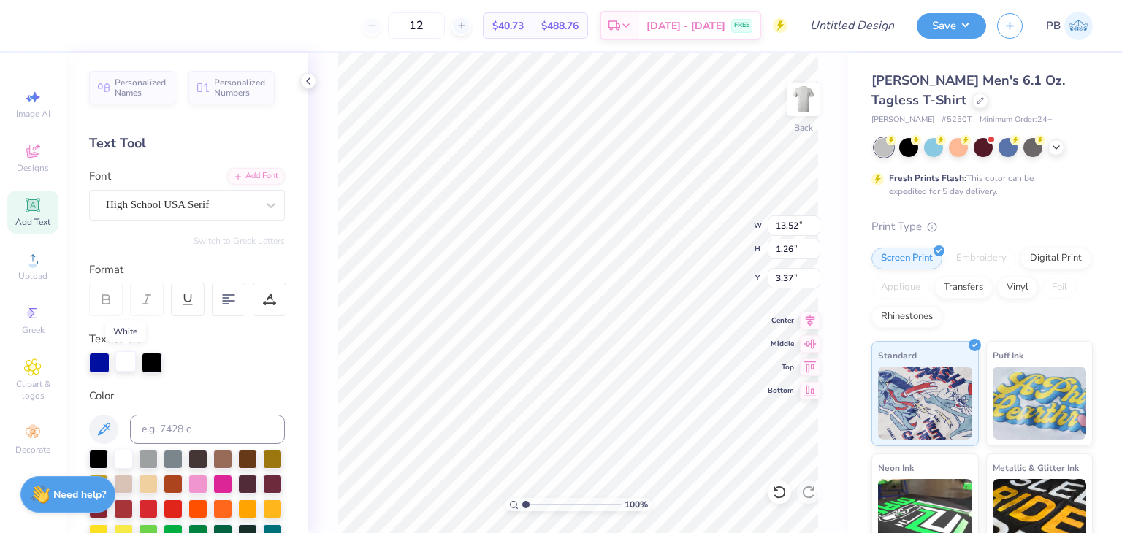
click at [125, 364] on div at bounding box center [125, 361] width 20 height 20
click at [153, 364] on div at bounding box center [152, 361] width 20 height 20
click at [119, 367] on div at bounding box center [125, 361] width 20 height 20
click at [105, 368] on div at bounding box center [99, 361] width 20 height 20
click at [128, 367] on div at bounding box center [125, 361] width 20 height 20
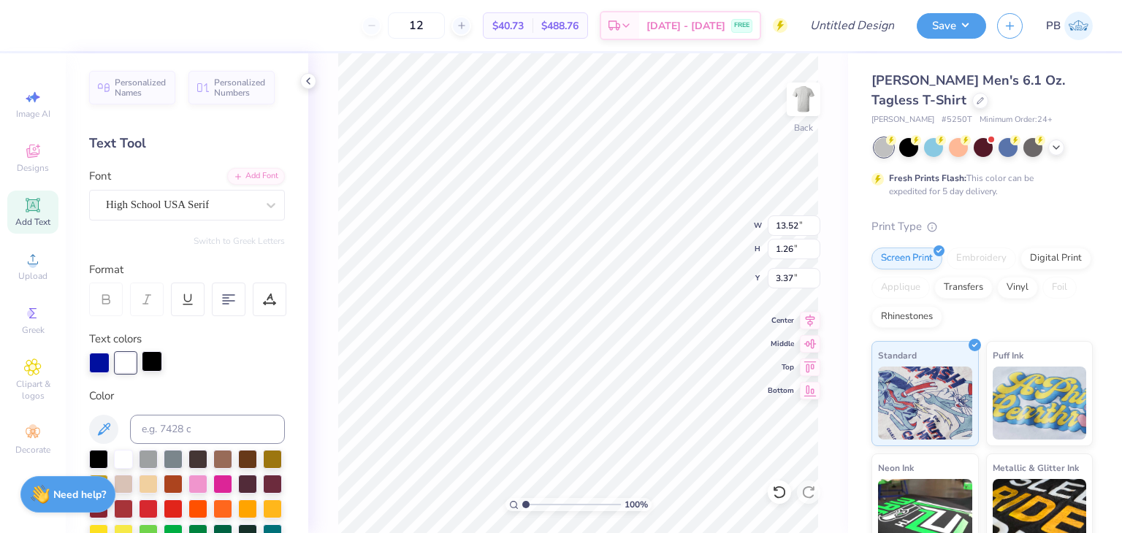
click at [148, 364] on div at bounding box center [152, 361] width 20 height 20
click at [101, 305] on icon at bounding box center [105, 299] width 13 height 13
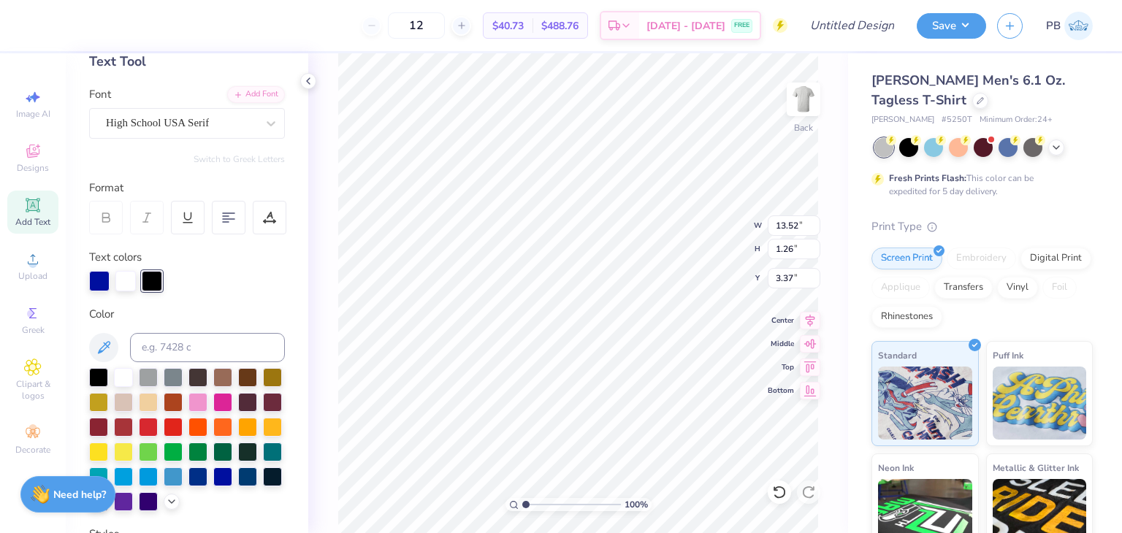
scroll to position [146, 0]
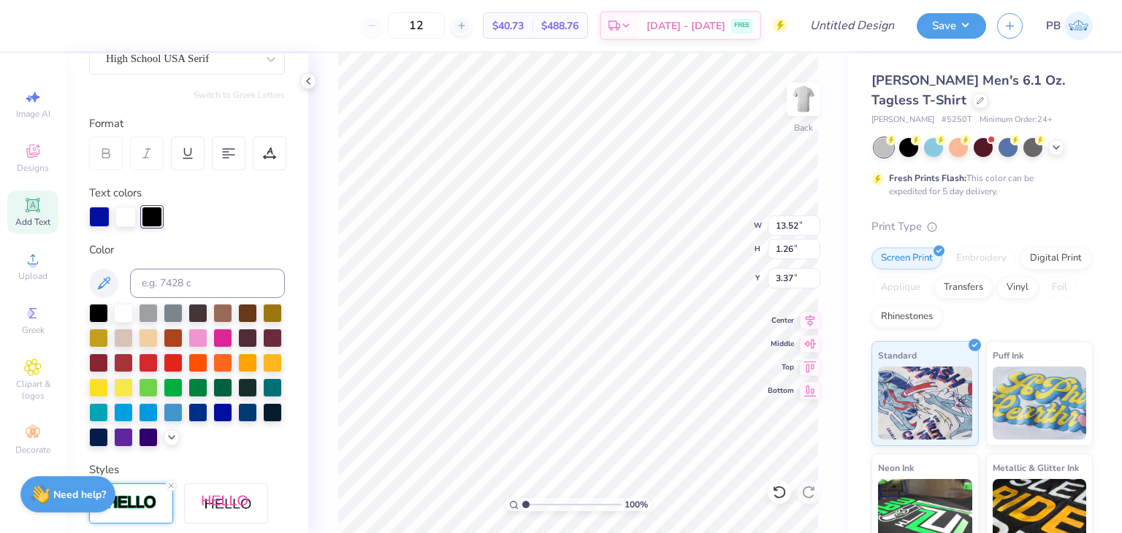
click at [110, 312] on div at bounding box center [187, 375] width 196 height 143
click at [133, 313] on div at bounding box center [123, 311] width 19 height 19
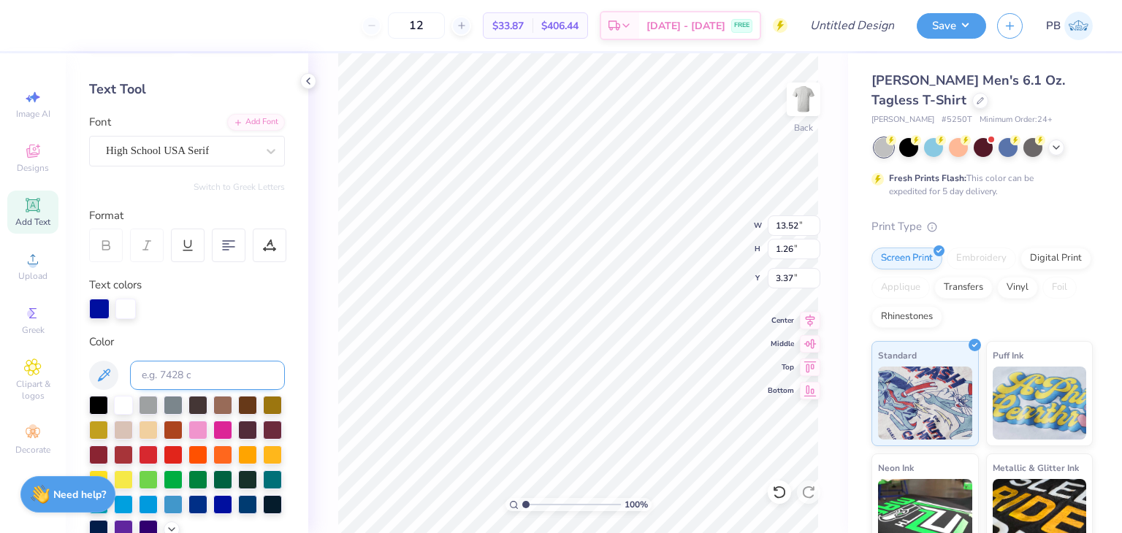
scroll to position [0, 0]
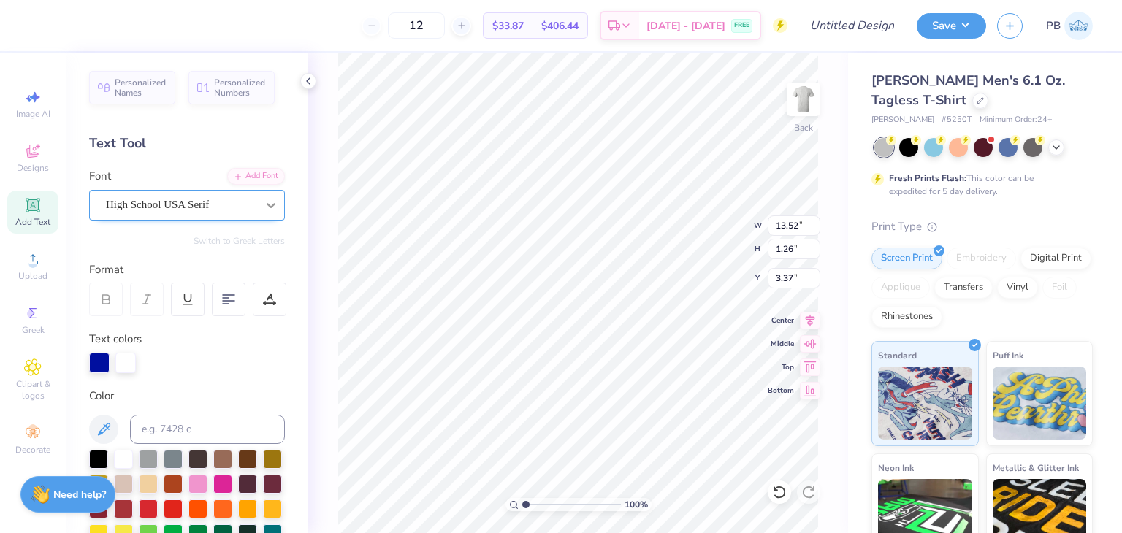
click at [264, 208] on icon at bounding box center [271, 205] width 15 height 15
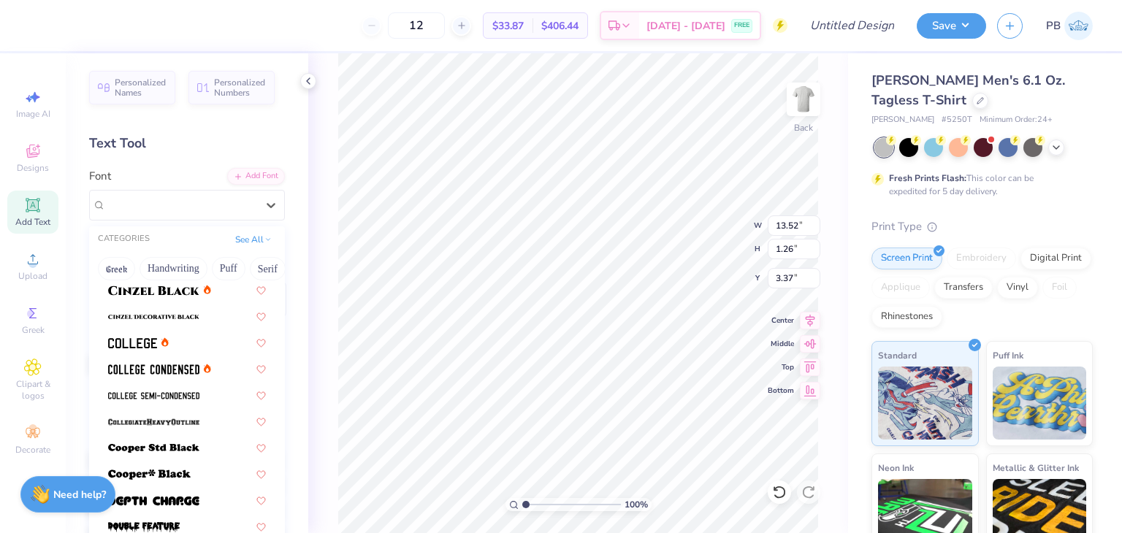
scroll to position [73, 0]
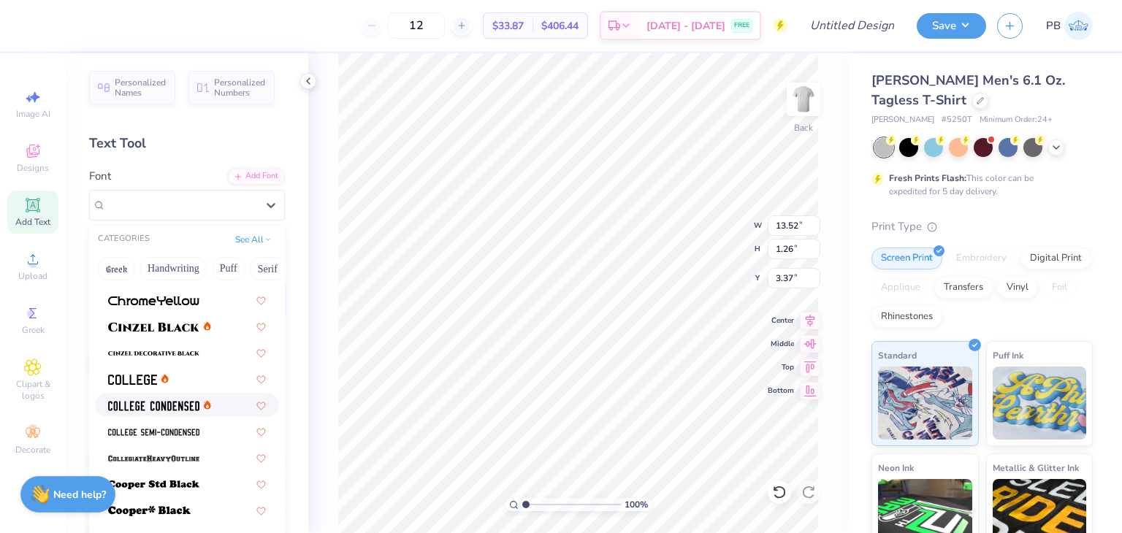
click at [172, 404] on img at bounding box center [153, 406] width 91 height 10
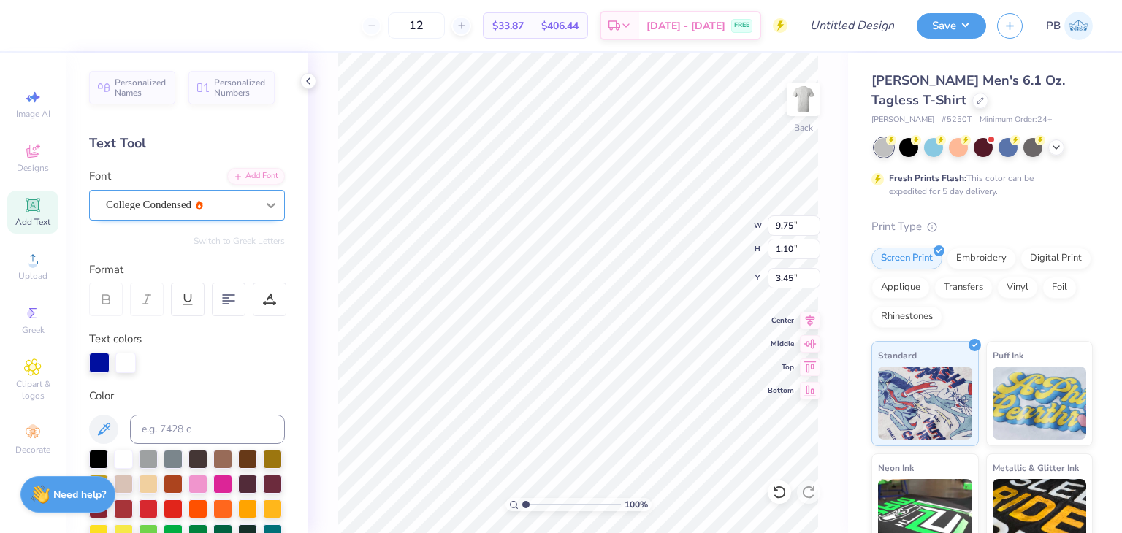
click at [258, 199] on div at bounding box center [271, 205] width 26 height 26
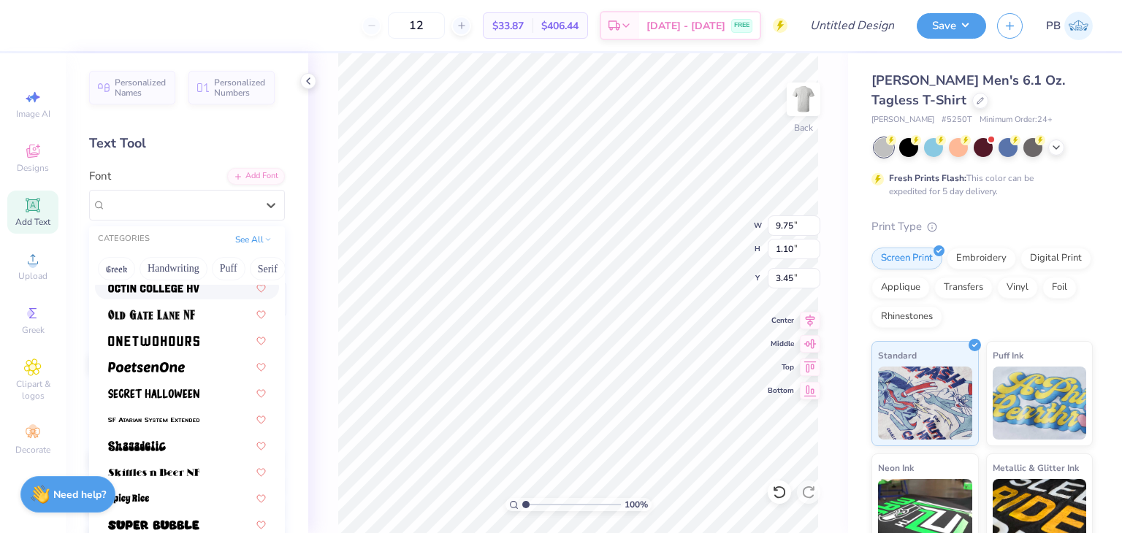
scroll to position [1534, 0]
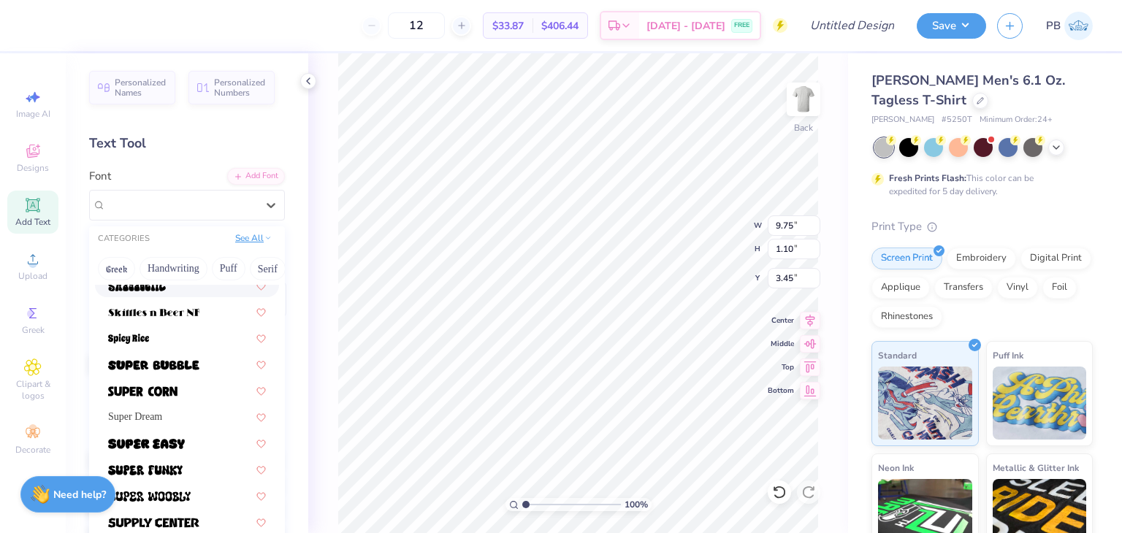
click at [247, 240] on button "See All" at bounding box center [253, 238] width 45 height 15
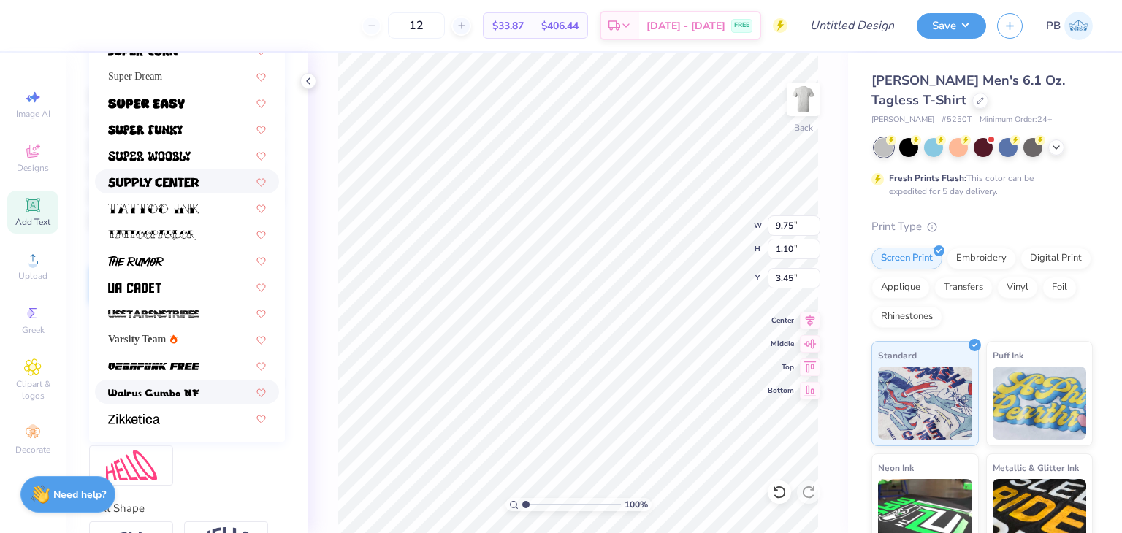
scroll to position [365, 0]
click at [155, 335] on span "Varsity Team" at bounding box center [137, 338] width 58 height 15
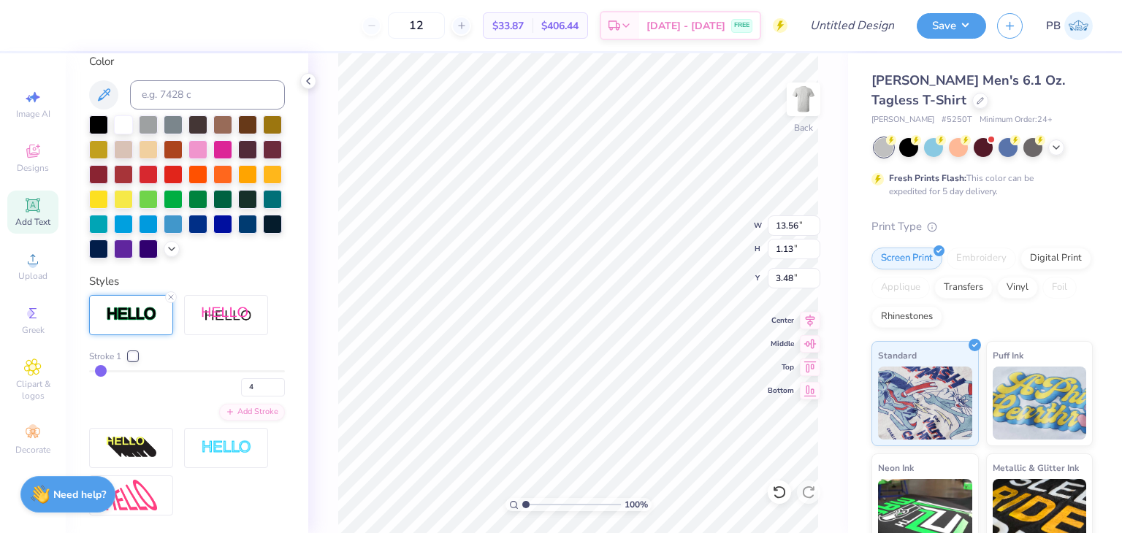
scroll to position [190, 0]
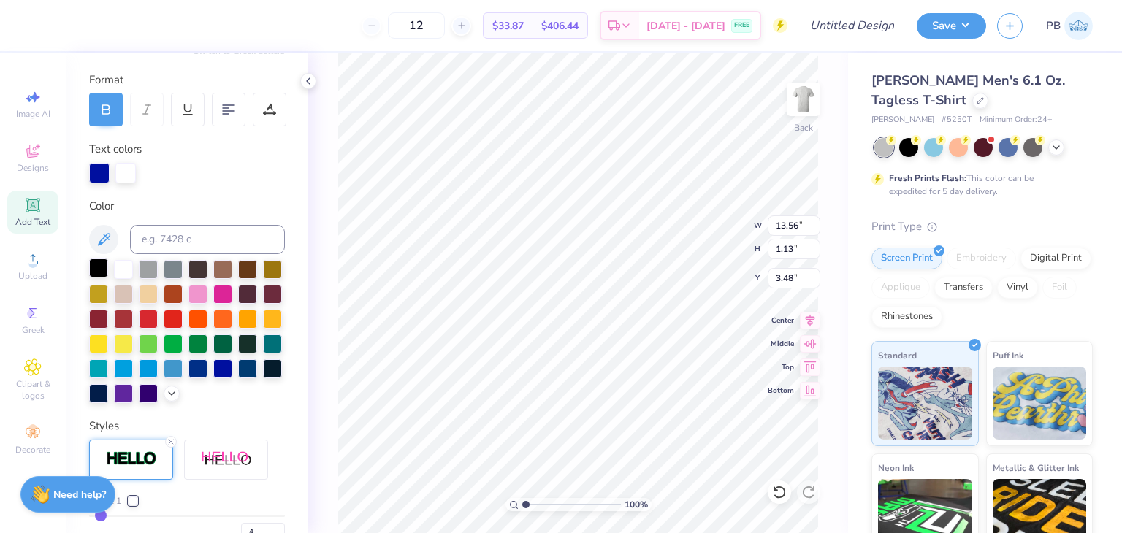
click at [99, 270] on div at bounding box center [98, 268] width 19 height 19
click at [213, 377] on div at bounding box center [222, 367] width 19 height 19
click at [131, 164] on div at bounding box center [125, 171] width 20 height 20
click at [183, 319] on div at bounding box center [173, 317] width 19 height 19
click at [124, 272] on div at bounding box center [123, 268] width 19 height 19
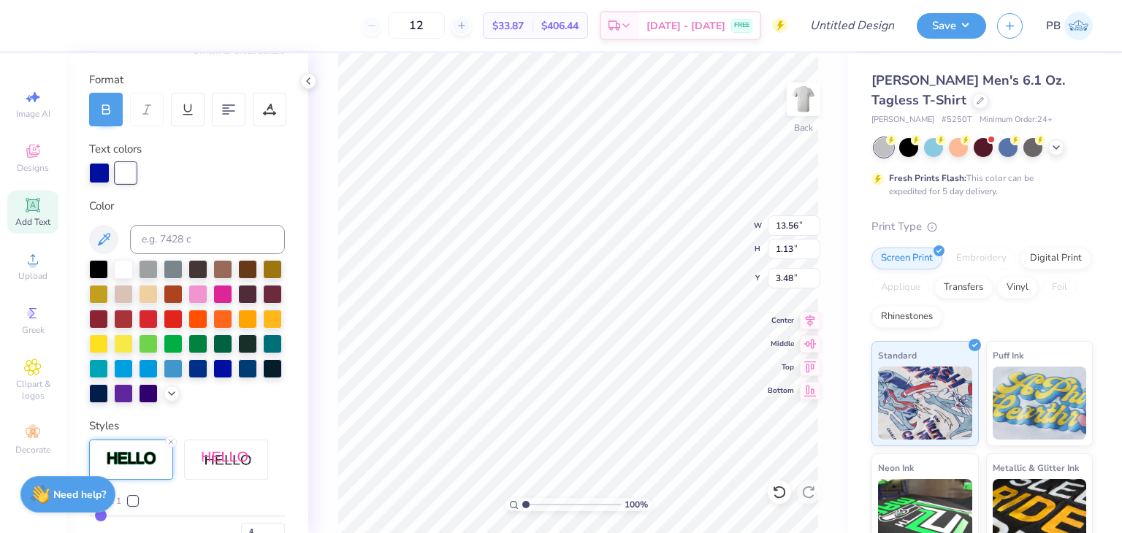
click at [324, 249] on div "100 % Back W 13.56 13.56 " H 1.13 1.13 " Y 3.48 3.48 " Center Middle Top Bottom" at bounding box center [578, 293] width 540 height 480
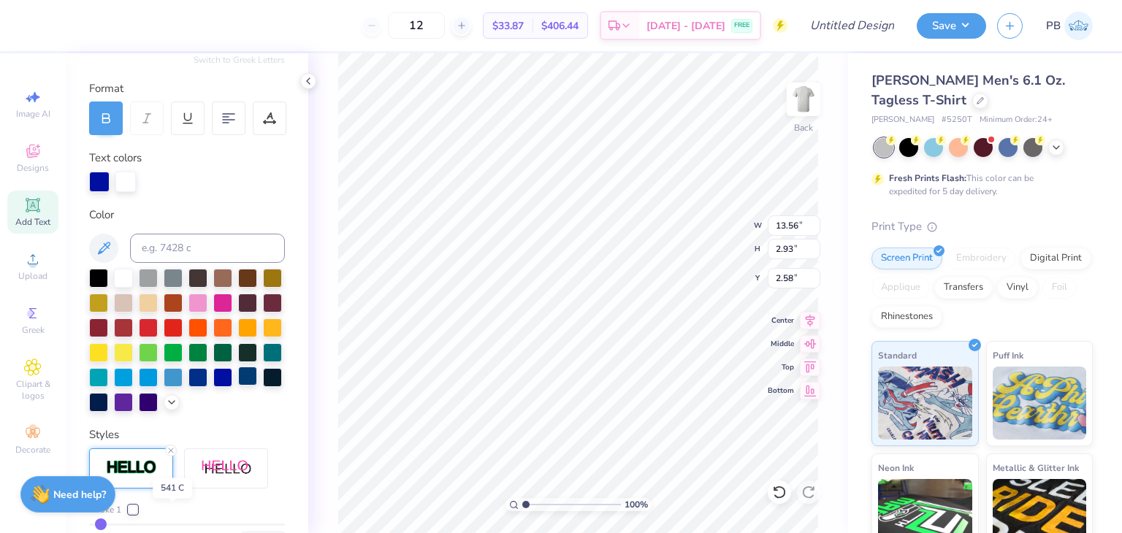
scroll to position [44, 0]
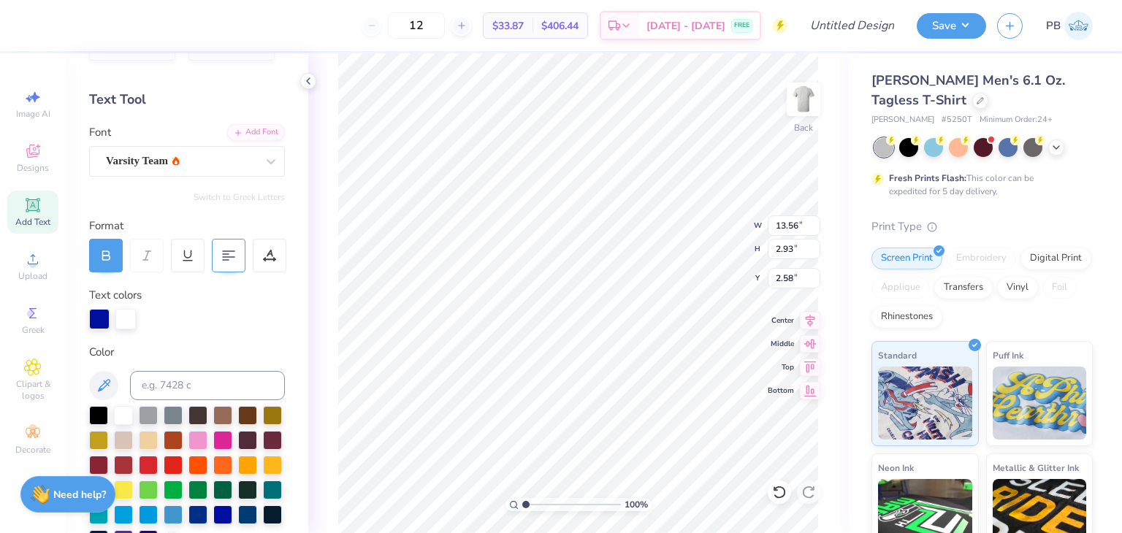
click at [234, 258] on icon at bounding box center [228, 255] width 13 height 13
click at [266, 261] on div at bounding box center [270, 256] width 34 height 34
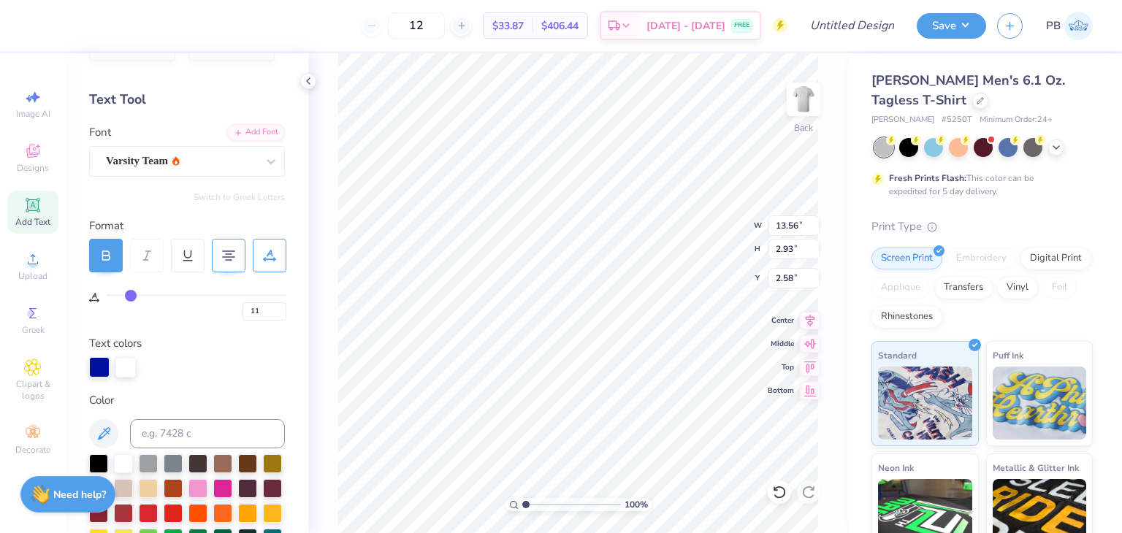
drag, startPoint x: 112, startPoint y: 299, endPoint x: 130, endPoint y: 298, distance: 17.5
click at [130, 297] on input "range" at bounding box center [197, 295] width 180 height 2
drag, startPoint x: 131, startPoint y: 294, endPoint x: 115, endPoint y: 293, distance: 16.1
click at [115, 294] on input "range" at bounding box center [197, 295] width 180 height 2
click at [110, 299] on div "2" at bounding box center [197, 307] width 180 height 26
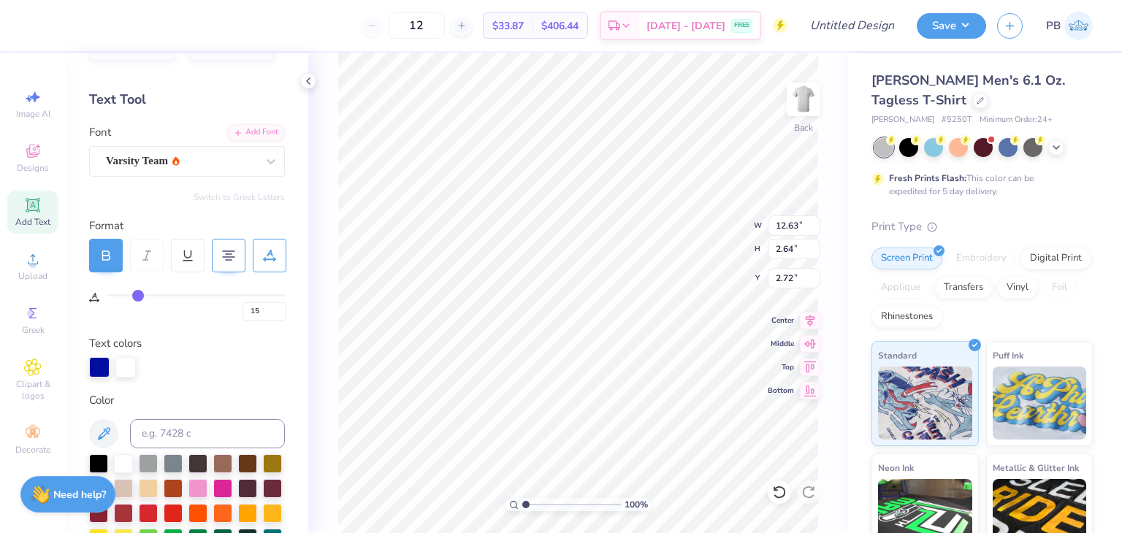
drag, startPoint x: 112, startPoint y: 298, endPoint x: 137, endPoint y: 298, distance: 25.6
click at [137, 297] on input "range" at bounding box center [197, 295] width 180 height 2
drag, startPoint x: 140, startPoint y: 293, endPoint x: 123, endPoint y: 291, distance: 16.9
click at [123, 294] on input "range" at bounding box center [197, 295] width 180 height 2
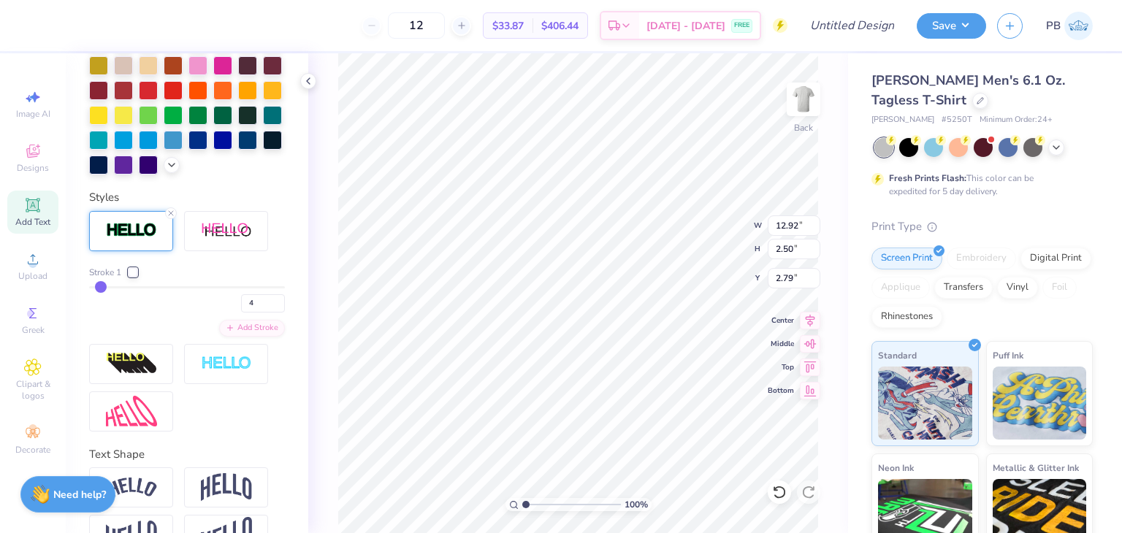
scroll to position [529, 0]
